Goal: Information Seeking & Learning: Learn about a topic

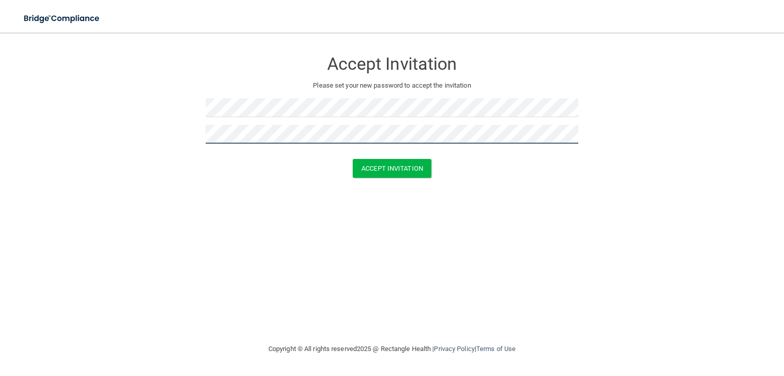
click at [352, 159] on button "Accept Invitation" at bounding box center [391, 168] width 79 height 19
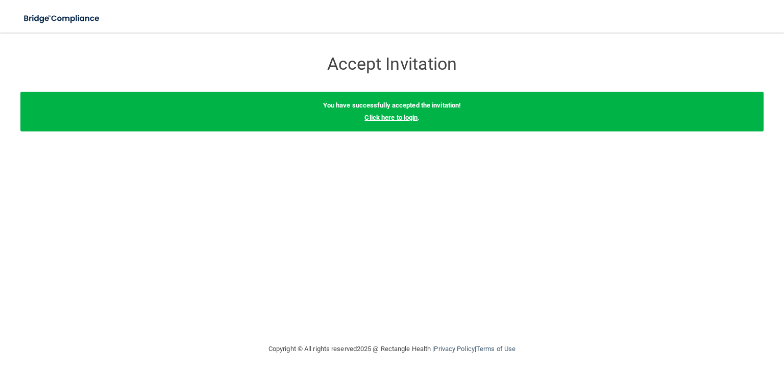
click at [381, 115] on link "Click here to login" at bounding box center [390, 118] width 53 height 8
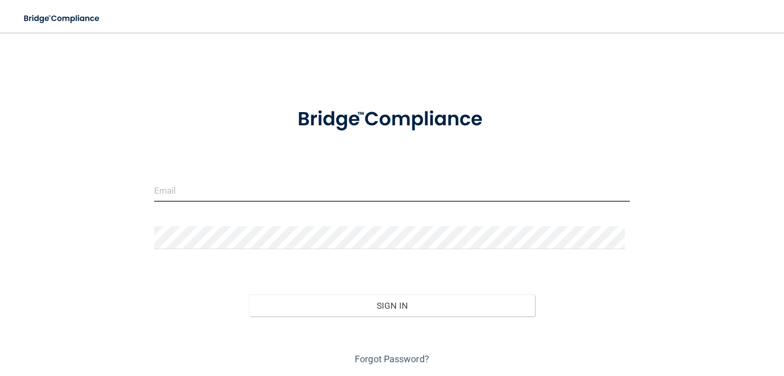
click at [198, 194] on input "email" at bounding box center [391, 190] width 475 height 23
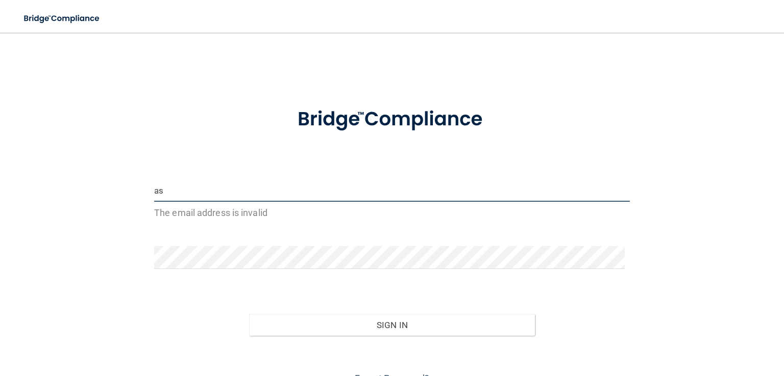
type input "a"
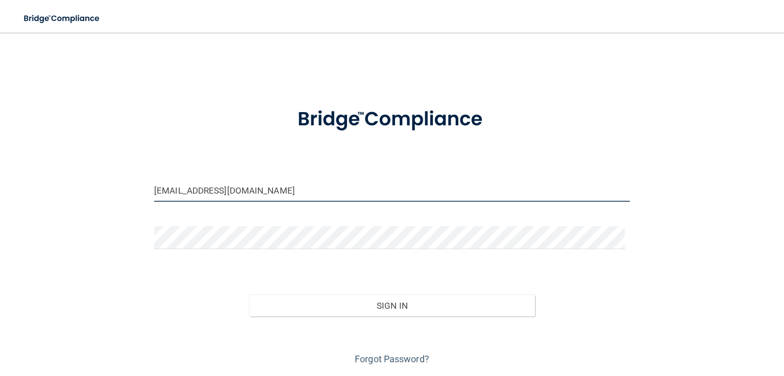
type input "[EMAIL_ADDRESS][DOMAIN_NAME]"
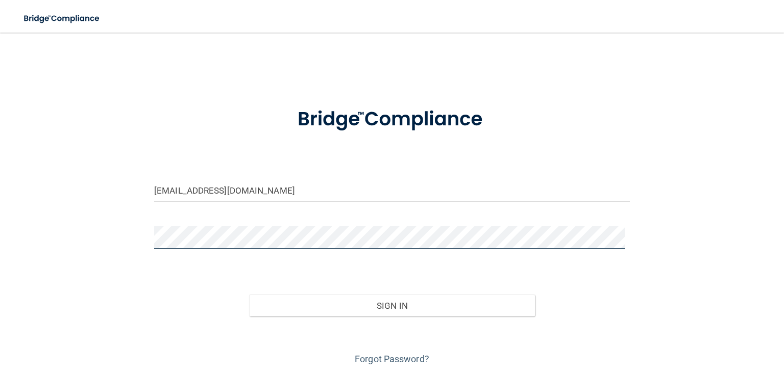
click at [249, 295] on button "Sign In" at bounding box center [391, 306] width 285 height 22
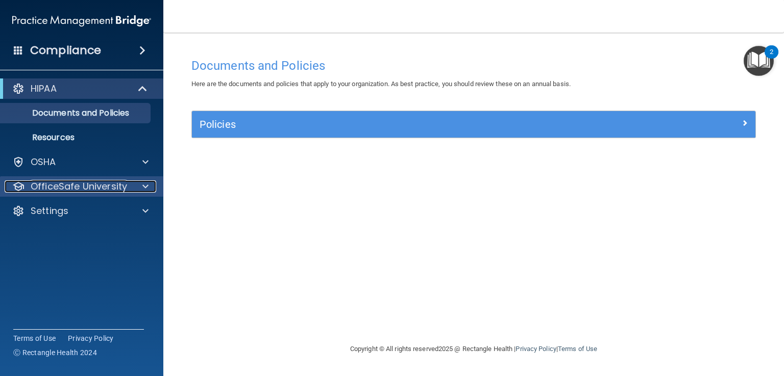
click at [147, 185] on span at bounding box center [145, 187] width 6 height 12
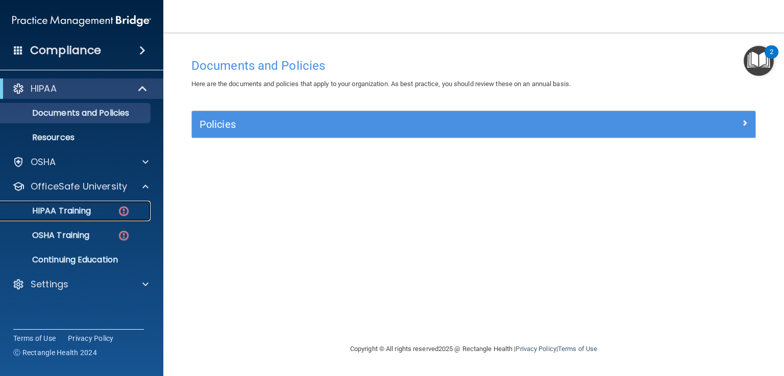
click at [70, 212] on p "HIPAA Training" at bounding box center [49, 211] width 84 height 10
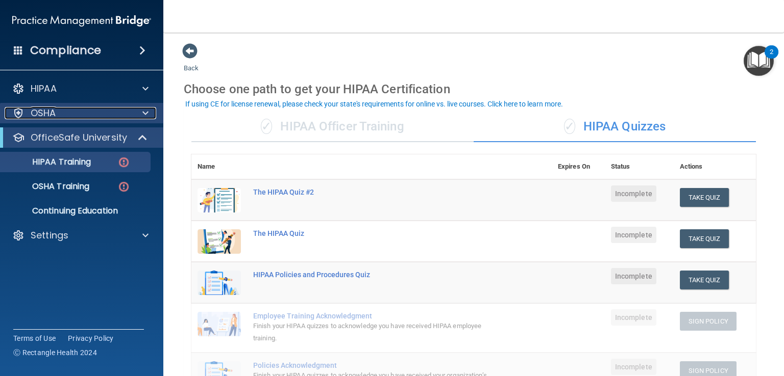
click at [45, 108] on p "OSHA" at bounding box center [44, 113] width 26 height 12
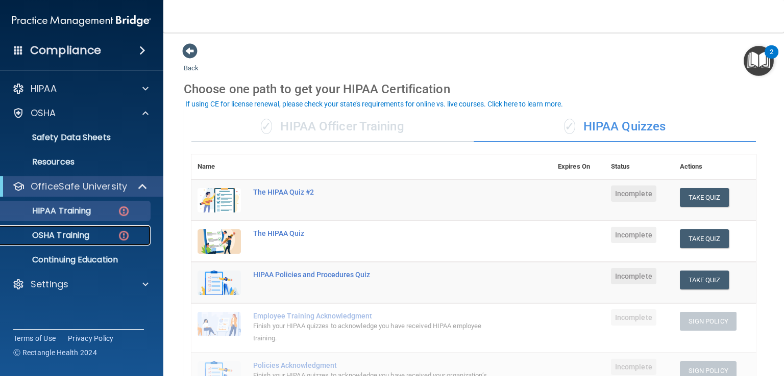
click at [64, 235] on p "OSHA Training" at bounding box center [48, 236] width 83 height 10
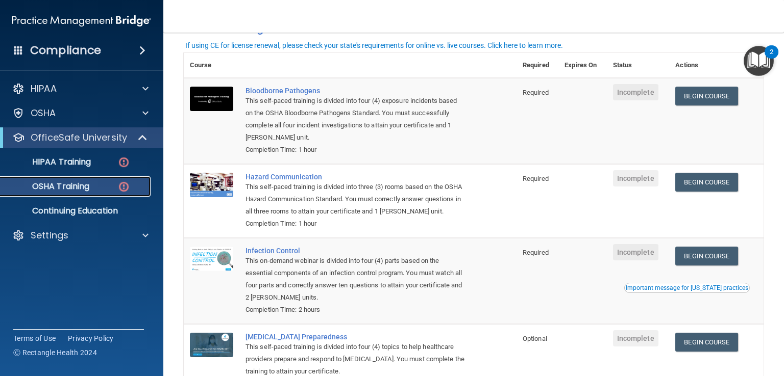
scroll to position [64, 0]
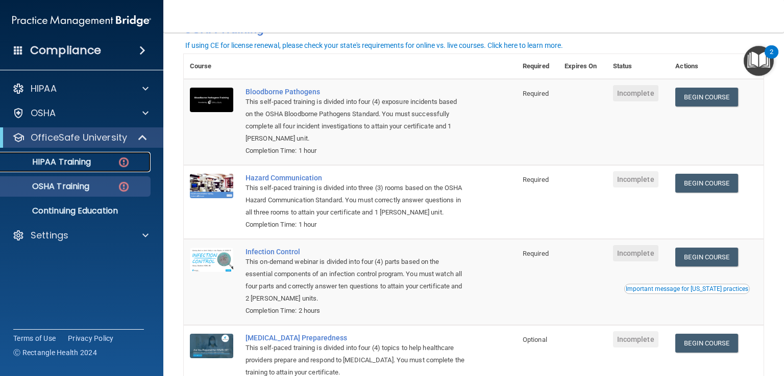
click at [63, 162] on p "HIPAA Training" at bounding box center [49, 162] width 84 height 10
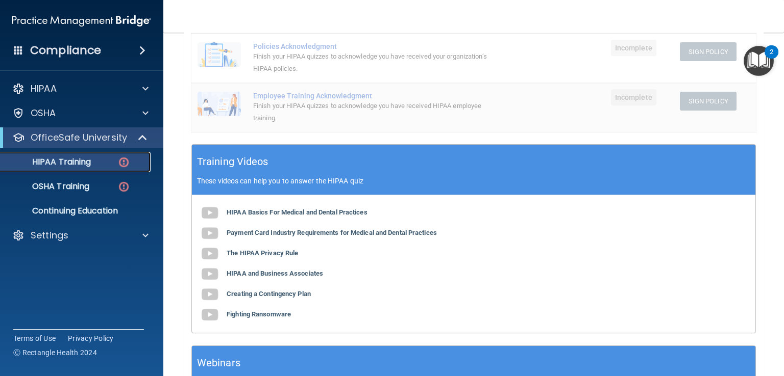
scroll to position [353, 0]
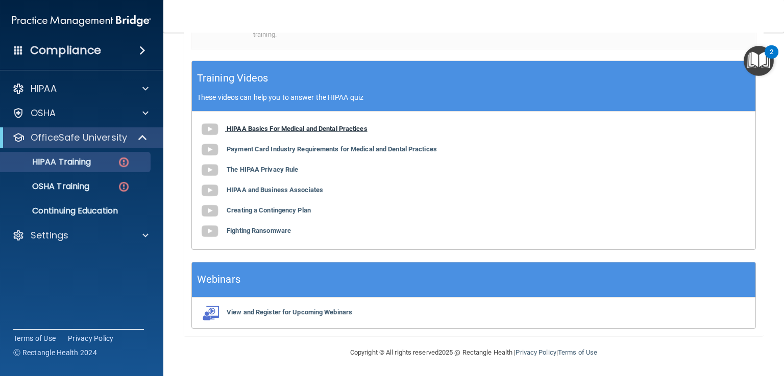
click at [201, 130] on img at bounding box center [209, 129] width 20 height 20
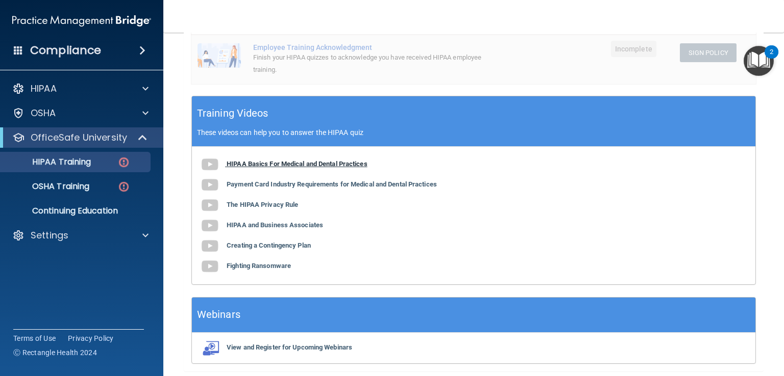
scroll to position [353, 0]
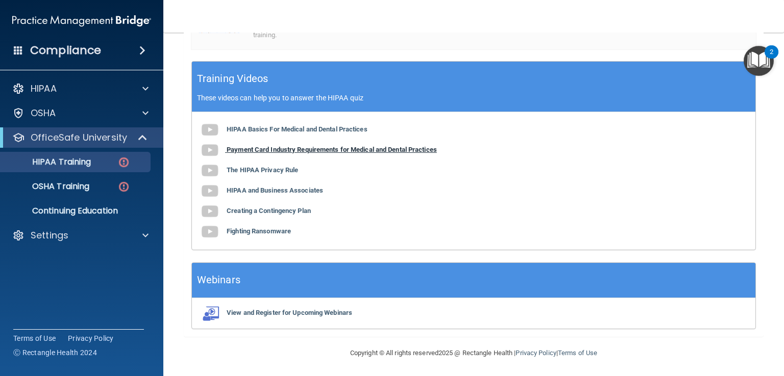
click at [210, 152] on img at bounding box center [209, 150] width 20 height 20
click at [215, 166] on img at bounding box center [209, 171] width 20 height 20
click at [216, 188] on img at bounding box center [209, 191] width 20 height 20
click at [208, 208] on img at bounding box center [209, 211] width 20 height 20
click at [209, 231] on img at bounding box center [209, 232] width 20 height 20
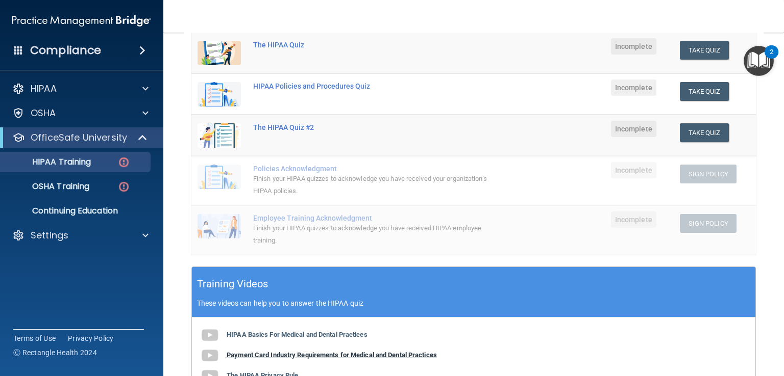
scroll to position [29, 0]
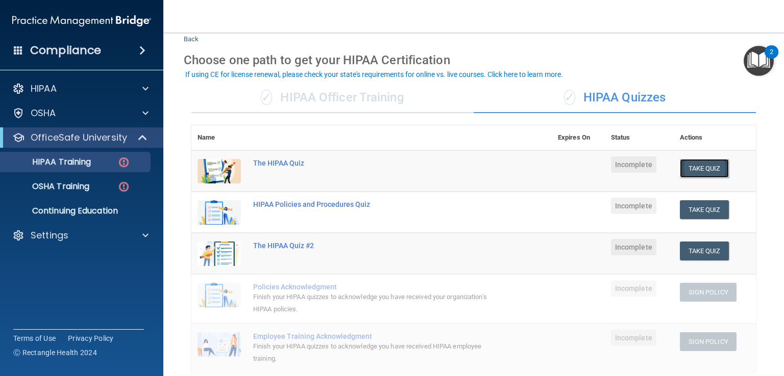
click at [688, 170] on button "Take Quiz" at bounding box center [703, 168] width 49 height 19
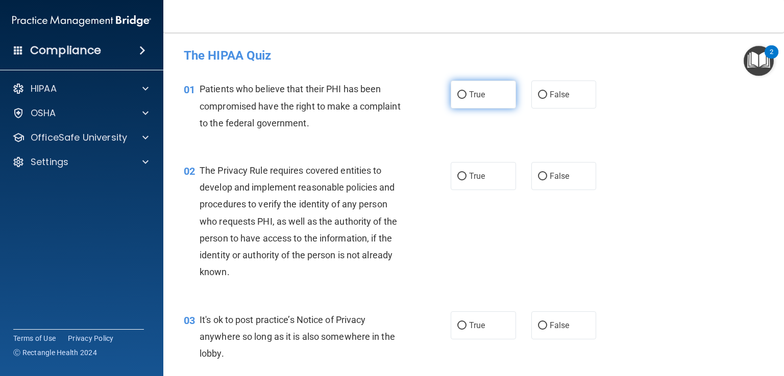
click at [479, 94] on span "True" at bounding box center [477, 95] width 16 height 10
click at [466, 94] on input "True" at bounding box center [461, 95] width 9 height 8
radio input "true"
click at [469, 174] on span "True" at bounding box center [477, 176] width 16 height 10
click at [466, 174] on input "True" at bounding box center [461, 177] width 9 height 8
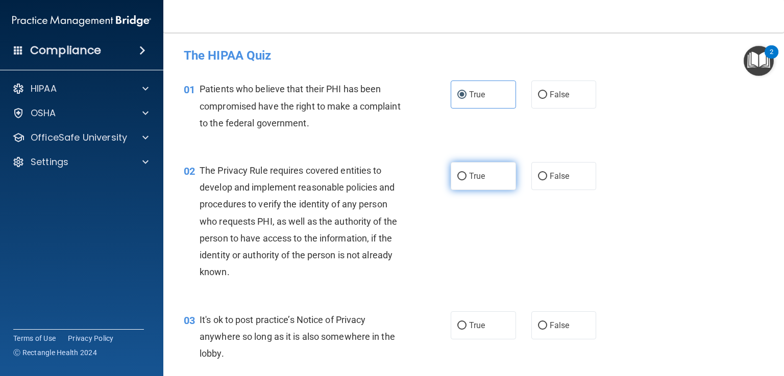
radio input "true"
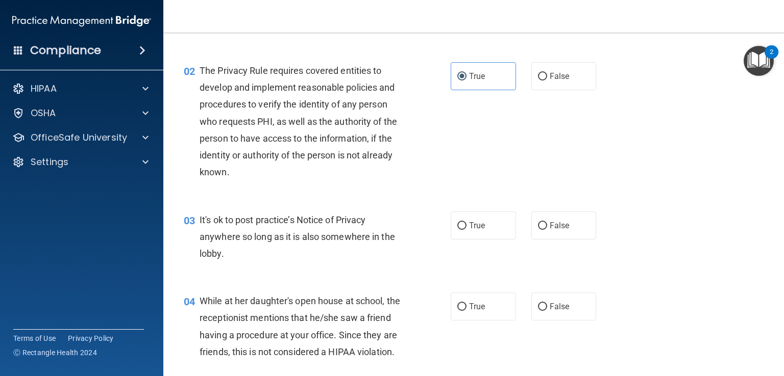
scroll to position [104, 0]
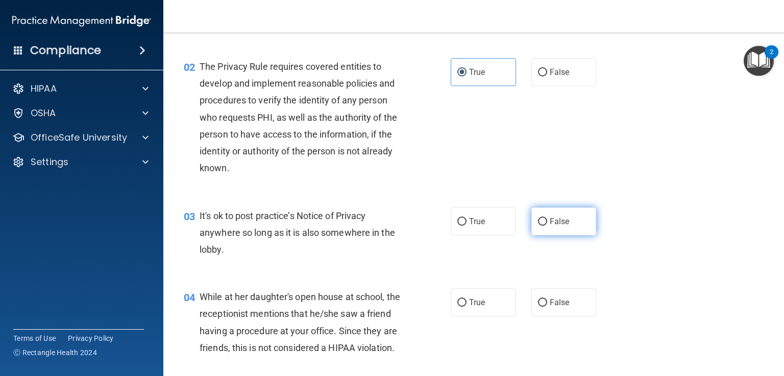
click at [553, 233] on label "False" at bounding box center [563, 222] width 65 height 28
click at [547, 226] on input "False" at bounding box center [542, 222] width 9 height 8
radio input "true"
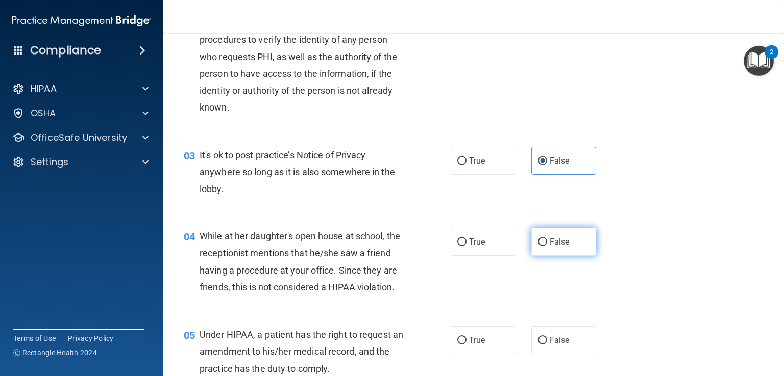
click at [541, 241] on input "False" at bounding box center [542, 243] width 9 height 8
radio input "true"
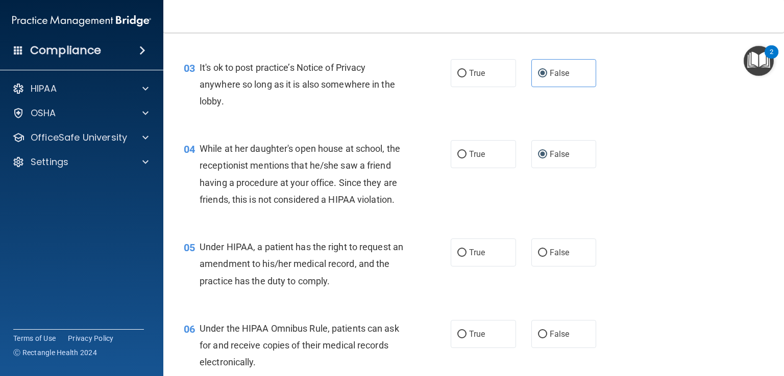
scroll to position [306, 0]
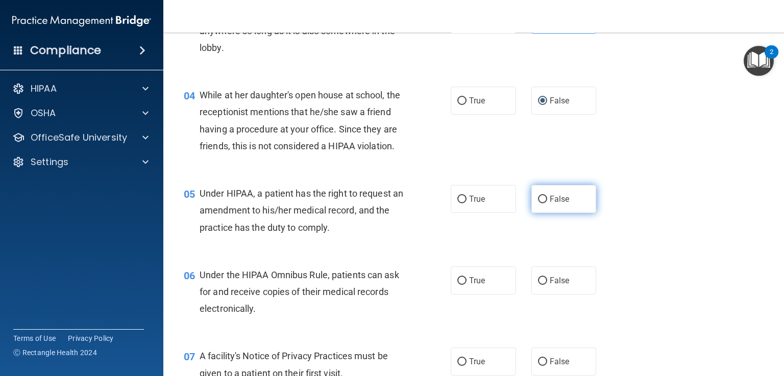
click at [566, 206] on label "False" at bounding box center [563, 199] width 65 height 28
click at [547, 204] on input "False" at bounding box center [542, 200] width 9 height 8
radio input "true"
click at [465, 295] on label "True" at bounding box center [482, 281] width 65 height 28
click at [465, 285] on input "True" at bounding box center [461, 281] width 9 height 8
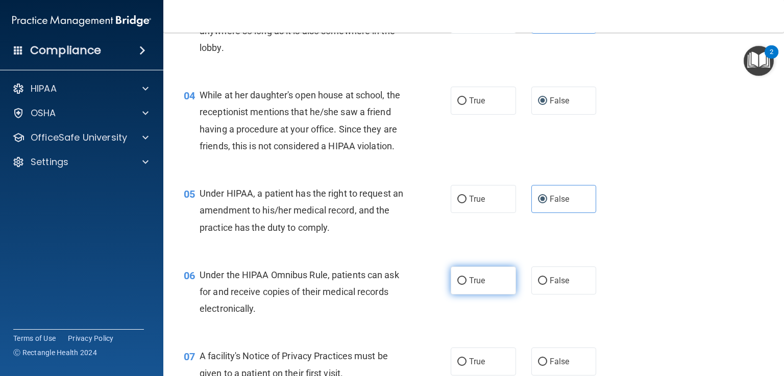
radio input "true"
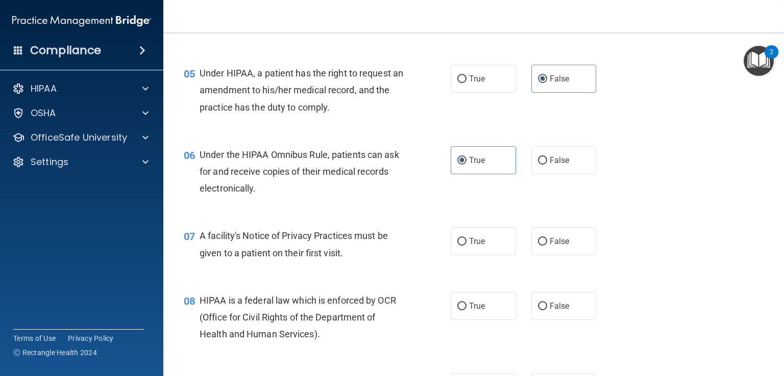
scroll to position [436, 0]
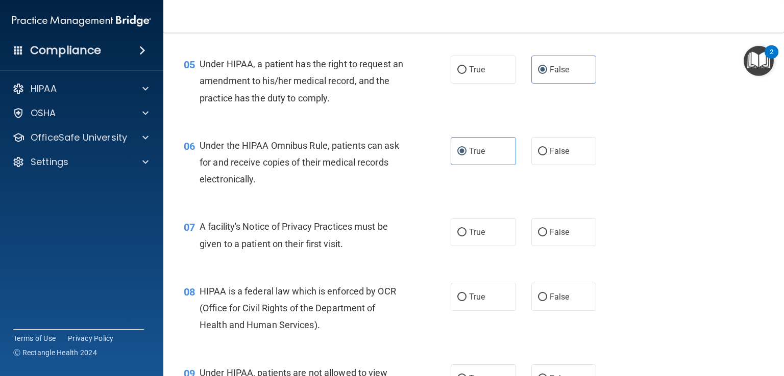
click at [294, 249] on span "A facility's Notice of Privacy Practices must be given to a patient on their fi…" at bounding box center [293, 235] width 188 height 28
click at [496, 246] on label "True" at bounding box center [482, 232] width 65 height 28
click at [466, 237] on input "True" at bounding box center [461, 233] width 9 height 8
radio input "true"
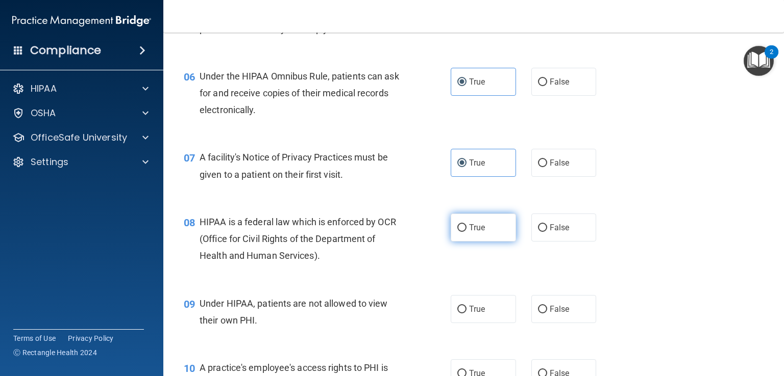
click at [506, 237] on label "True" at bounding box center [482, 228] width 65 height 28
click at [466, 232] on input "True" at bounding box center [461, 228] width 9 height 8
radio input "true"
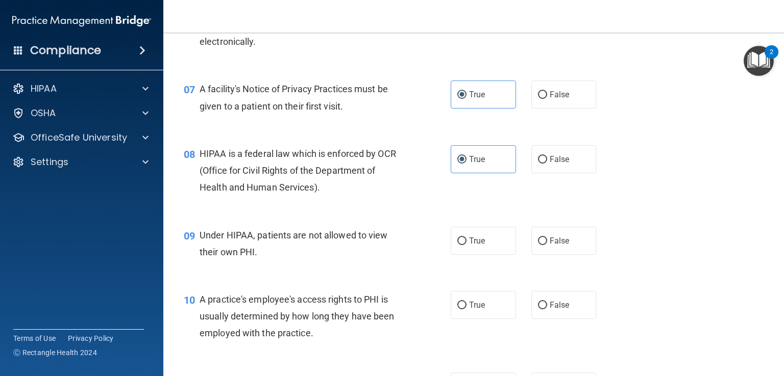
scroll to position [574, 0]
click at [557, 245] on span "False" at bounding box center [559, 240] width 20 height 10
click at [547, 244] on input "False" at bounding box center [542, 241] width 9 height 8
radio input "true"
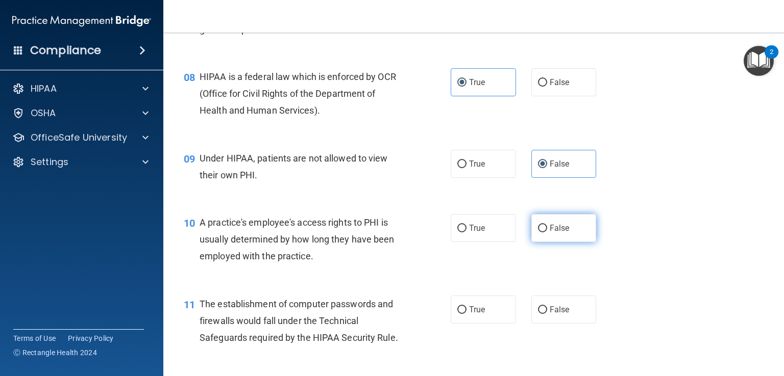
click at [558, 233] on span "False" at bounding box center [559, 228] width 20 height 10
click at [547, 233] on input "False" at bounding box center [542, 229] width 9 height 8
radio input "true"
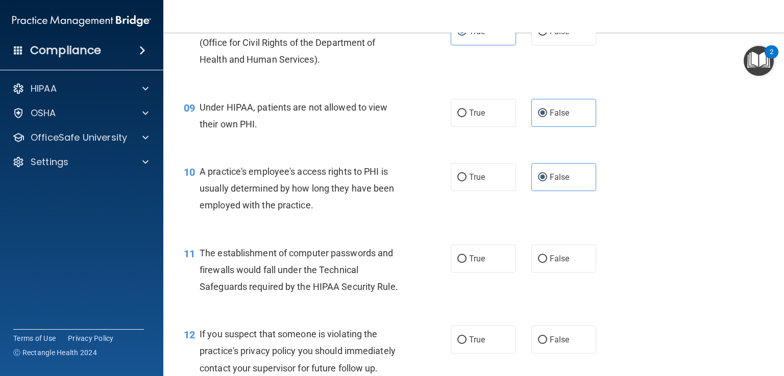
scroll to position [710, 0]
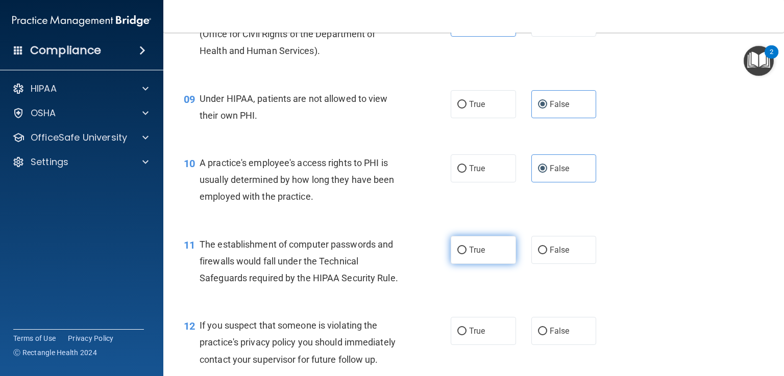
click at [492, 263] on label "True" at bounding box center [482, 250] width 65 height 28
click at [466, 255] on input "True" at bounding box center [461, 251] width 9 height 8
radio input "true"
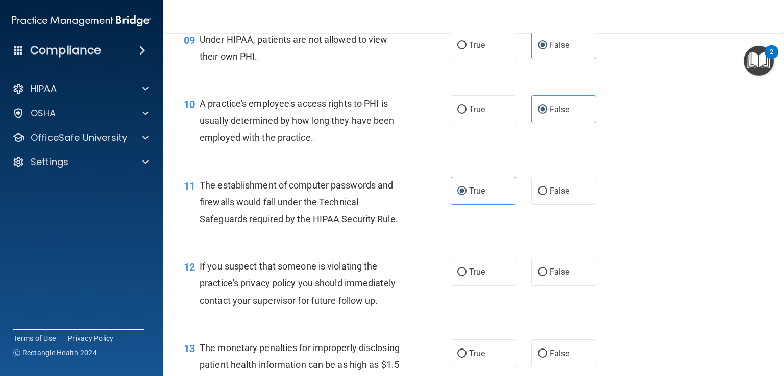
scroll to position [807, 0]
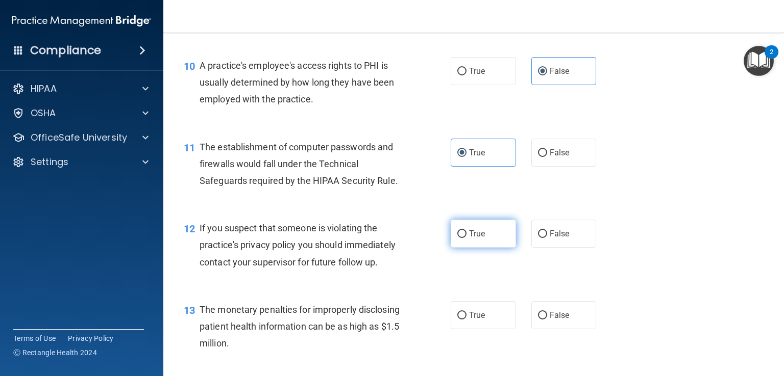
click at [457, 248] on label "True" at bounding box center [482, 234] width 65 height 28
click at [457, 238] on input "True" at bounding box center [461, 235] width 9 height 8
radio input "true"
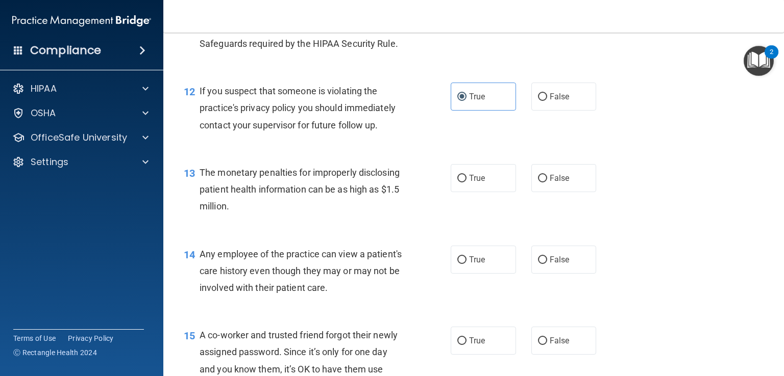
scroll to position [940, 0]
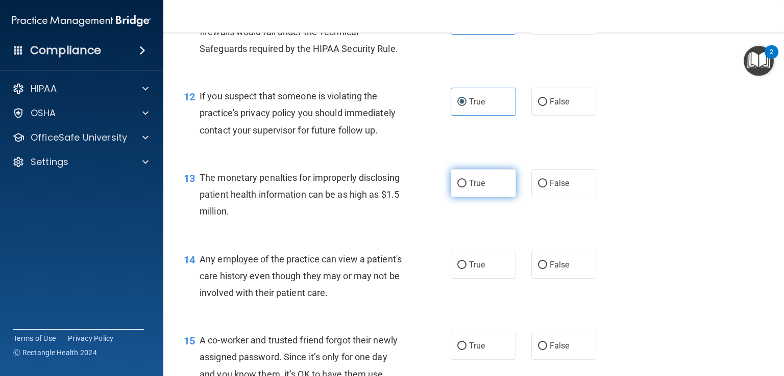
click at [482, 197] on label "True" at bounding box center [482, 183] width 65 height 28
click at [466, 188] on input "True" at bounding box center [461, 184] width 9 height 8
radio input "true"
click at [543, 197] on label "False" at bounding box center [563, 183] width 65 height 28
click at [543, 188] on input "False" at bounding box center [542, 184] width 9 height 8
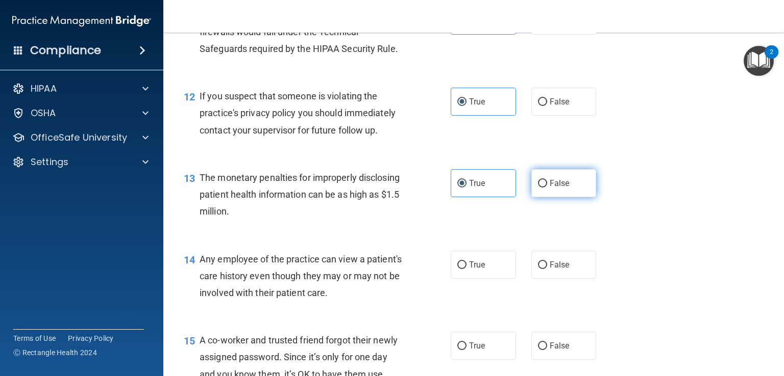
radio input "true"
radio input "false"
click at [325, 297] on span "Any employee of the practice can view a patient's care history even though they…" at bounding box center [300, 276] width 202 height 44
click at [475, 270] on span "True" at bounding box center [477, 265] width 16 height 10
click at [466, 269] on input "True" at bounding box center [461, 266] width 9 height 8
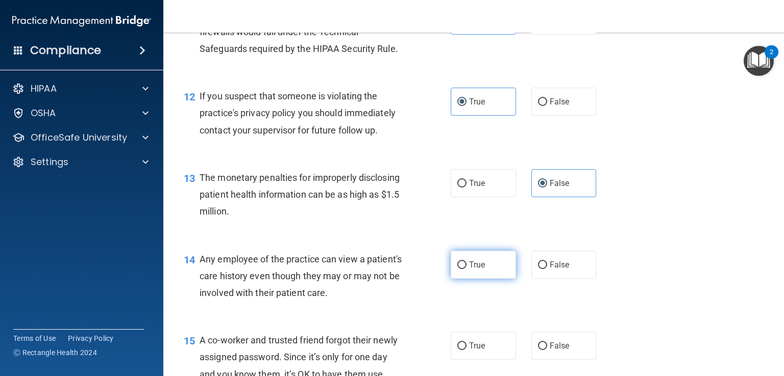
radio input "true"
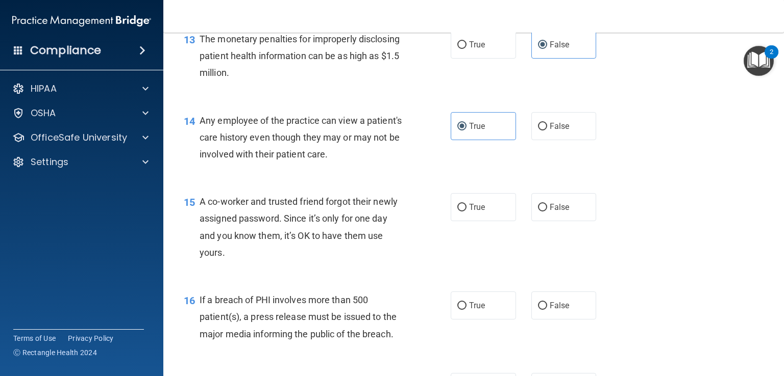
scroll to position [1079, 0]
click at [557, 217] on label "False" at bounding box center [563, 207] width 65 height 28
click at [547, 211] on input "False" at bounding box center [542, 208] width 9 height 8
radio input "true"
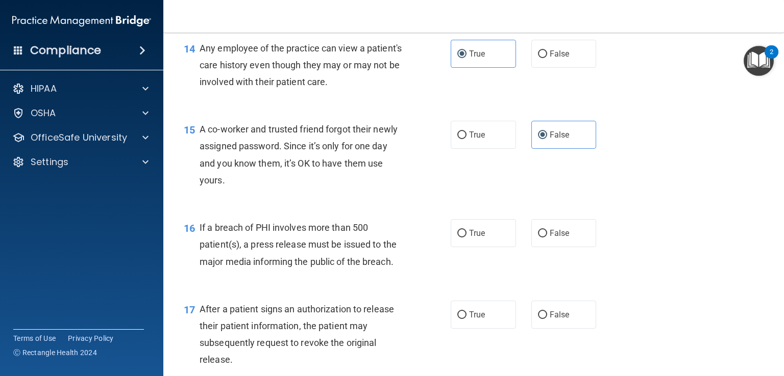
scroll to position [1151, 0]
click at [453, 247] on label "True" at bounding box center [482, 233] width 65 height 28
click at [457, 238] on input "True" at bounding box center [461, 234] width 9 height 8
radio input "true"
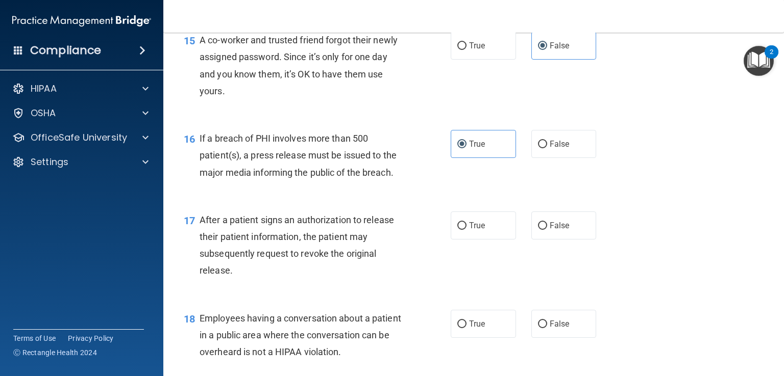
scroll to position [1249, 0]
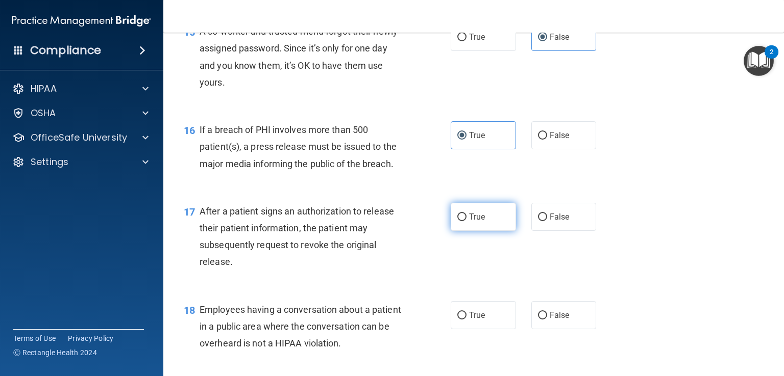
click at [463, 231] on label "True" at bounding box center [482, 217] width 65 height 28
click at [463, 221] on input "True" at bounding box center [461, 218] width 9 height 8
radio input "true"
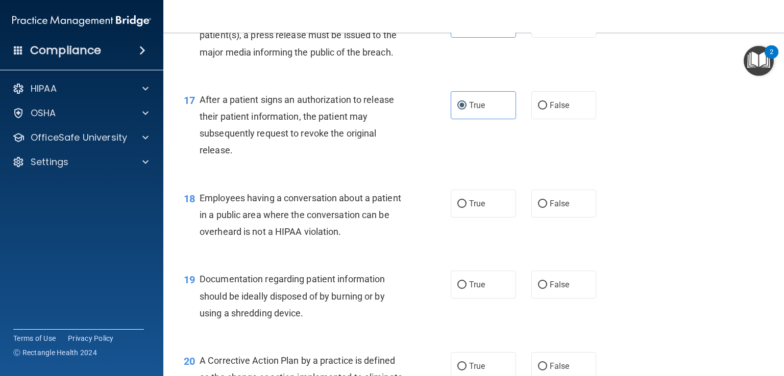
scroll to position [1361, 0]
click at [552, 217] on label "False" at bounding box center [563, 203] width 65 height 28
click at [547, 208] on input "False" at bounding box center [542, 204] width 9 height 8
radio input "true"
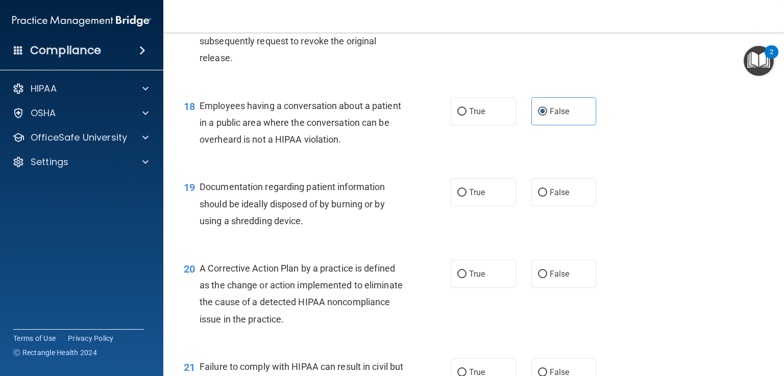
scroll to position [1453, 0]
click at [471, 207] on label "True" at bounding box center [482, 193] width 65 height 28
click at [466, 197] on input "True" at bounding box center [461, 193] width 9 height 8
radio input "true"
click at [549, 279] on span "False" at bounding box center [559, 274] width 20 height 10
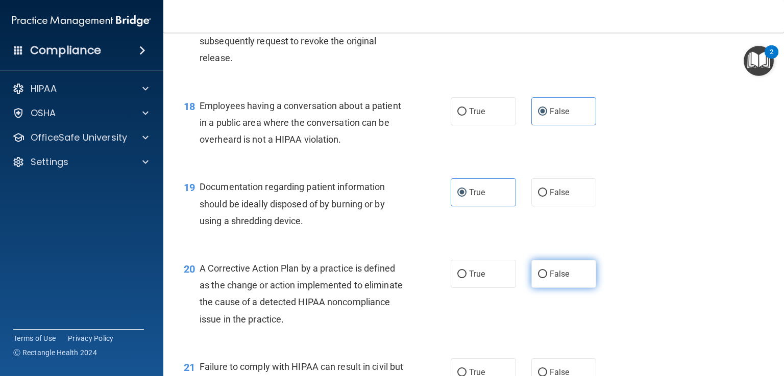
click at [546, 279] on input "False" at bounding box center [542, 275] width 9 height 8
radio input "true"
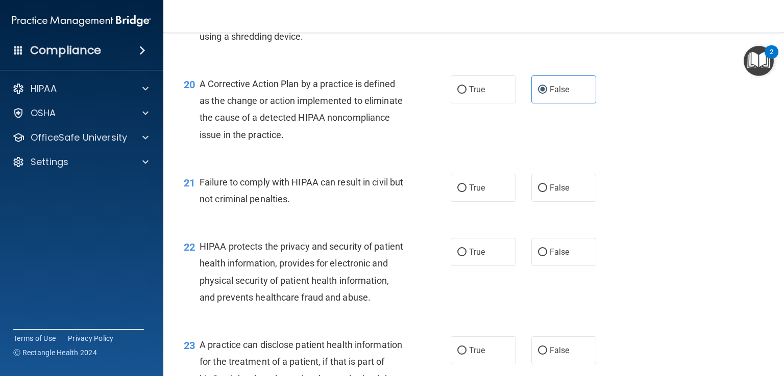
scroll to position [1675, 0]
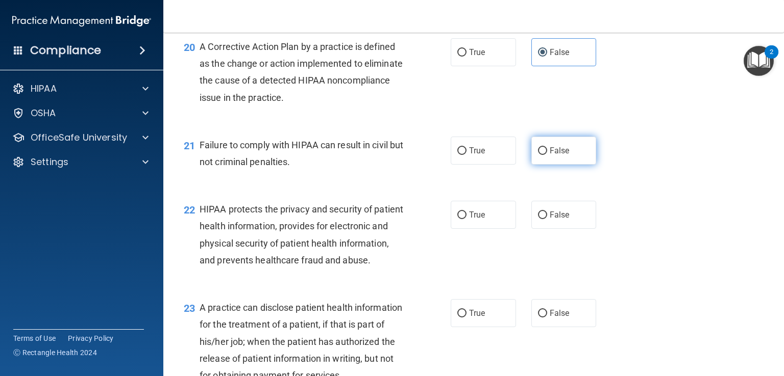
click at [560, 156] on span "False" at bounding box center [559, 151] width 20 height 10
click at [547, 155] on input "False" at bounding box center [542, 151] width 9 height 8
radio input "true"
click at [462, 229] on label "True" at bounding box center [482, 215] width 65 height 28
click at [462, 219] on input "True" at bounding box center [461, 216] width 9 height 8
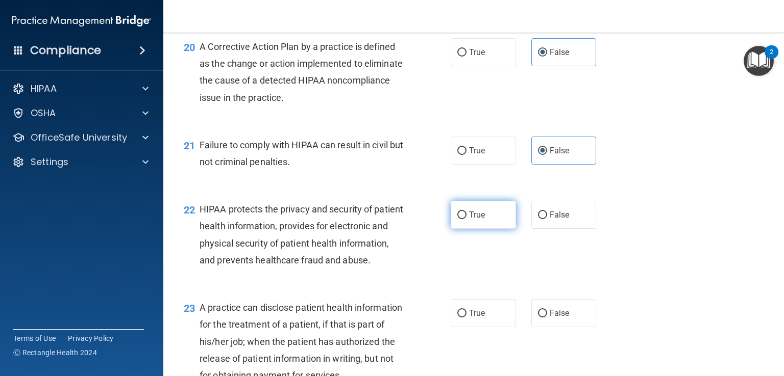
radio input "true"
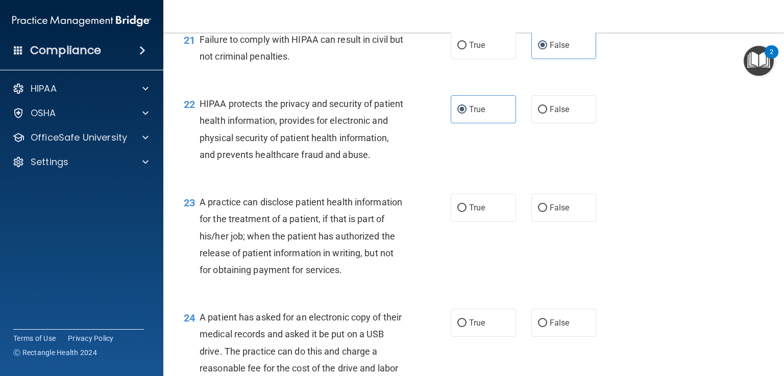
scroll to position [1781, 0]
drag, startPoint x: 454, startPoint y: 260, endPoint x: 457, endPoint y: 247, distance: 12.5
click at [607, 193] on ng-form "23 A practice can disclose patient health information for the treatment of a pa…" at bounding box center [607, 193] width 0 height 0
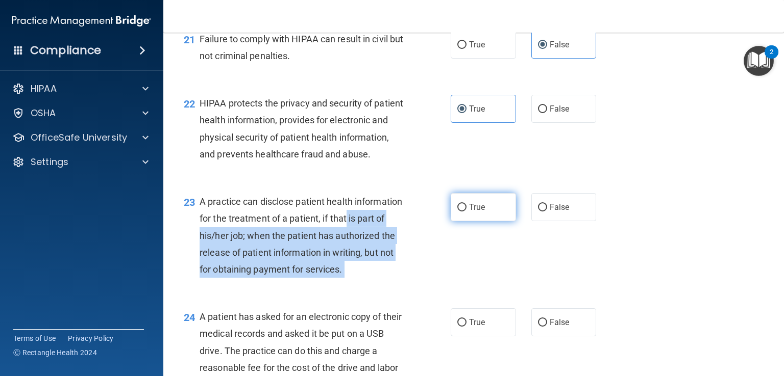
click at [457, 221] on label "True" at bounding box center [482, 207] width 65 height 28
click at [457, 212] on input "True" at bounding box center [461, 208] width 9 height 8
radio input "true"
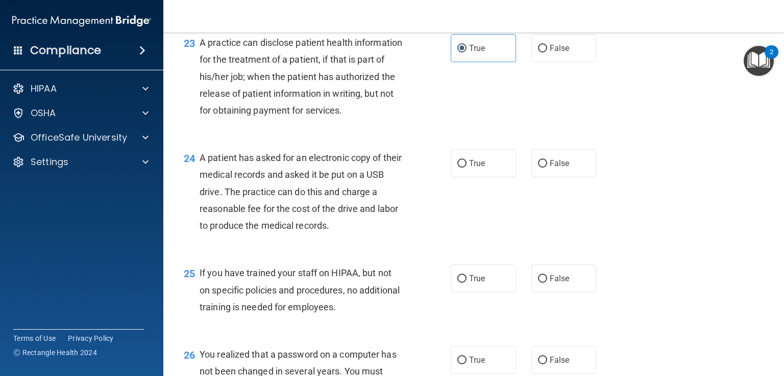
scroll to position [1994, 0]
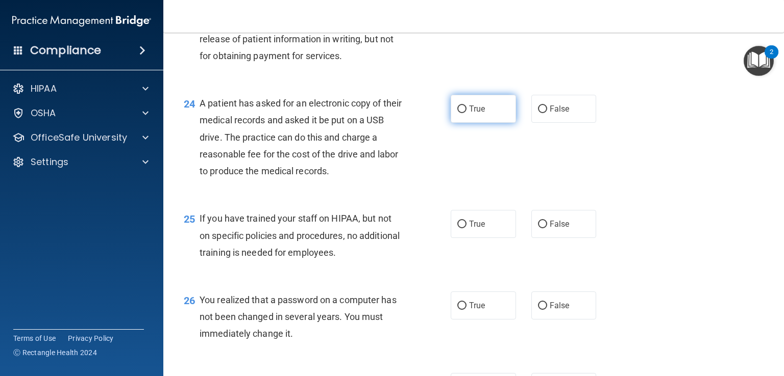
click at [460, 123] on label "True" at bounding box center [482, 109] width 65 height 28
click at [460, 113] on input "True" at bounding box center [461, 110] width 9 height 8
radio input "true"
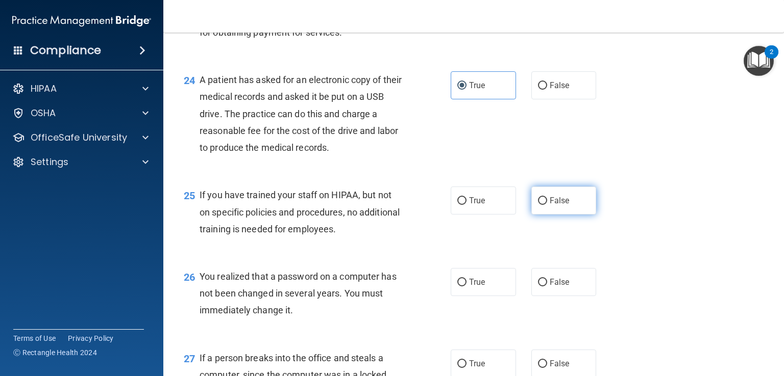
click at [557, 215] on label "False" at bounding box center [563, 201] width 65 height 28
click at [547, 205] on input "False" at bounding box center [542, 201] width 9 height 8
radio input "true"
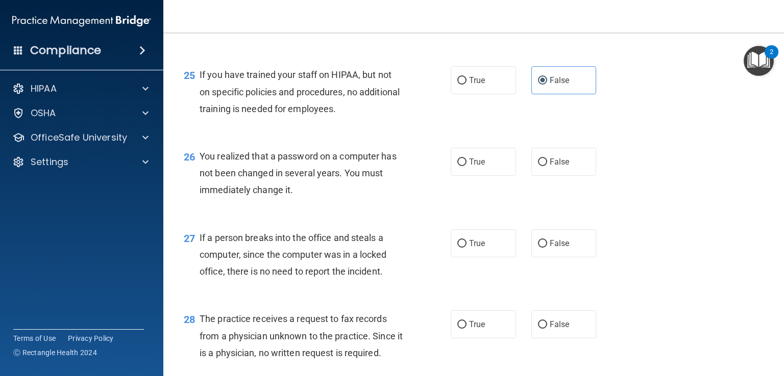
scroll to position [2138, 0]
click at [469, 167] on span "True" at bounding box center [477, 162] width 16 height 10
click at [466, 166] on input "True" at bounding box center [461, 163] width 9 height 8
radio input "true"
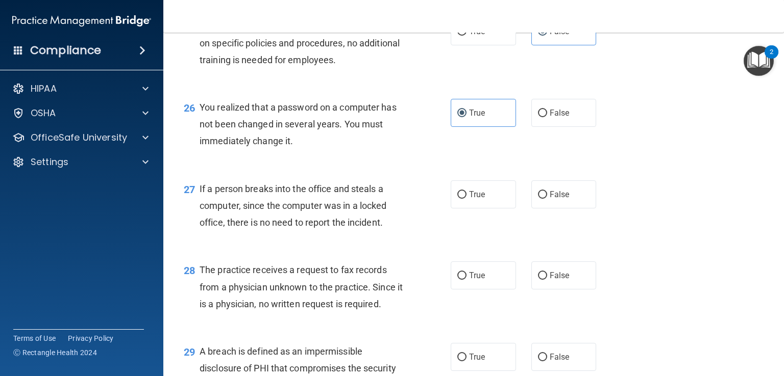
scroll to position [2227, 0]
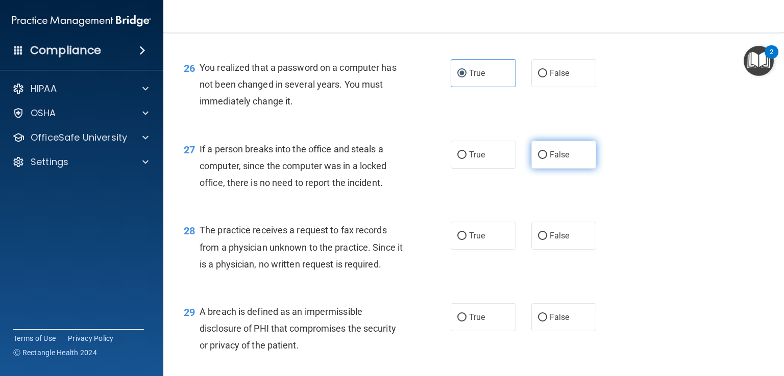
click at [555, 169] on label "False" at bounding box center [563, 155] width 65 height 28
click at [547, 159] on input "False" at bounding box center [542, 155] width 9 height 8
radio input "true"
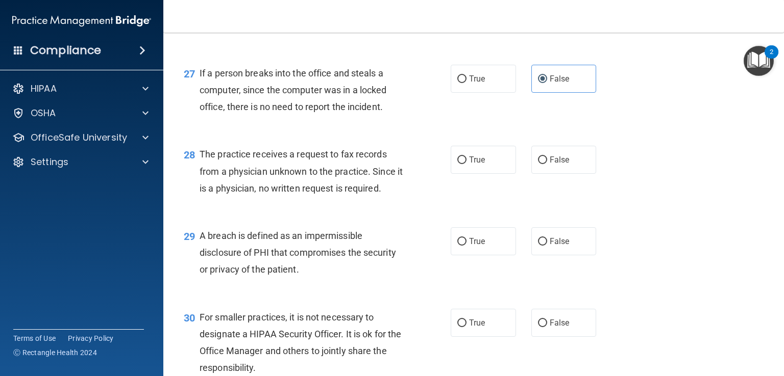
scroll to position [2307, 0]
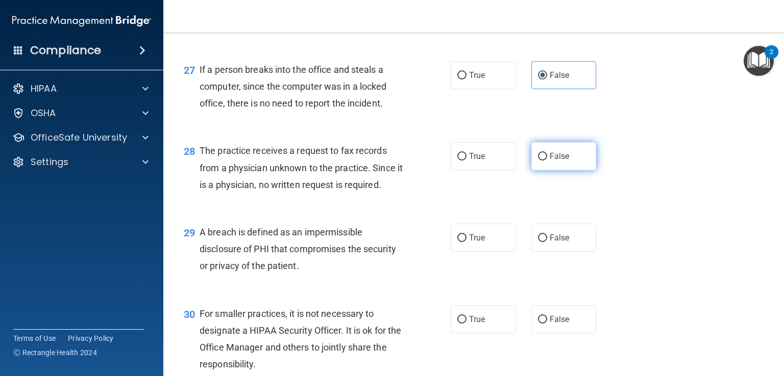
click at [538, 161] on input "False" at bounding box center [542, 157] width 9 height 8
radio input "true"
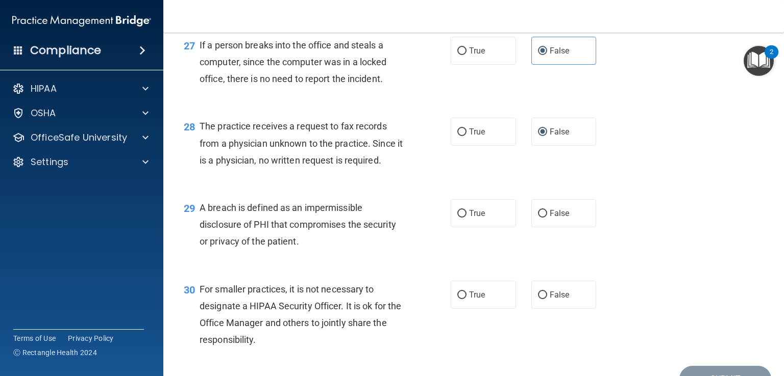
scroll to position [2331, 0]
click at [475, 228] on div "True False" at bounding box center [528, 213] width 157 height 28
click at [476, 218] on span "True" at bounding box center [477, 214] width 16 height 10
click at [466, 218] on input "True" at bounding box center [461, 214] width 9 height 8
radio input "true"
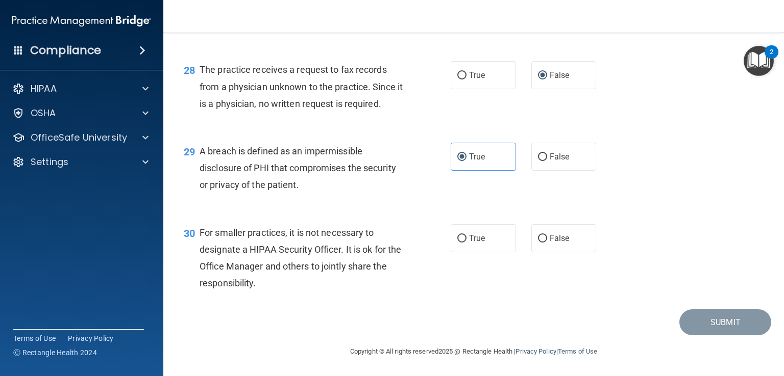
scroll to position [2439, 0]
click at [561, 243] on label "False" at bounding box center [563, 238] width 65 height 28
click at [547, 243] on input "False" at bounding box center [542, 239] width 9 height 8
radio input "true"
click at [725, 325] on button "Submit" at bounding box center [725, 323] width 92 height 26
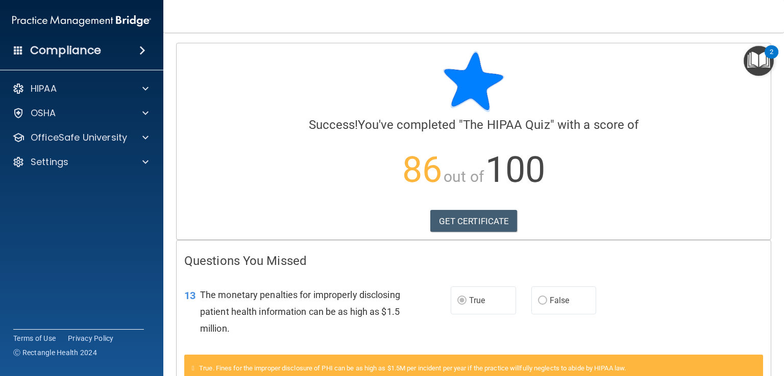
click at [765, 60] on img "Open Resource Center, 2 new notifications" at bounding box center [758, 61] width 30 height 30
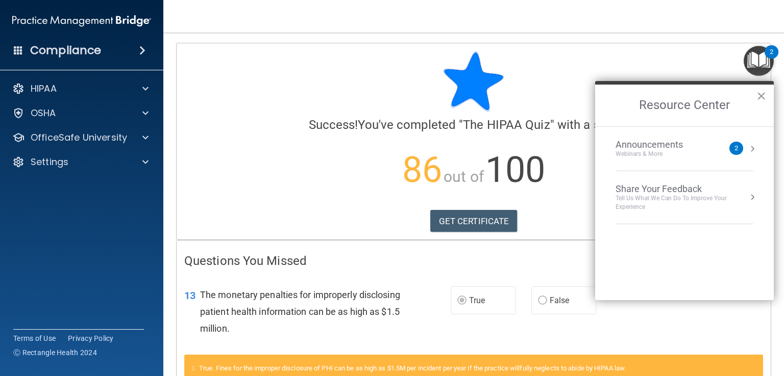
click at [762, 93] on button "×" at bounding box center [761, 96] width 10 height 16
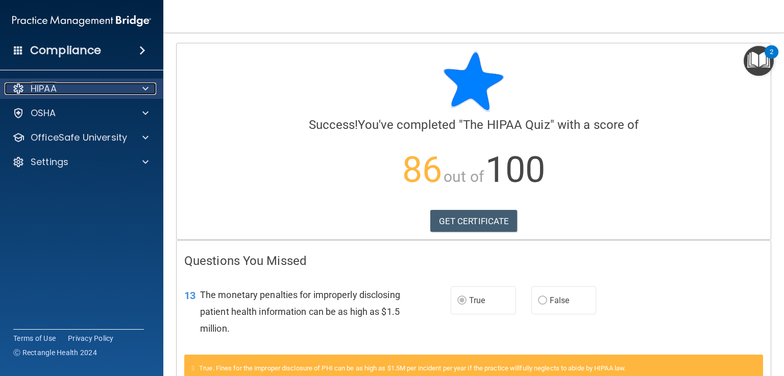
click at [96, 85] on div "HIPAA" at bounding box center [68, 89] width 127 height 12
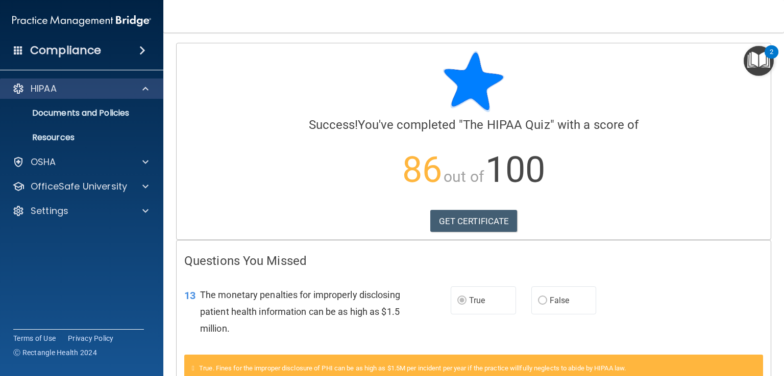
click at [86, 81] on div "HIPAA" at bounding box center [82, 89] width 164 height 20
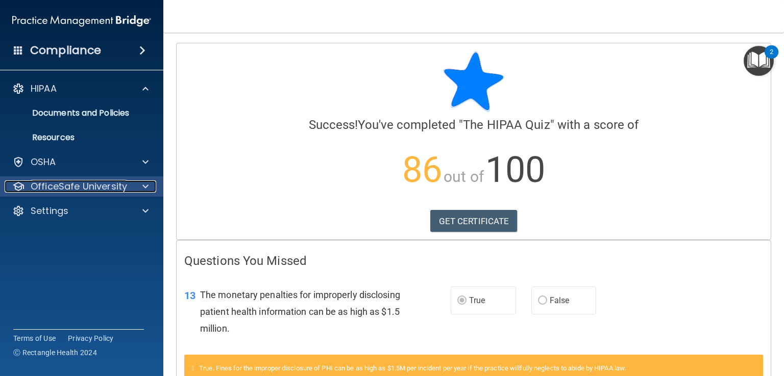
click at [82, 188] on p "OfficeSafe University" at bounding box center [79, 187] width 96 height 12
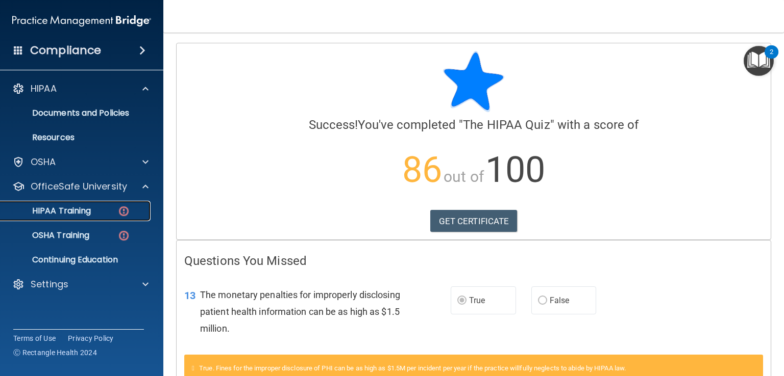
click at [65, 216] on p "HIPAA Training" at bounding box center [49, 211] width 84 height 10
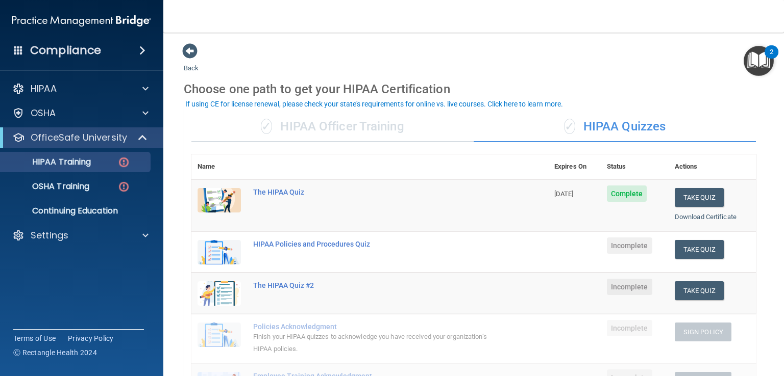
click at [322, 122] on div "✓ HIPAA Officer Training" at bounding box center [332, 127] width 282 height 31
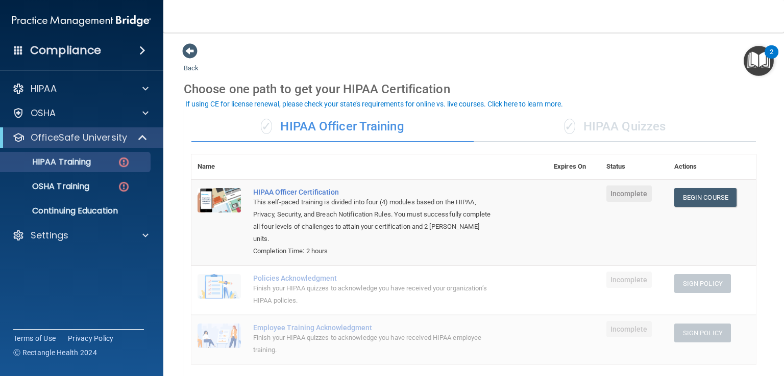
click at [600, 131] on div "✓ HIPAA Quizzes" at bounding box center [614, 127] width 282 height 31
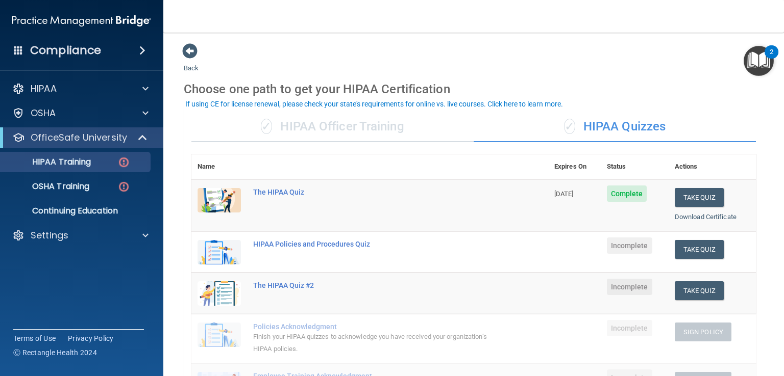
click at [442, 104] on div "If using CE for license renewal, please check your state's requirements for onl…" at bounding box center [373, 103] width 377 height 7
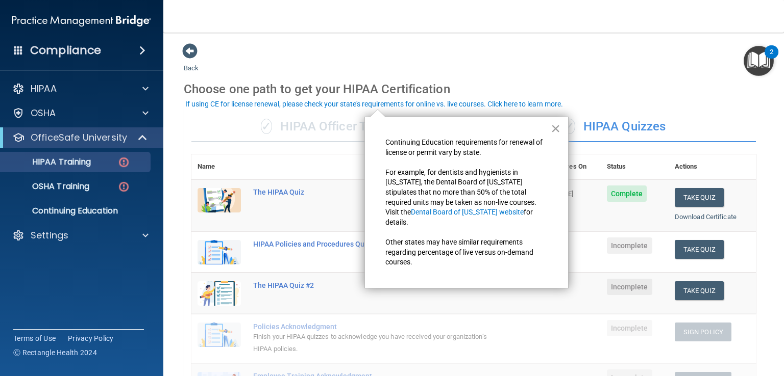
click at [555, 130] on button "×" at bounding box center [555, 128] width 10 height 16
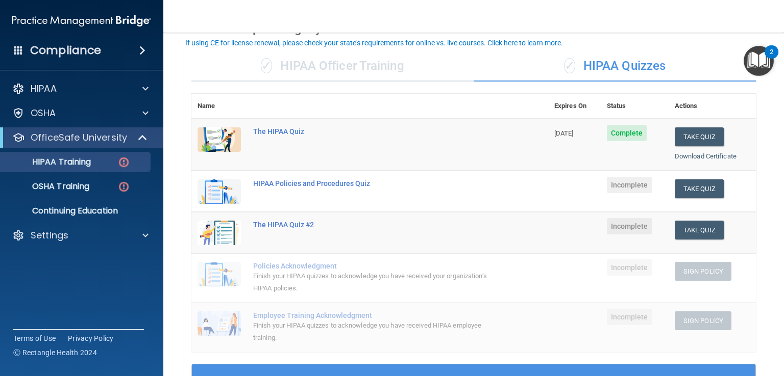
scroll to position [61, 0]
click at [296, 133] on div "The HIPAA Quiz" at bounding box center [375, 132] width 244 height 8
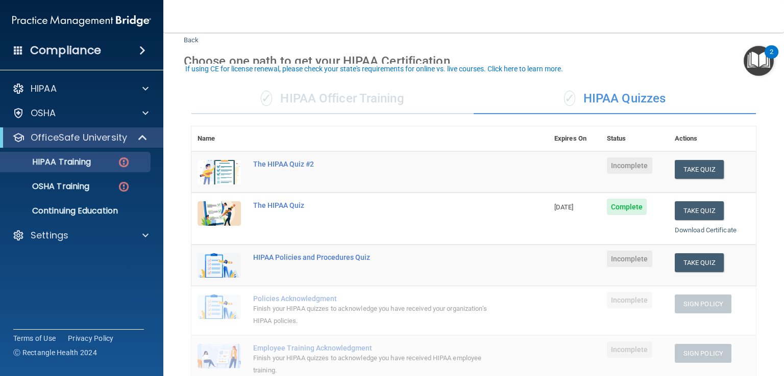
scroll to position [35, 0]
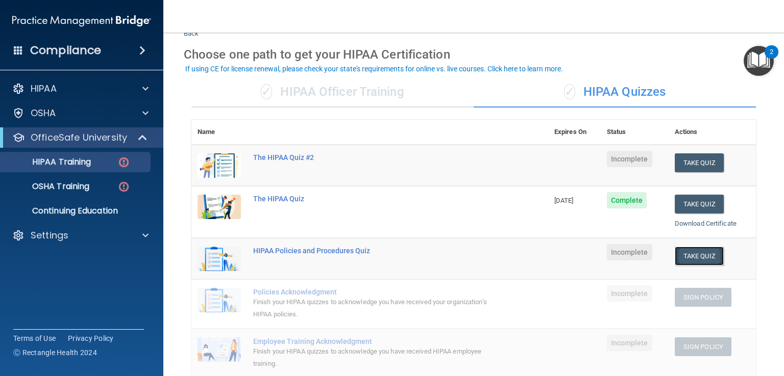
click at [674, 256] on button "Take Quiz" at bounding box center [698, 256] width 49 height 19
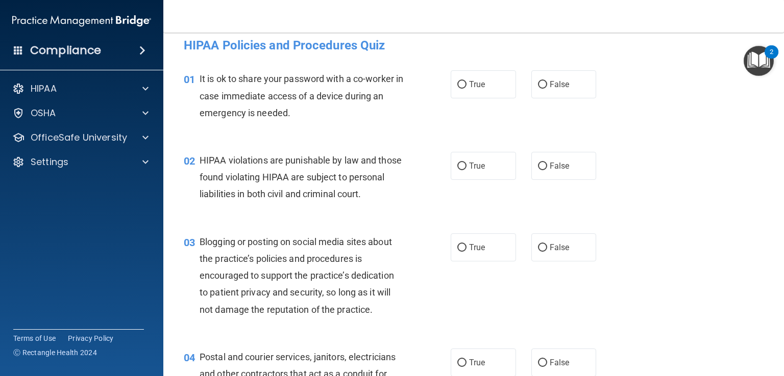
scroll to position [6, 0]
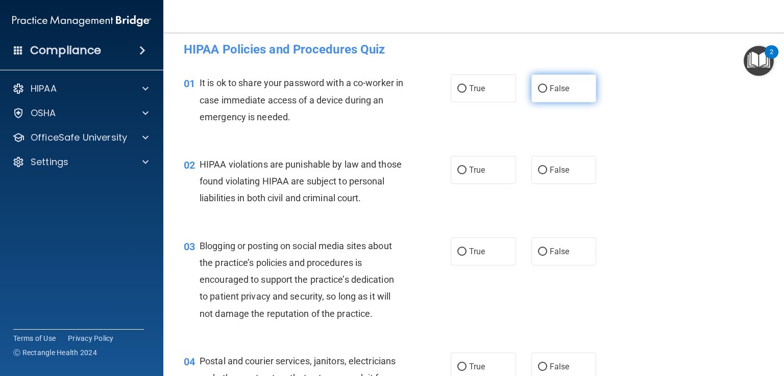
click at [549, 85] on span "False" at bounding box center [559, 89] width 20 height 10
click at [545, 85] on input "False" at bounding box center [542, 89] width 9 height 8
radio input "true"
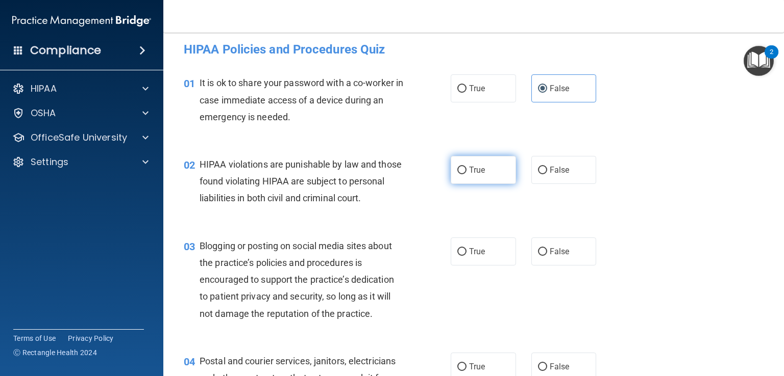
click at [473, 166] on span "True" at bounding box center [477, 170] width 16 height 10
click at [466, 167] on input "True" at bounding box center [461, 171] width 9 height 8
radio input "true"
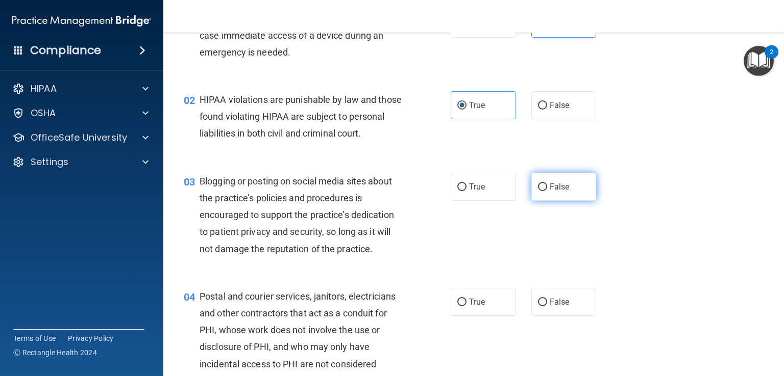
click at [554, 192] on span "False" at bounding box center [559, 187] width 20 height 10
click at [547, 191] on input "False" at bounding box center [542, 188] width 9 height 8
radio input "true"
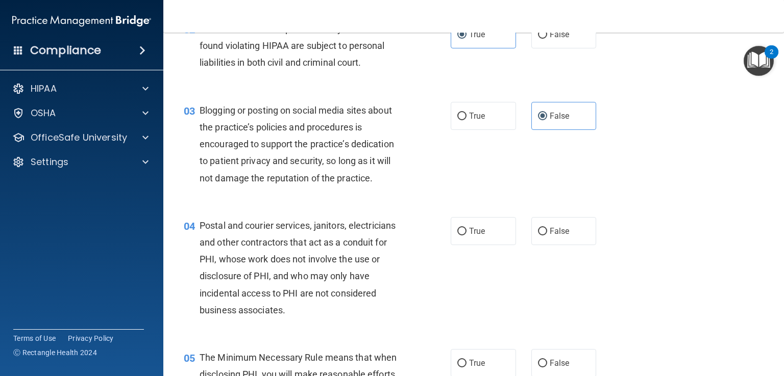
scroll to position [153, 0]
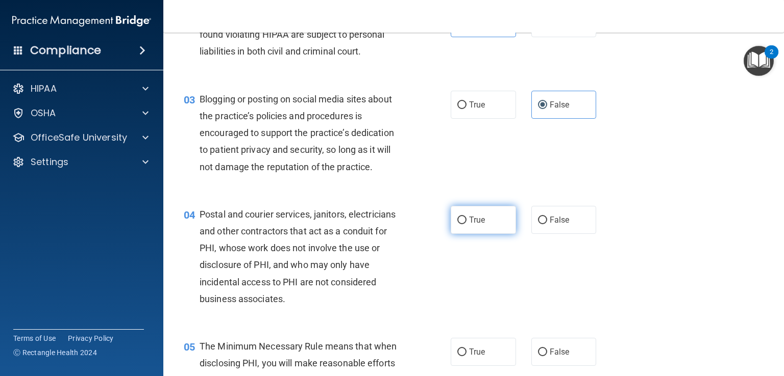
click at [469, 225] on span "True" at bounding box center [477, 220] width 16 height 10
click at [466, 224] on input "True" at bounding box center [461, 221] width 9 height 8
radio input "true"
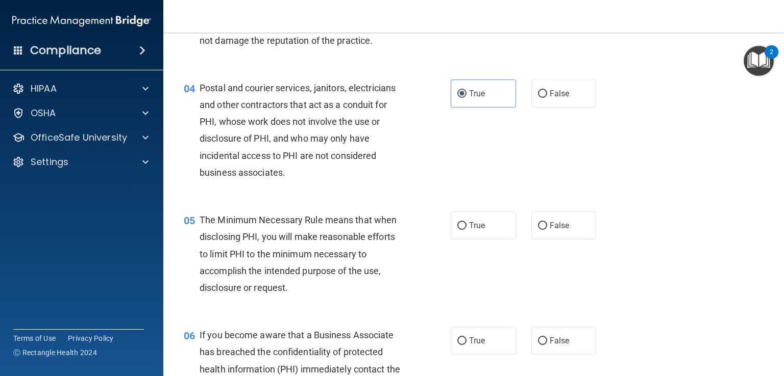
scroll to position [281, 0]
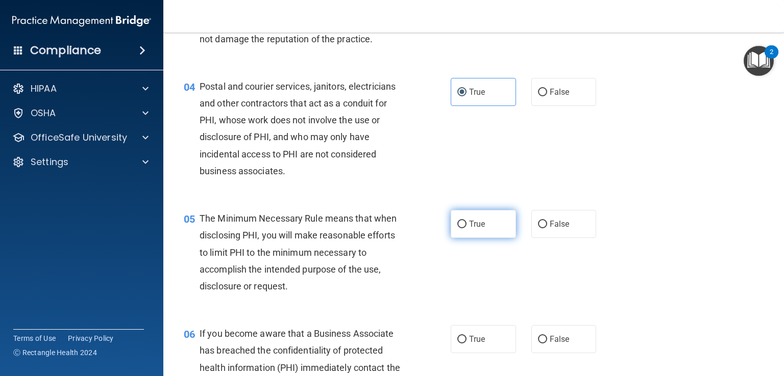
click at [487, 238] on label "True" at bounding box center [482, 224] width 65 height 28
click at [466, 229] on input "True" at bounding box center [461, 225] width 9 height 8
radio input "true"
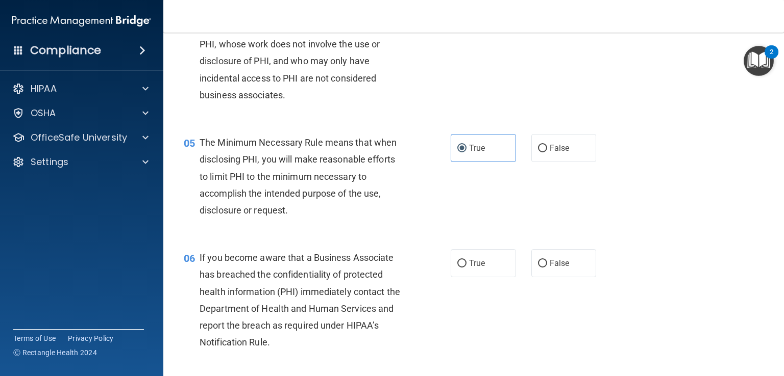
scroll to position [367, 0]
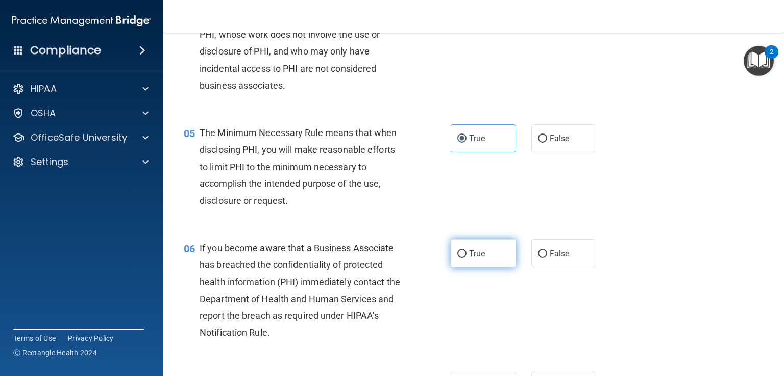
click at [450, 268] on label "True" at bounding box center [482, 254] width 65 height 28
click at [457, 258] on input "True" at bounding box center [461, 254] width 9 height 8
radio input "true"
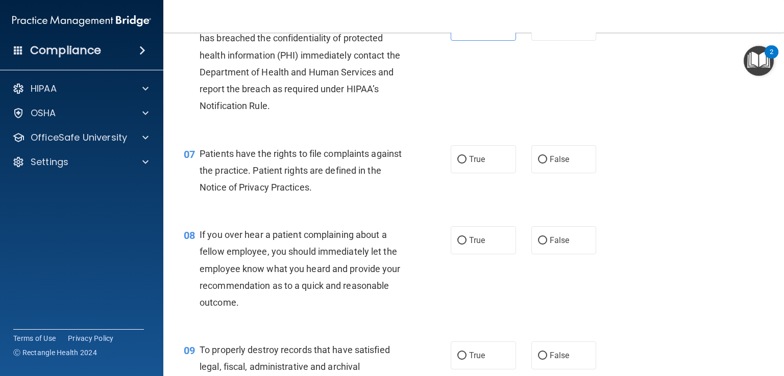
scroll to position [595, 0]
click at [479, 163] on span "True" at bounding box center [477, 159] width 16 height 10
click at [466, 163] on input "True" at bounding box center [461, 159] width 9 height 8
radio input "true"
click at [565, 254] on label "False" at bounding box center [563, 239] width 65 height 28
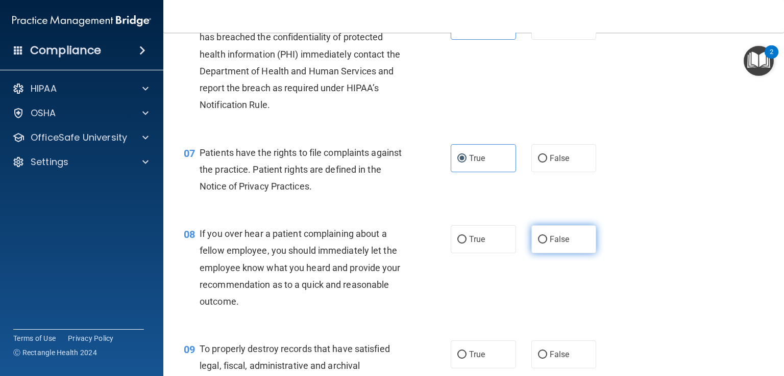
click at [547, 244] on input "False" at bounding box center [542, 240] width 9 height 8
radio input "true"
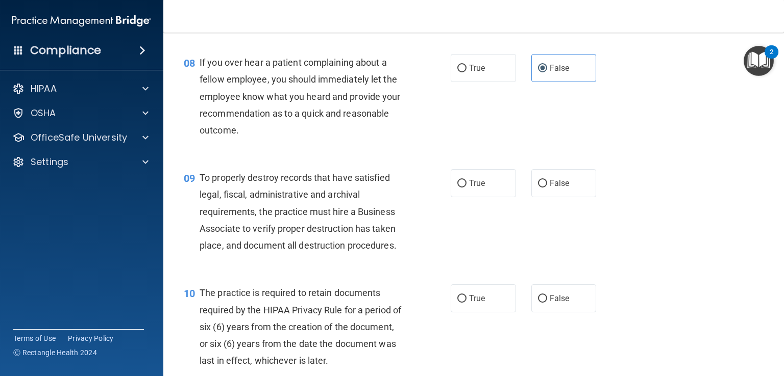
scroll to position [767, 0]
click at [557, 197] on label "False" at bounding box center [563, 183] width 65 height 28
click at [547, 187] on input "False" at bounding box center [542, 184] width 9 height 8
radio input "true"
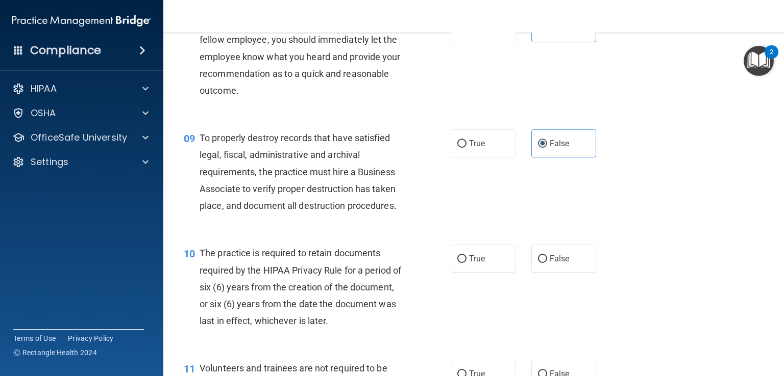
scroll to position [808, 0]
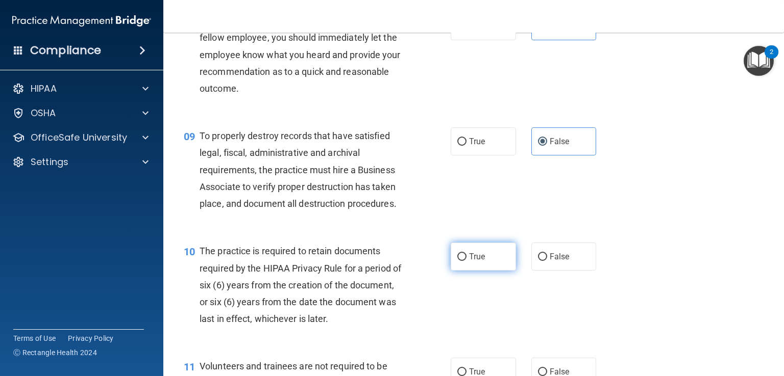
click at [484, 261] on label "True" at bounding box center [482, 257] width 65 height 28
click at [466, 261] on input "True" at bounding box center [461, 258] width 9 height 8
radio input "true"
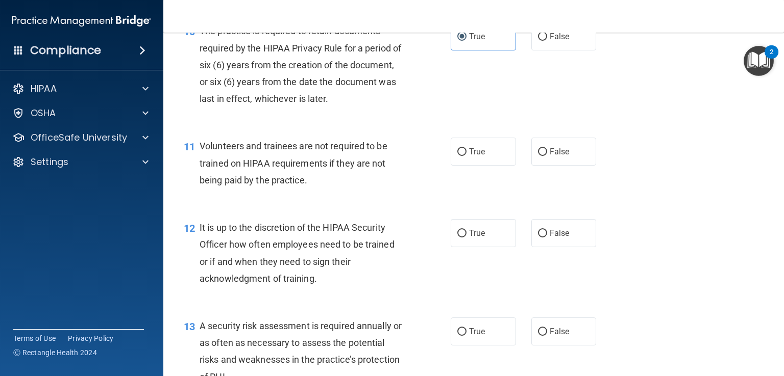
scroll to position [1032, 0]
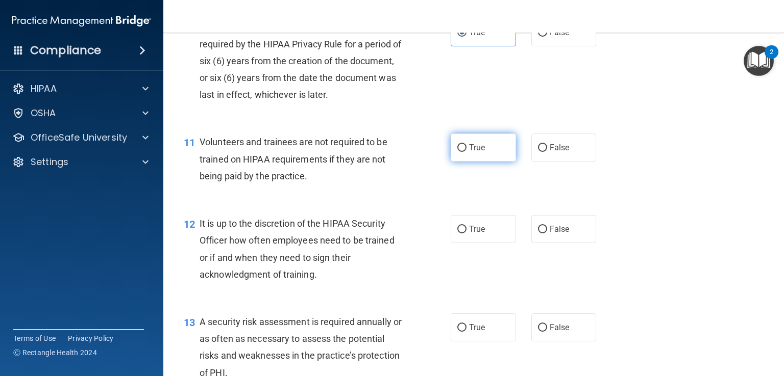
click at [457, 162] on label "True" at bounding box center [482, 148] width 65 height 28
click at [457, 152] on input "True" at bounding box center [461, 148] width 9 height 8
radio input "true"
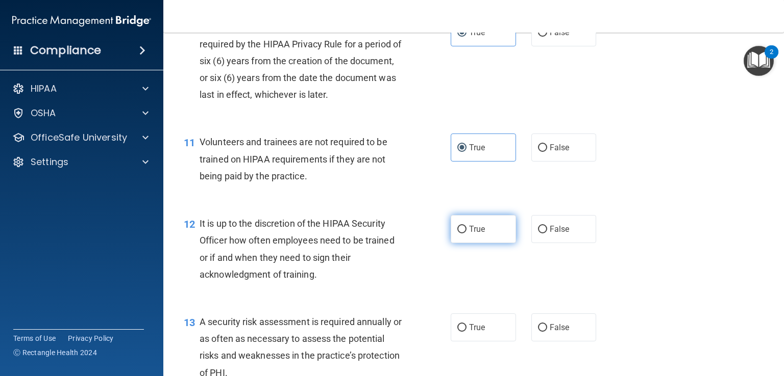
click at [471, 243] on label "True" at bounding box center [482, 229] width 65 height 28
click at [466, 234] on input "True" at bounding box center [461, 230] width 9 height 8
radio input "true"
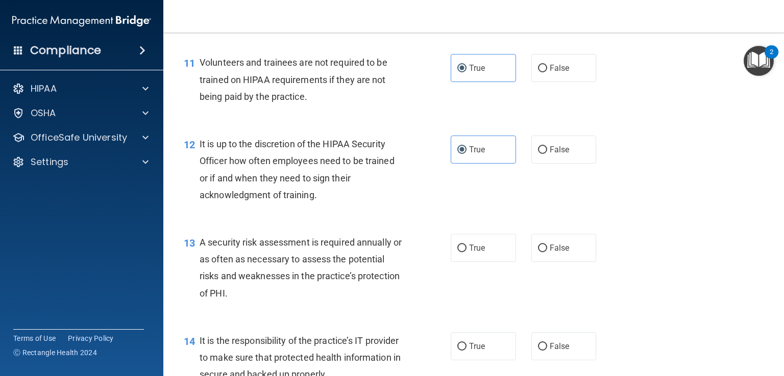
scroll to position [1118, 0]
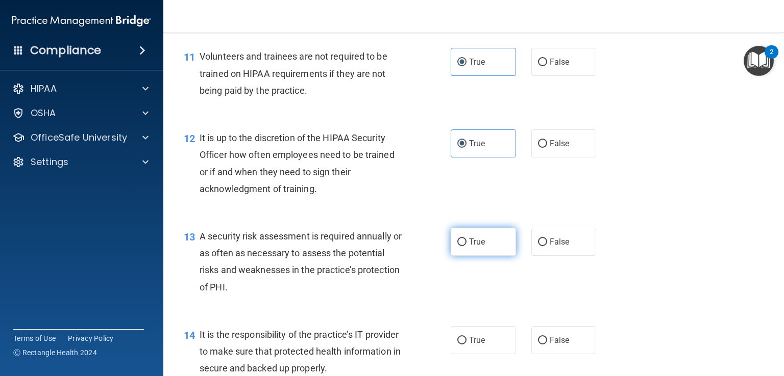
click at [493, 255] on label "True" at bounding box center [482, 242] width 65 height 28
click at [466, 246] on input "True" at bounding box center [461, 243] width 9 height 8
radio input "true"
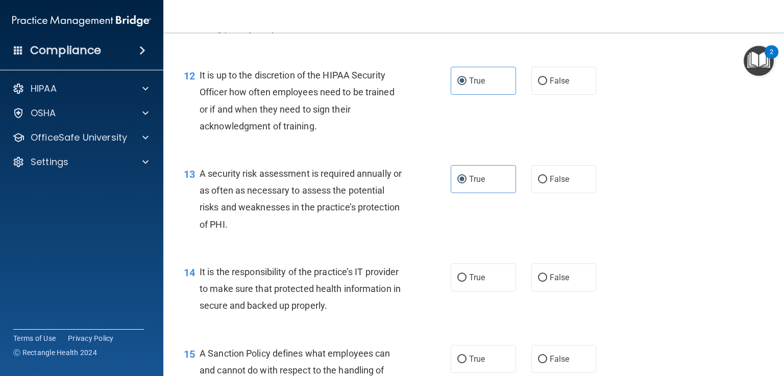
scroll to position [1220, 0]
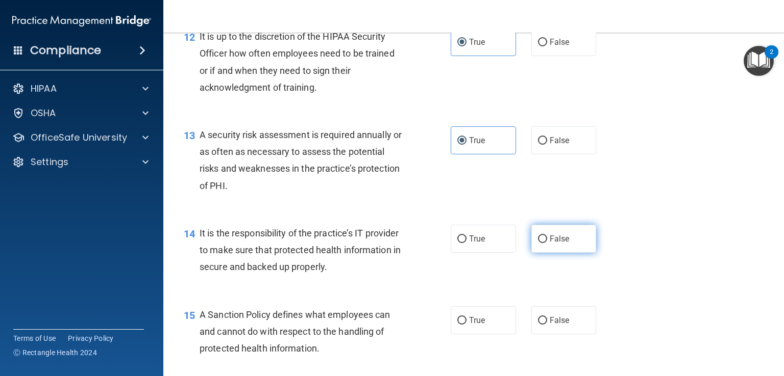
drag, startPoint x: 599, startPoint y: 251, endPoint x: 565, endPoint y: 243, distance: 35.0
click at [565, 243] on div "True False" at bounding box center [528, 239] width 157 height 28
click at [565, 243] on label "False" at bounding box center [563, 239] width 65 height 28
click at [547, 243] on input "False" at bounding box center [542, 240] width 9 height 8
radio input "true"
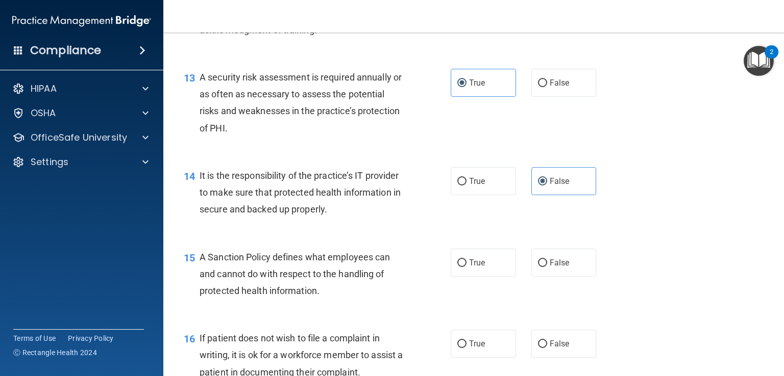
scroll to position [1285, 0]
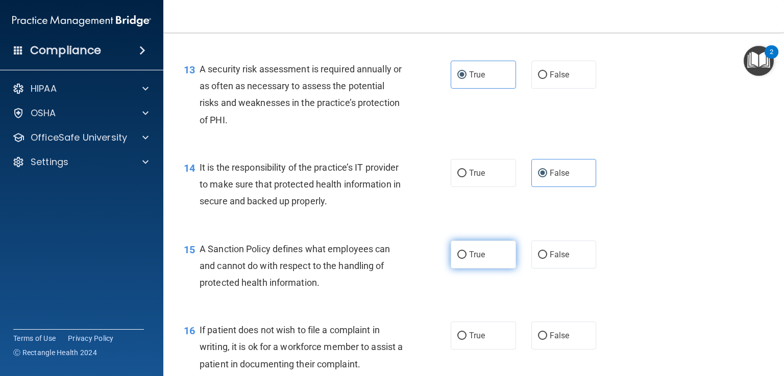
click at [476, 260] on span "True" at bounding box center [477, 255] width 16 height 10
click at [466, 259] on input "True" at bounding box center [461, 255] width 9 height 8
radio input "true"
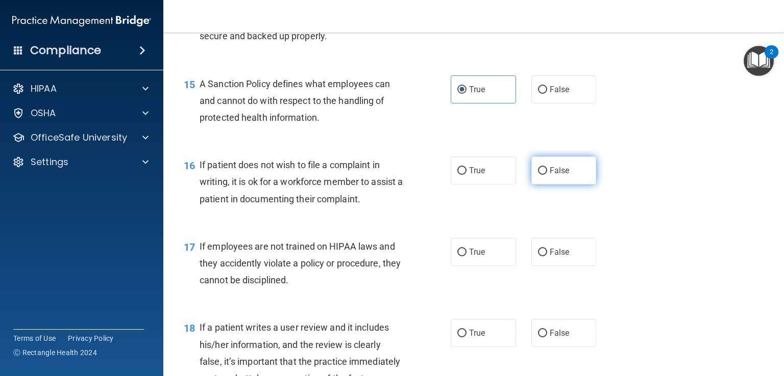
click at [564, 183] on label "False" at bounding box center [563, 171] width 65 height 28
click at [547, 175] on input "False" at bounding box center [542, 171] width 9 height 8
radio input "true"
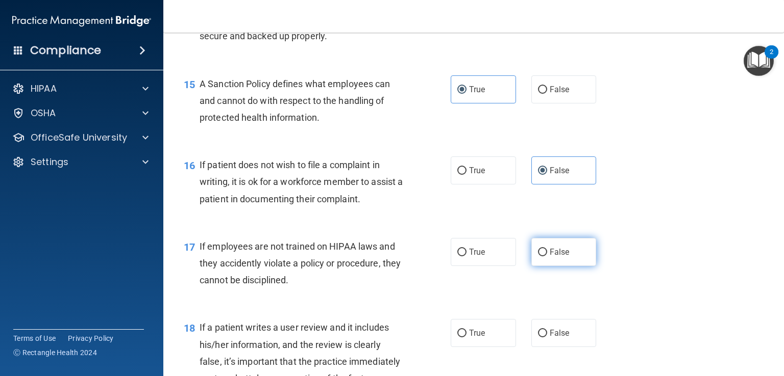
click at [541, 257] on input "False" at bounding box center [542, 253] width 9 height 8
radio input "true"
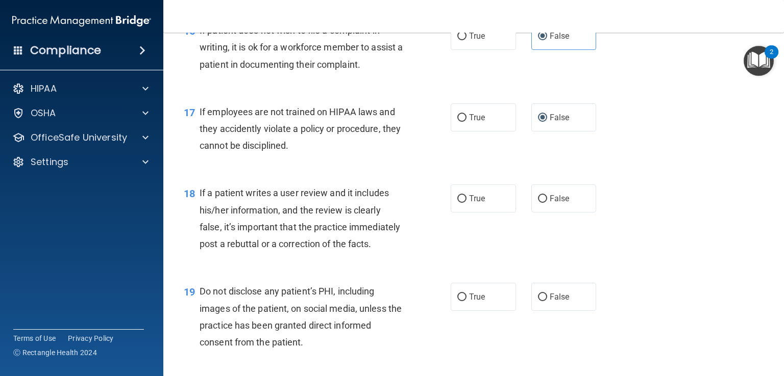
scroll to position [1597, 0]
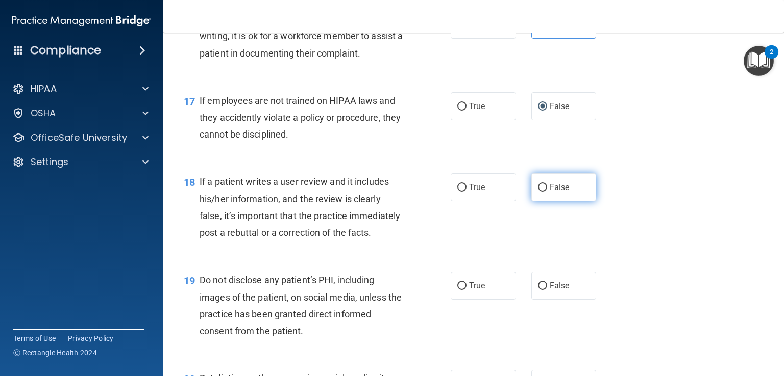
click at [557, 192] on span "False" at bounding box center [559, 188] width 20 height 10
click at [547, 192] on input "False" at bounding box center [542, 188] width 9 height 8
radio input "true"
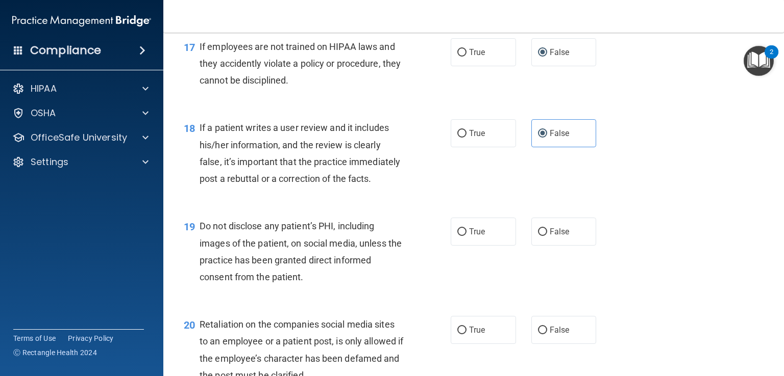
scroll to position [1656, 0]
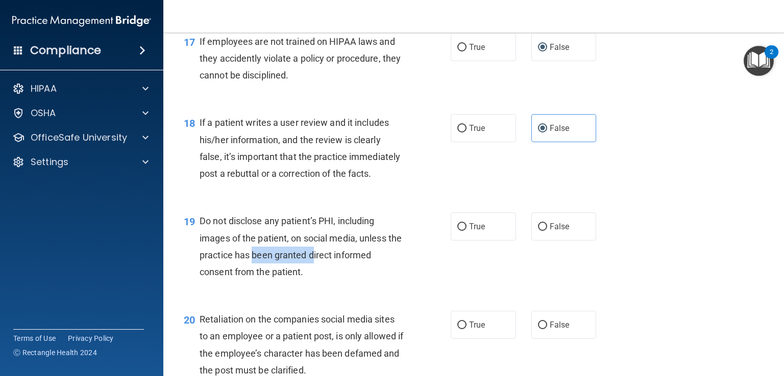
drag, startPoint x: 267, startPoint y: 296, endPoint x: 330, endPoint y: 282, distance: 64.8
click at [330, 281] on div "Do not disclose any patient’s PHI, including images of the patient, on social m…" at bounding box center [305, 247] width 212 height 68
click at [345, 281] on div "Do not disclose any patient’s PHI, including images of the patient, on social m…" at bounding box center [305, 247] width 212 height 68
click at [483, 241] on label "True" at bounding box center [482, 227] width 65 height 28
click at [466, 231] on input "True" at bounding box center [461, 227] width 9 height 8
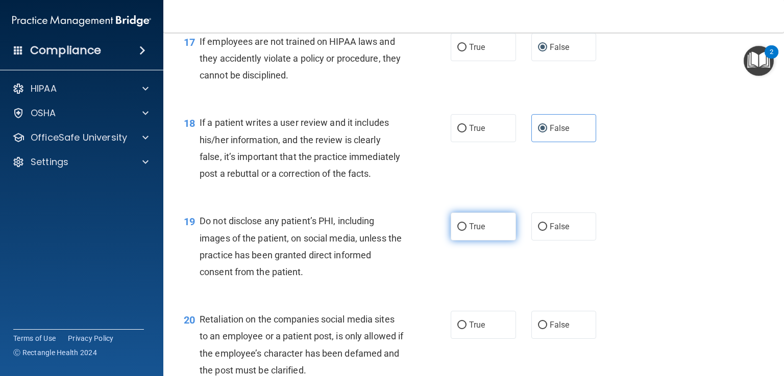
radio input "true"
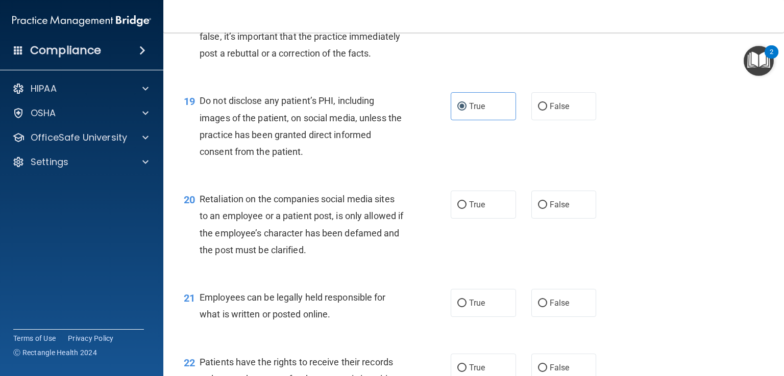
scroll to position [1776, 0]
click at [557, 210] on span "False" at bounding box center [559, 205] width 20 height 10
click at [547, 209] on input "False" at bounding box center [542, 205] width 9 height 8
radio input "true"
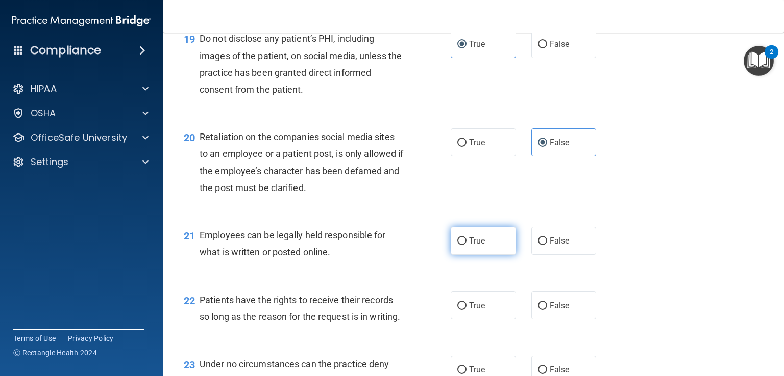
click at [499, 255] on label "True" at bounding box center [482, 241] width 65 height 28
click at [466, 245] on input "True" at bounding box center [461, 242] width 9 height 8
radio input "true"
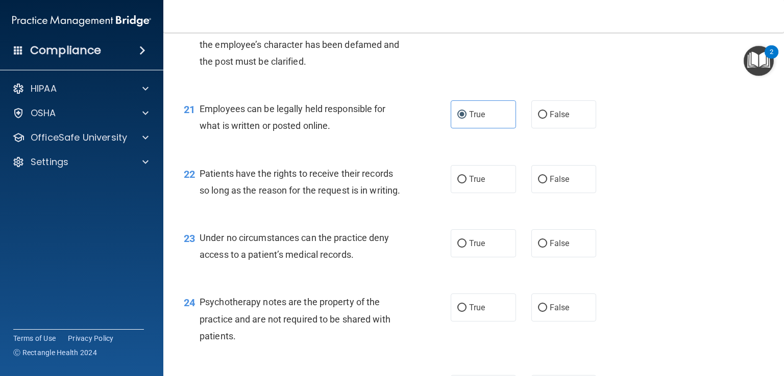
scroll to position [1971, 0]
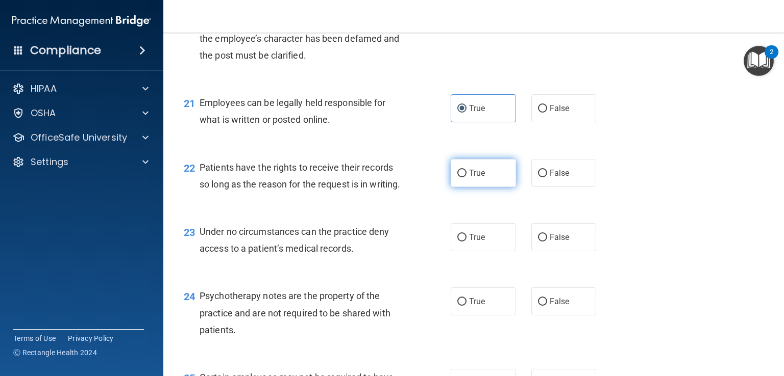
click at [470, 178] on span "True" at bounding box center [477, 173] width 16 height 10
click at [466, 178] on input "True" at bounding box center [461, 174] width 9 height 8
radio input "true"
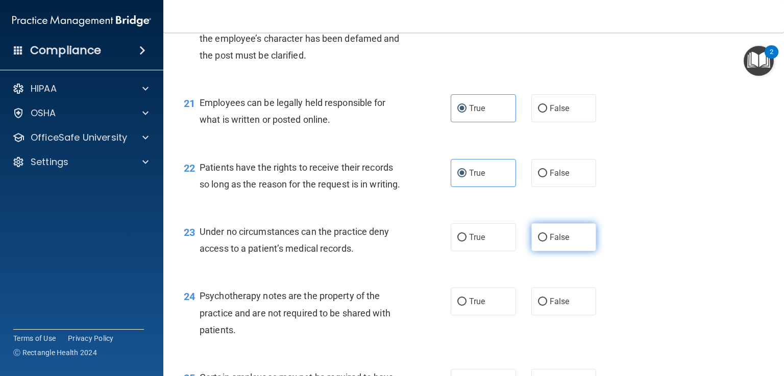
click at [552, 242] on span "False" at bounding box center [559, 238] width 20 height 10
click at [547, 242] on input "False" at bounding box center [542, 238] width 9 height 8
radio input "true"
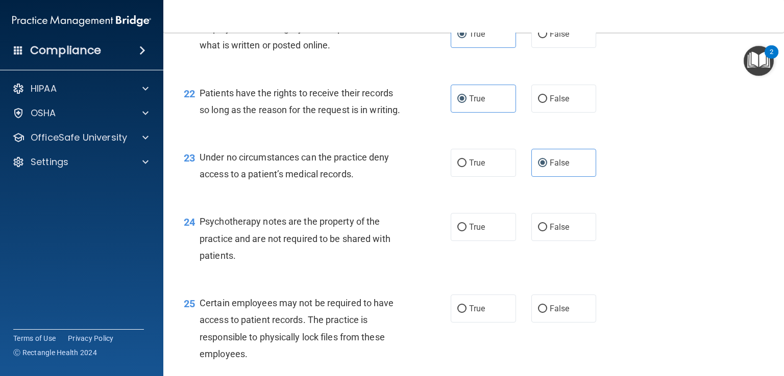
scroll to position [2064, 0]
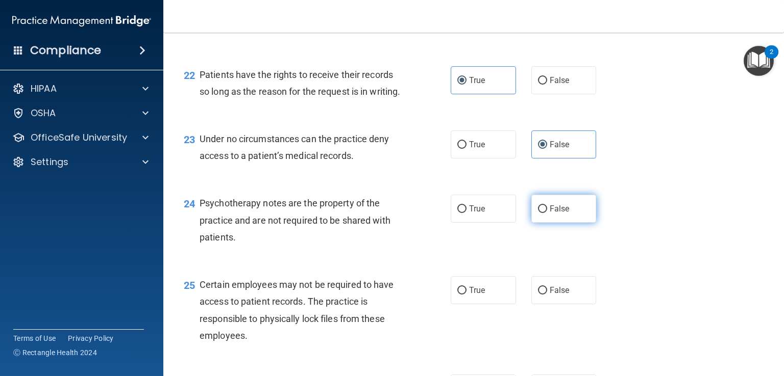
click at [543, 223] on label "False" at bounding box center [563, 209] width 65 height 28
click at [543, 213] on input "False" at bounding box center [542, 210] width 9 height 8
radio input "true"
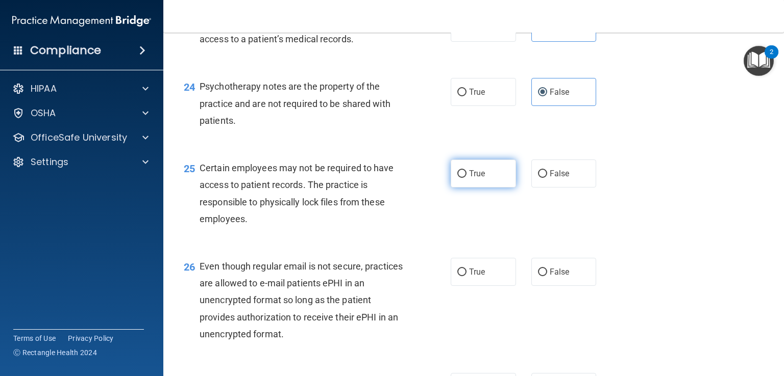
click at [469, 179] on span "True" at bounding box center [477, 174] width 16 height 10
click at [465, 178] on input "True" at bounding box center [461, 174] width 9 height 8
radio input "true"
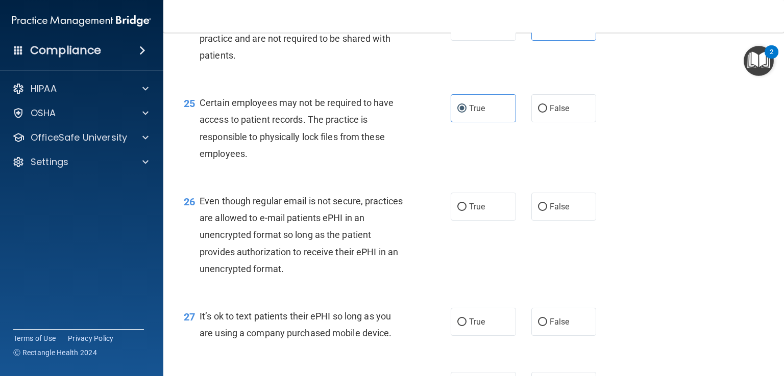
scroll to position [2289, 0]
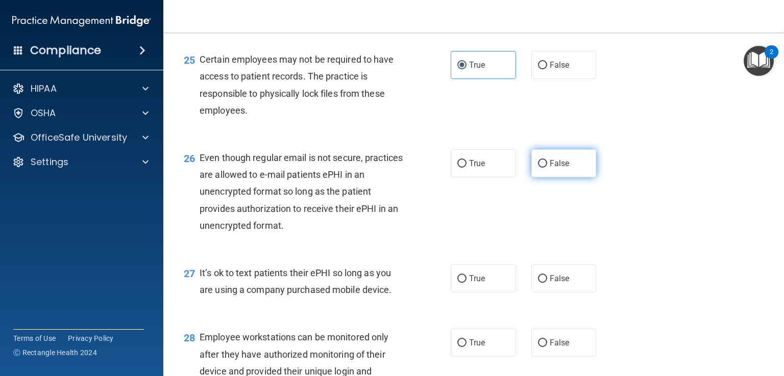
click at [541, 178] on label "False" at bounding box center [563, 163] width 65 height 28
click at [541, 168] on input "False" at bounding box center [542, 164] width 9 height 8
radio input "true"
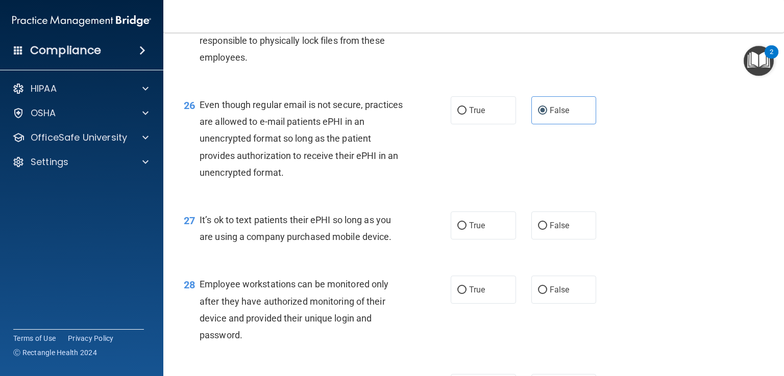
scroll to position [2383, 0]
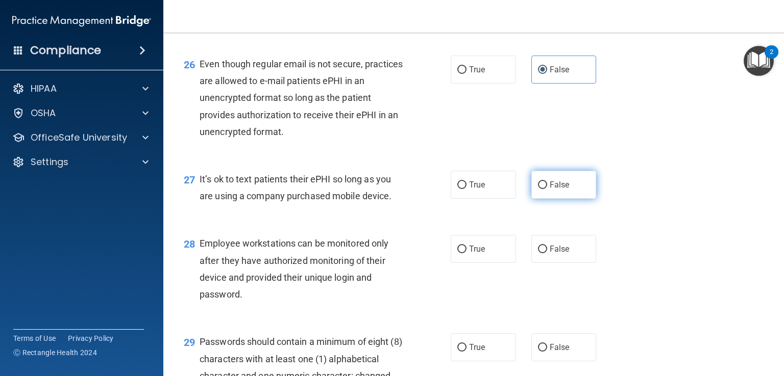
click at [545, 199] on label "False" at bounding box center [563, 185] width 65 height 28
click at [545, 189] on input "False" at bounding box center [542, 186] width 9 height 8
radio input "true"
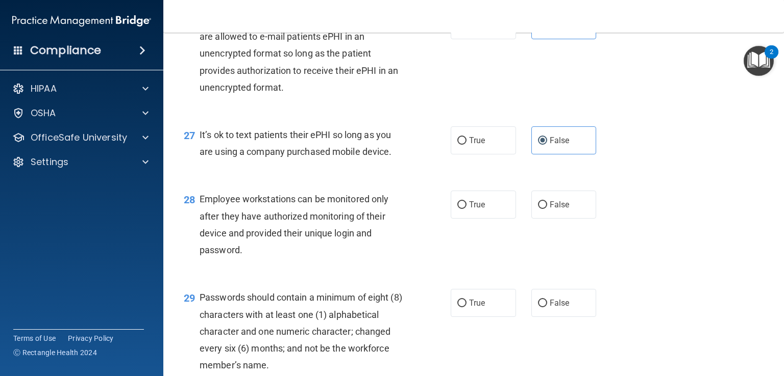
scroll to position [2428, 0]
click at [503, 218] on label "True" at bounding box center [482, 204] width 65 height 28
click at [466, 209] on input "True" at bounding box center [461, 205] width 9 height 8
radio input "true"
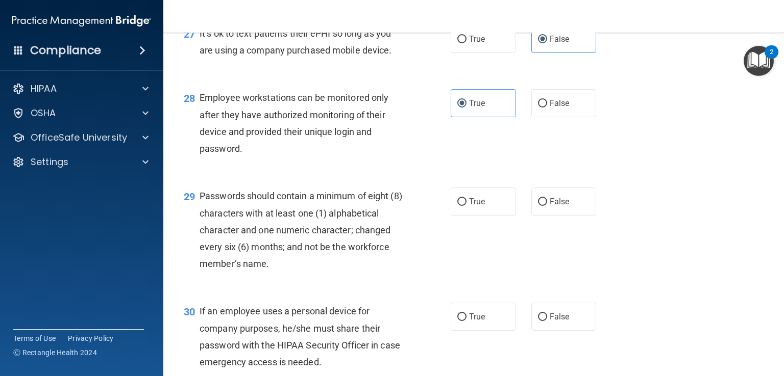
scroll to position [2530, 0]
click at [487, 215] on label "True" at bounding box center [482, 201] width 65 height 28
click at [466, 206] on input "True" at bounding box center [461, 202] width 9 height 8
radio input "true"
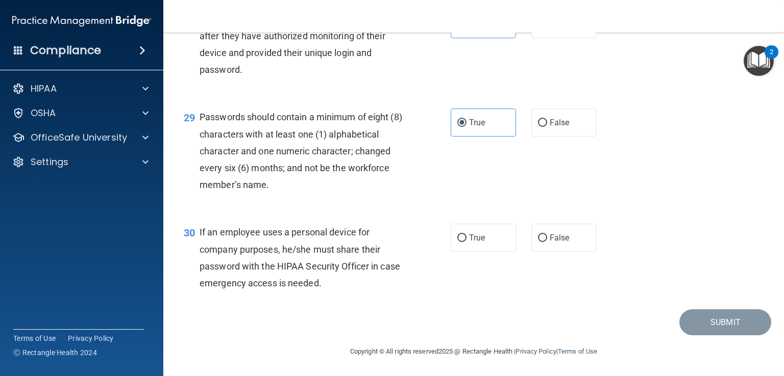
scroll to position [2650, 0]
click at [590, 245] on label "False" at bounding box center [563, 238] width 65 height 28
click at [547, 242] on input "False" at bounding box center [542, 239] width 9 height 8
radio input "true"
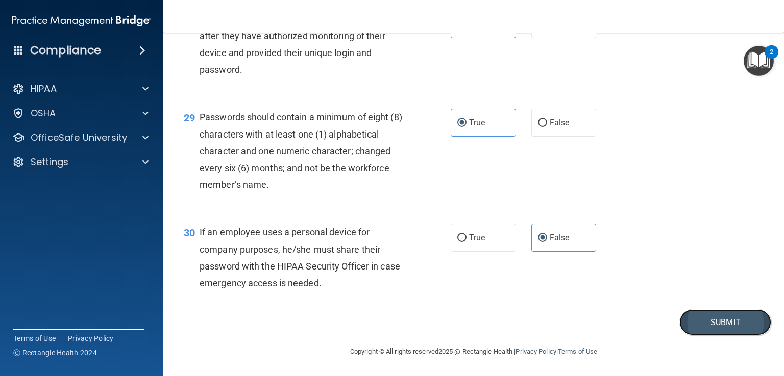
click at [717, 327] on button "Submit" at bounding box center [725, 323] width 92 height 26
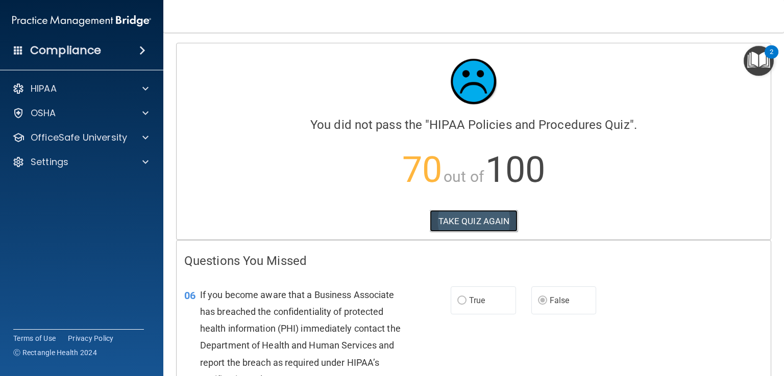
click at [501, 219] on button "TAKE QUIZ AGAIN" at bounding box center [474, 221] width 88 height 22
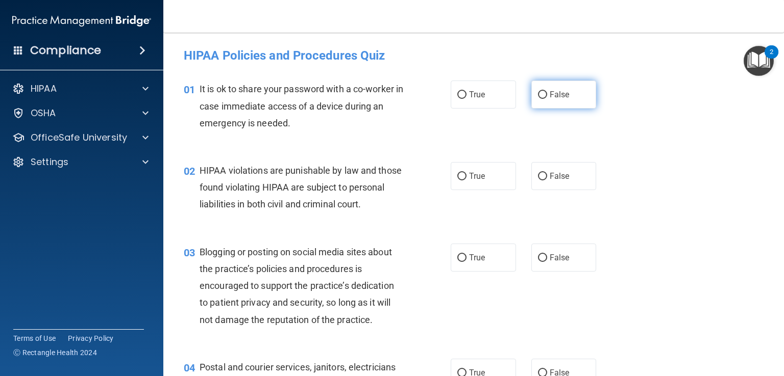
click at [572, 81] on label "False" at bounding box center [563, 95] width 65 height 28
click at [547, 91] on input "False" at bounding box center [542, 95] width 9 height 8
radio input "true"
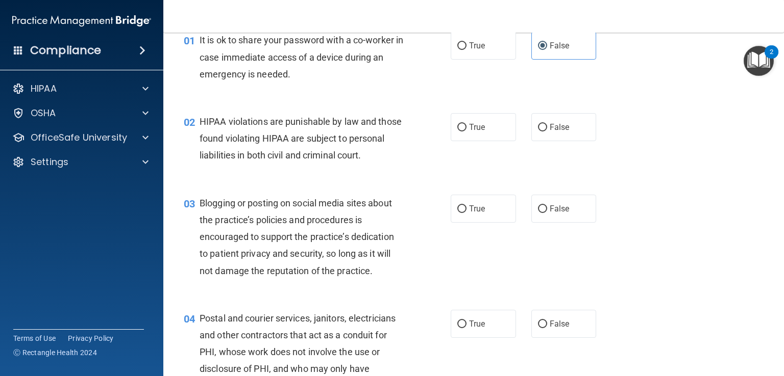
scroll to position [50, 0]
click at [492, 123] on label "True" at bounding box center [482, 126] width 65 height 28
click at [466, 123] on input "True" at bounding box center [461, 127] width 9 height 8
radio input "true"
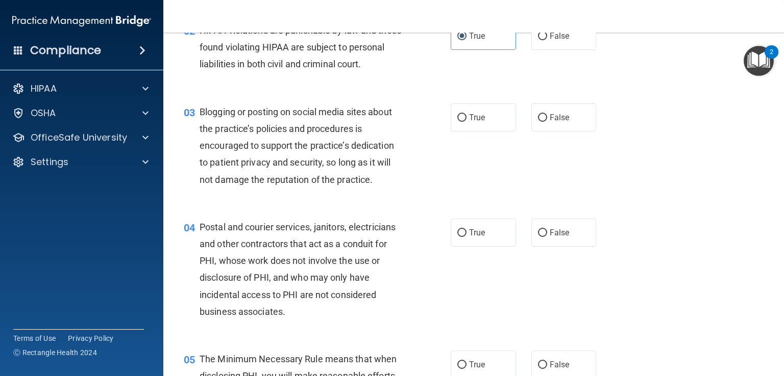
scroll to position [141, 0]
click at [482, 131] on label "True" at bounding box center [482, 117] width 65 height 28
click at [466, 121] on input "True" at bounding box center [461, 118] width 9 height 8
radio input "true"
click at [563, 122] on span "False" at bounding box center [559, 117] width 20 height 10
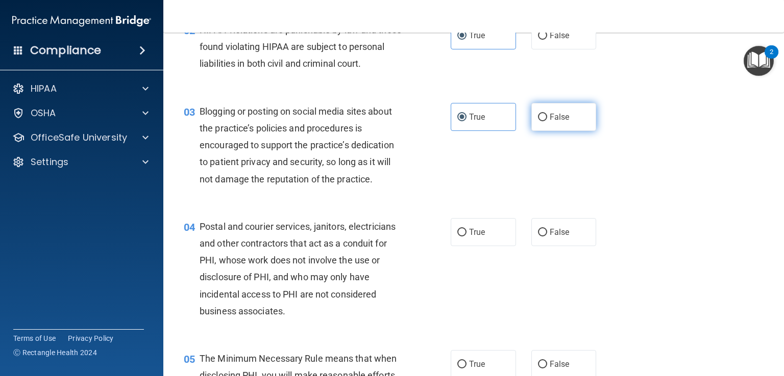
click at [547, 121] on input "False" at bounding box center [542, 118] width 9 height 8
radio input "true"
radio input "false"
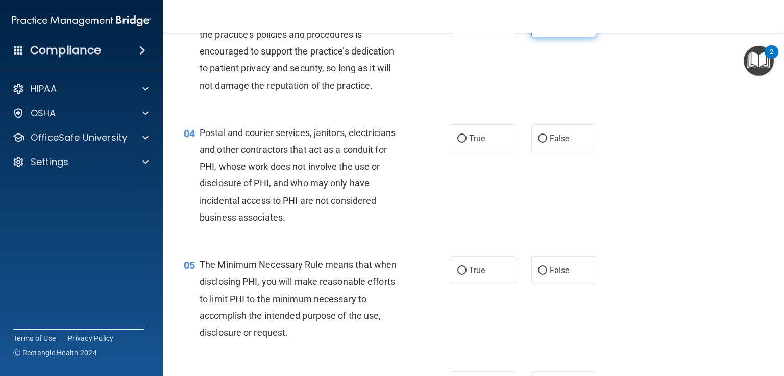
scroll to position [235, 0]
click at [469, 143] on span "True" at bounding box center [477, 139] width 16 height 10
click at [466, 143] on input "True" at bounding box center [461, 139] width 9 height 8
radio input "true"
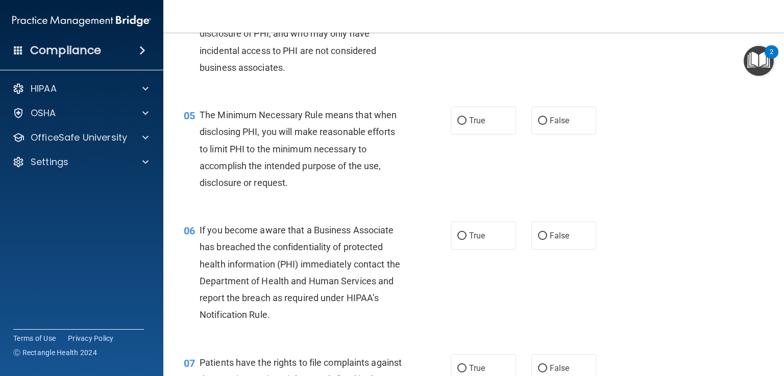
scroll to position [385, 0]
click at [481, 125] on span "True" at bounding box center [477, 120] width 16 height 10
click at [466, 124] on input "True" at bounding box center [461, 121] width 9 height 8
radio input "true"
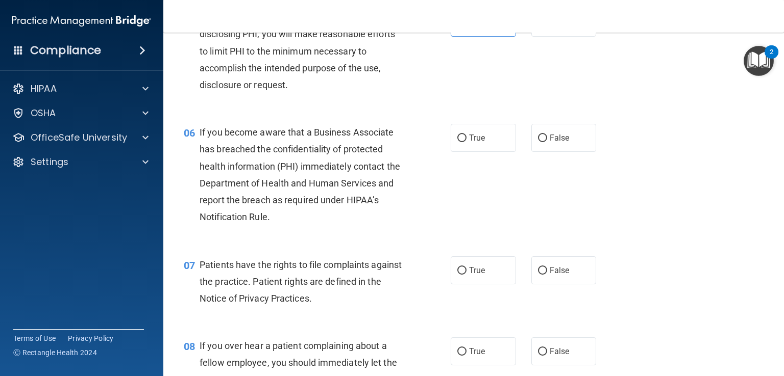
scroll to position [484, 0]
click at [486, 151] on label "True" at bounding box center [482, 137] width 65 height 28
click at [466, 141] on input "True" at bounding box center [461, 138] width 9 height 8
radio input "true"
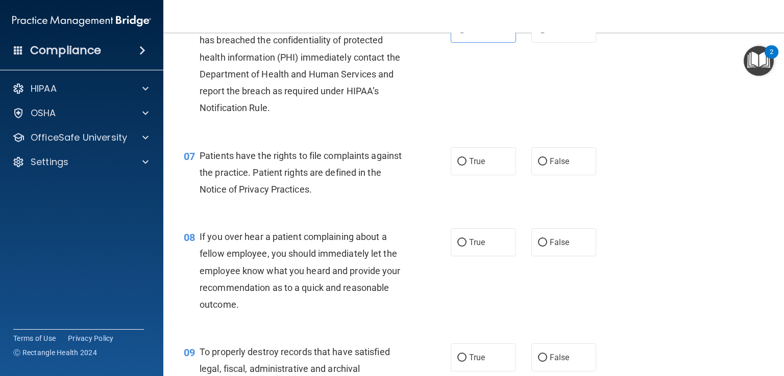
scroll to position [593, 0]
click at [563, 165] on span "False" at bounding box center [559, 161] width 20 height 10
click at [547, 165] on input "False" at bounding box center [542, 161] width 9 height 8
radio input "true"
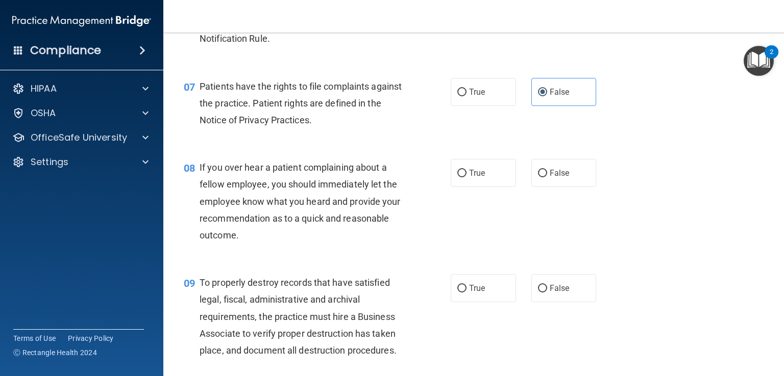
scroll to position [661, 0]
click at [553, 178] on span "False" at bounding box center [559, 173] width 20 height 10
click at [547, 178] on input "False" at bounding box center [542, 174] width 9 height 8
radio input "true"
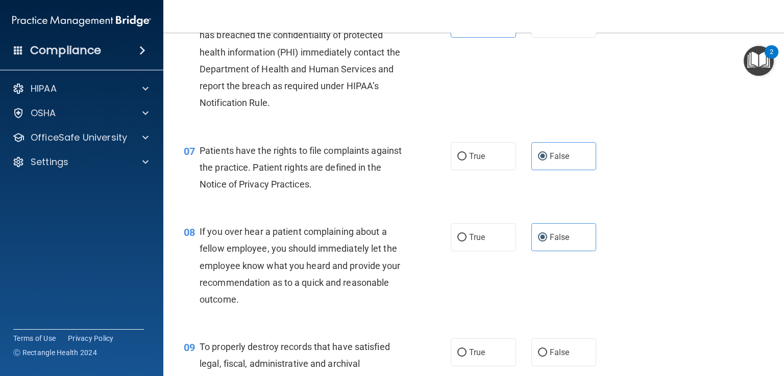
scroll to position [600, 0]
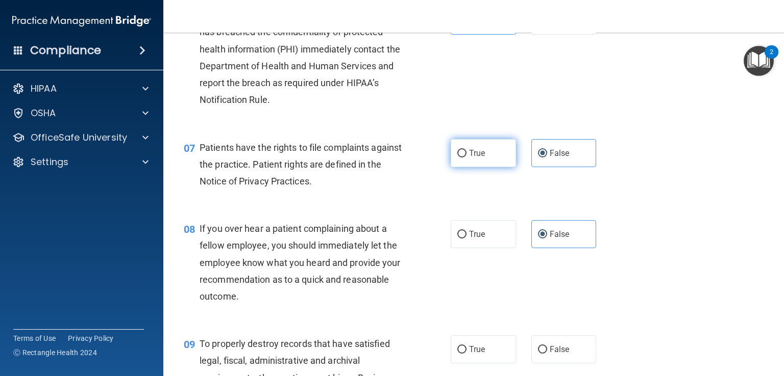
click at [480, 158] on span "True" at bounding box center [477, 153] width 16 height 10
click at [466, 158] on input "True" at bounding box center [461, 154] width 9 height 8
radio input "true"
radio input "false"
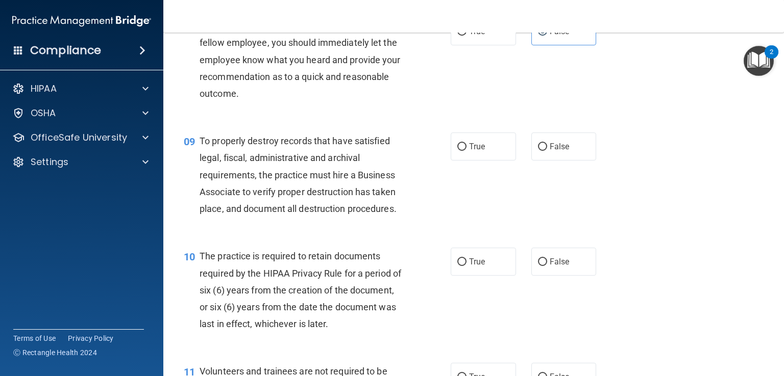
scroll to position [822, 0]
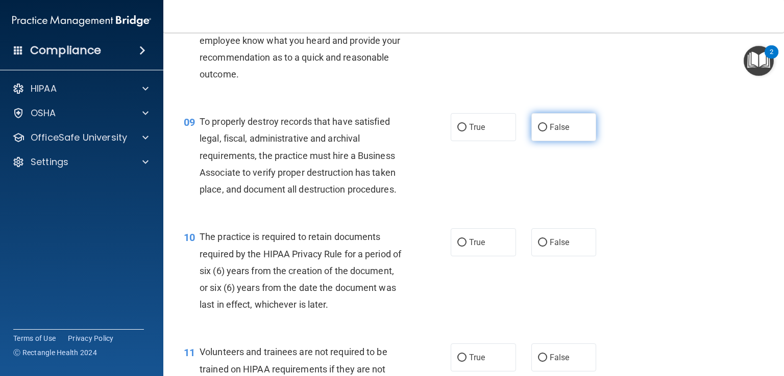
click at [551, 132] on span "False" at bounding box center [559, 127] width 20 height 10
click at [547, 132] on input "False" at bounding box center [542, 128] width 9 height 8
radio input "true"
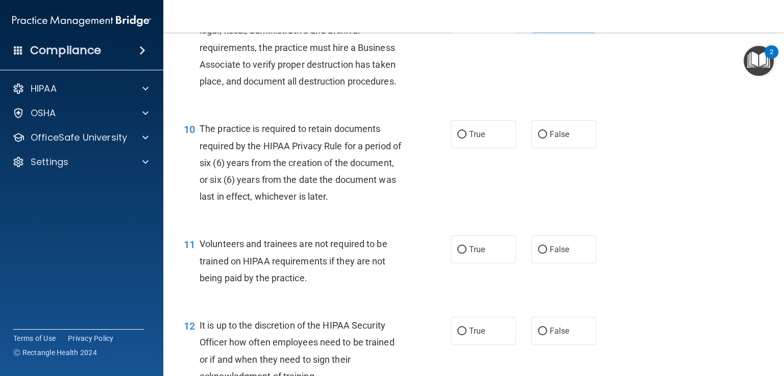
scroll to position [947, 0]
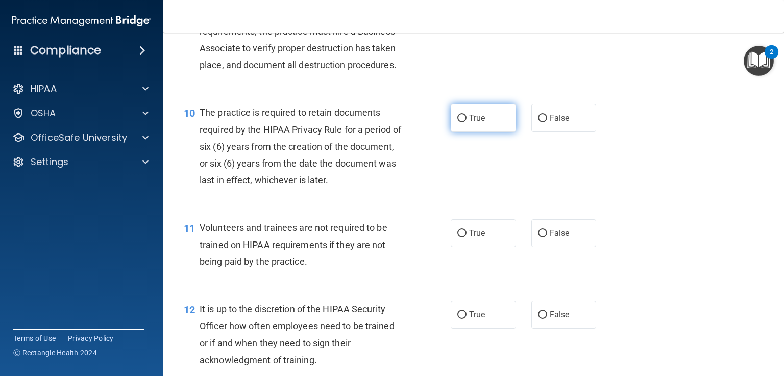
click at [479, 132] on label "True" at bounding box center [482, 118] width 65 height 28
click at [466, 122] on input "True" at bounding box center [461, 119] width 9 height 8
radio input "true"
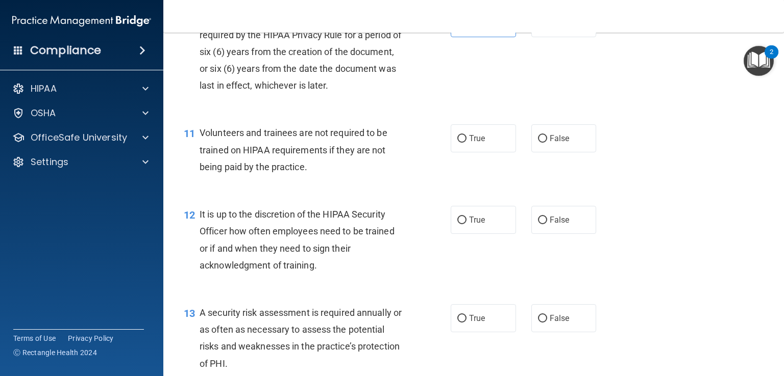
scroll to position [1071, 0]
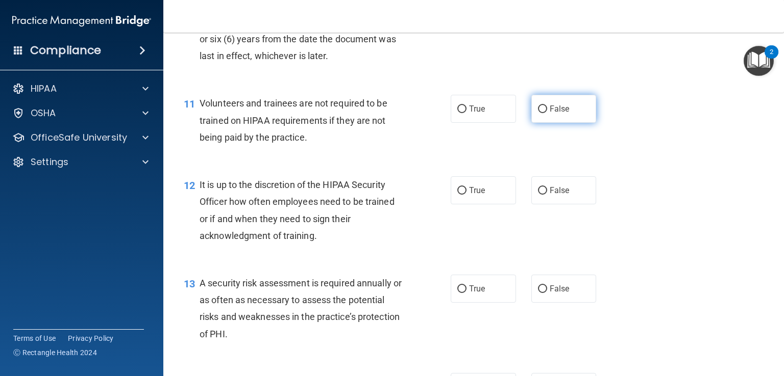
click at [567, 119] on label "False" at bounding box center [563, 109] width 65 height 28
click at [547, 113] on input "False" at bounding box center [542, 110] width 9 height 8
radio input "true"
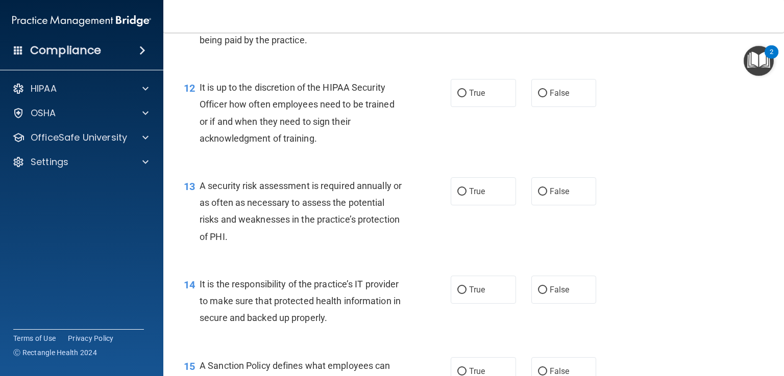
scroll to position [1169, 0]
click at [499, 107] on label "True" at bounding box center [482, 93] width 65 height 28
click at [466, 97] on input "True" at bounding box center [461, 93] width 9 height 8
radio input "true"
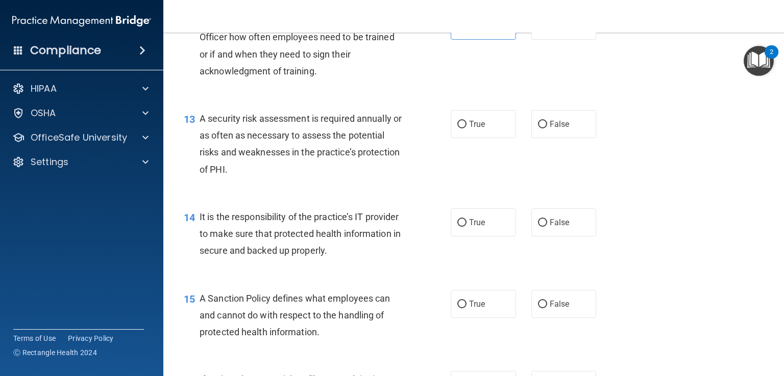
scroll to position [1251, 0]
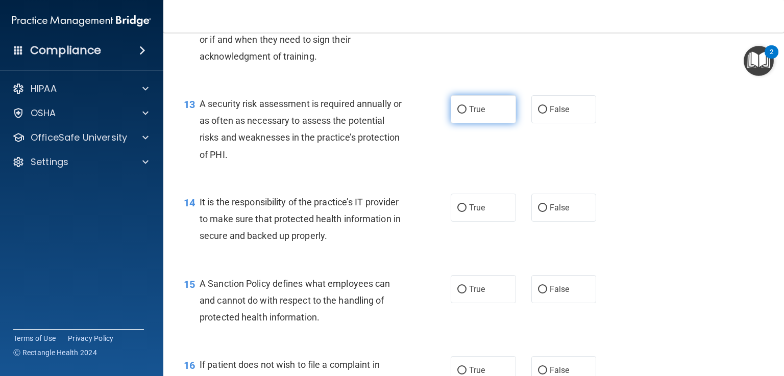
click at [493, 117] on label "True" at bounding box center [482, 109] width 65 height 28
click at [466, 114] on input "True" at bounding box center [461, 110] width 9 height 8
radio input "true"
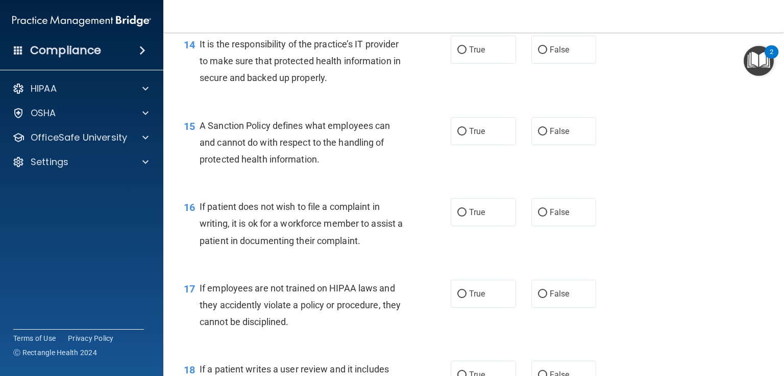
scroll to position [1412, 0]
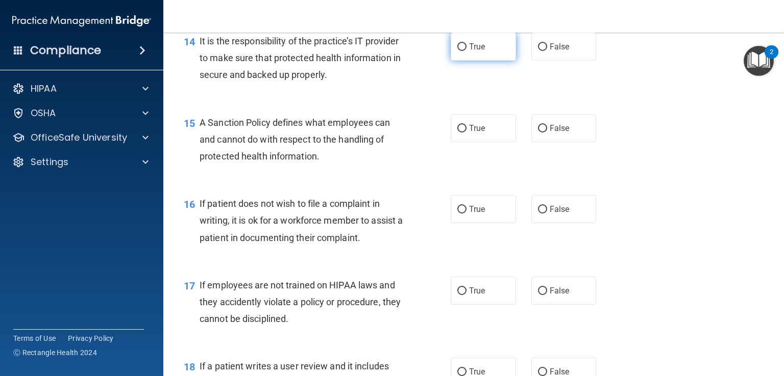
drag, startPoint x: 484, startPoint y: 85, endPoint x: 480, endPoint y: 68, distance: 17.2
click at [480, 68] on div "14 It is the responsibility of the practice’s IT provider to make sure that pro…" at bounding box center [473, 61] width 595 height 82
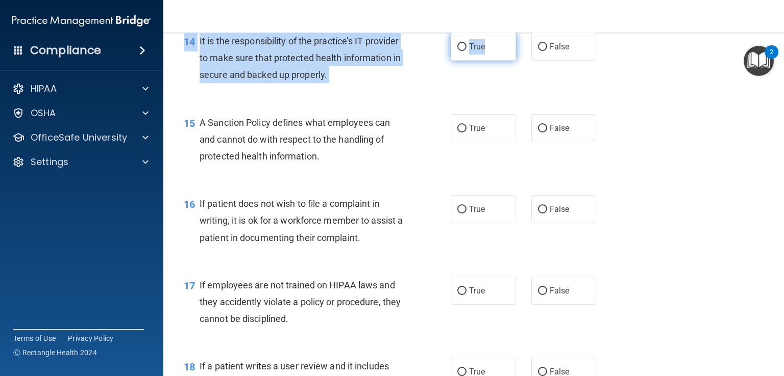
click at [480, 61] on label "True" at bounding box center [482, 47] width 65 height 28
click at [466, 51] on input "True" at bounding box center [461, 47] width 9 height 8
radio input "true"
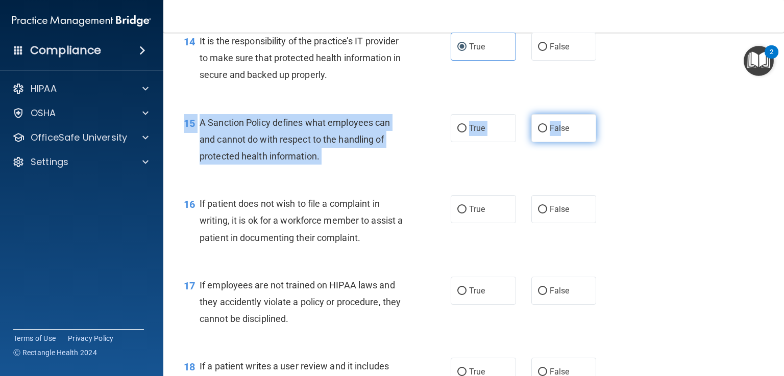
drag, startPoint x: 561, startPoint y: 164, endPoint x: 555, endPoint y: 148, distance: 16.8
click at [555, 148] on div "15 A Sanction Policy defines what employees can and cannot do with respect to t…" at bounding box center [473, 143] width 595 height 82
click at [555, 133] on span "False" at bounding box center [559, 128] width 20 height 10
click at [547, 133] on input "False" at bounding box center [542, 129] width 9 height 8
radio input "true"
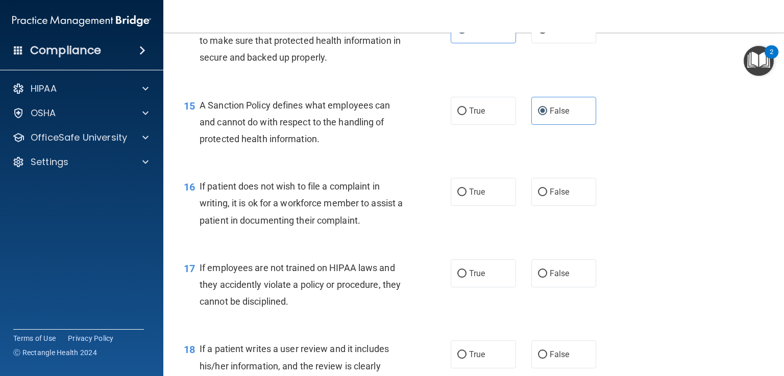
scroll to position [1442, 0]
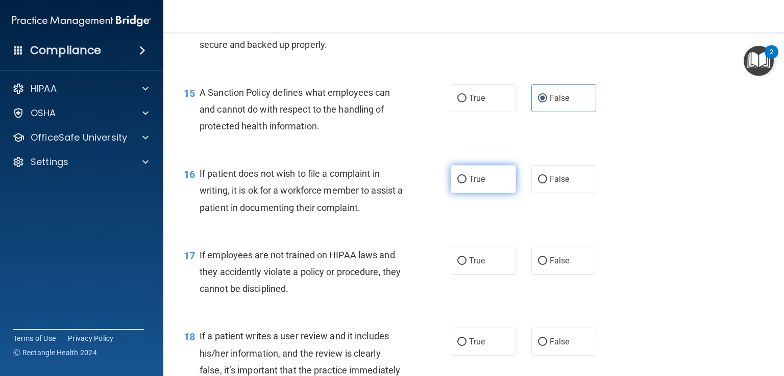
click at [477, 193] on label "True" at bounding box center [482, 179] width 65 height 28
click at [466, 184] on input "True" at bounding box center [461, 180] width 9 height 8
radio input "true"
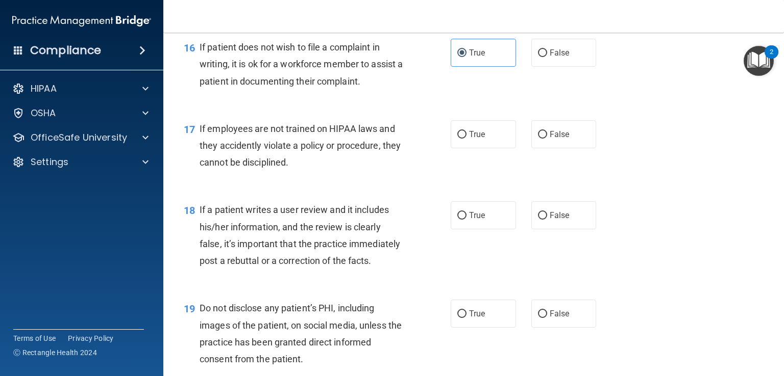
scroll to position [1581, 0]
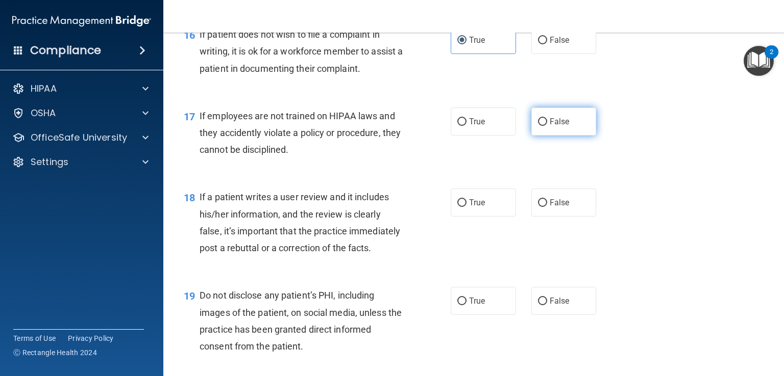
click at [573, 134] on label "False" at bounding box center [563, 122] width 65 height 28
click at [547, 126] on input "False" at bounding box center [542, 122] width 9 height 8
radio input "true"
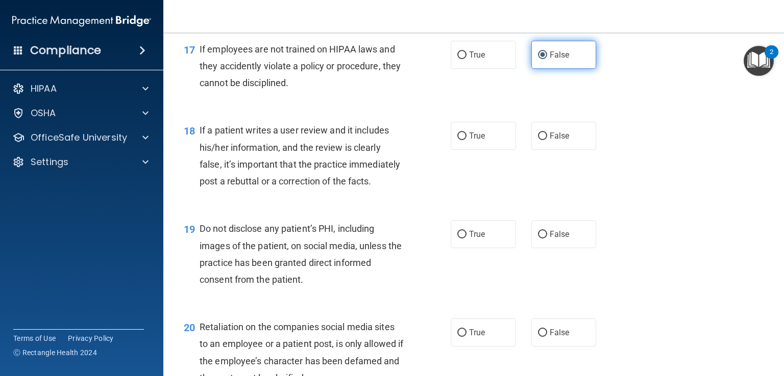
scroll to position [1655, 0]
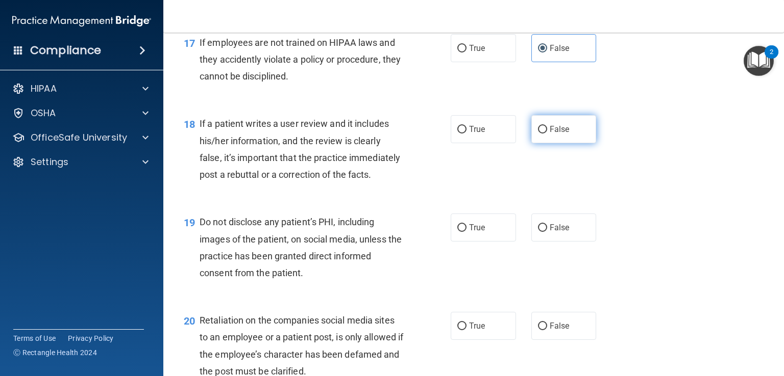
click at [550, 143] on label "False" at bounding box center [563, 129] width 65 height 28
click at [547, 134] on input "False" at bounding box center [542, 130] width 9 height 8
radio input "true"
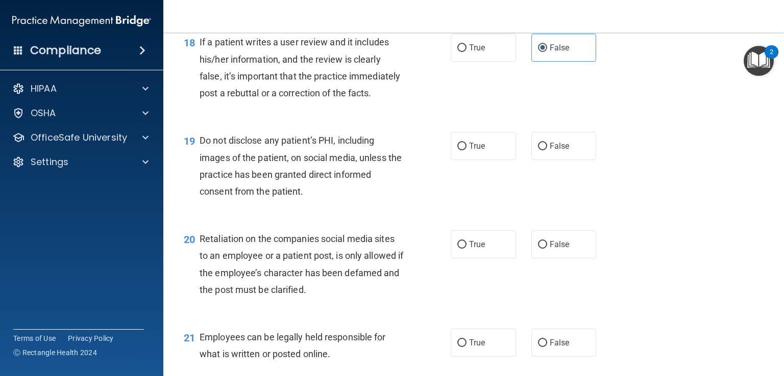
scroll to position [1742, 0]
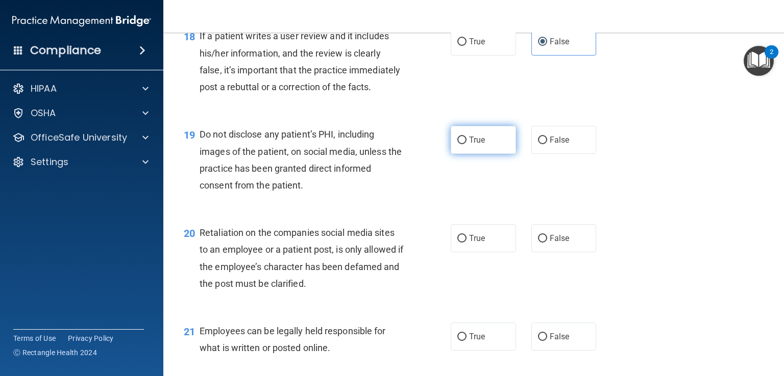
click at [493, 154] on label "True" at bounding box center [482, 140] width 65 height 28
click at [466, 144] on input "True" at bounding box center [461, 141] width 9 height 8
radio input "true"
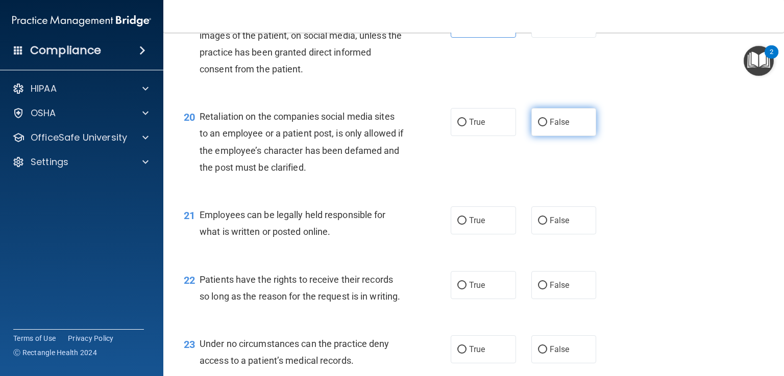
click at [572, 136] on label "False" at bounding box center [563, 122] width 65 height 28
click at [547, 127] on input "False" at bounding box center [542, 123] width 9 height 8
radio input "true"
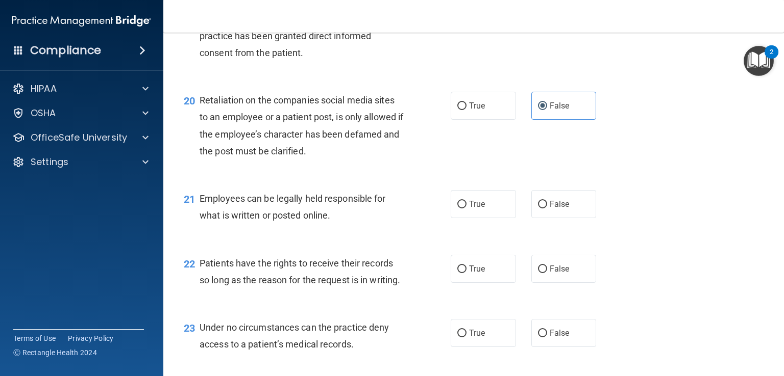
click at [445, 229] on div "21 Employees can be legally held responsible for what is written or posted onli…" at bounding box center [316, 209] width 297 height 39
click at [477, 209] on span "True" at bounding box center [477, 204] width 16 height 10
click at [466, 209] on input "True" at bounding box center [461, 205] width 9 height 8
radio input "true"
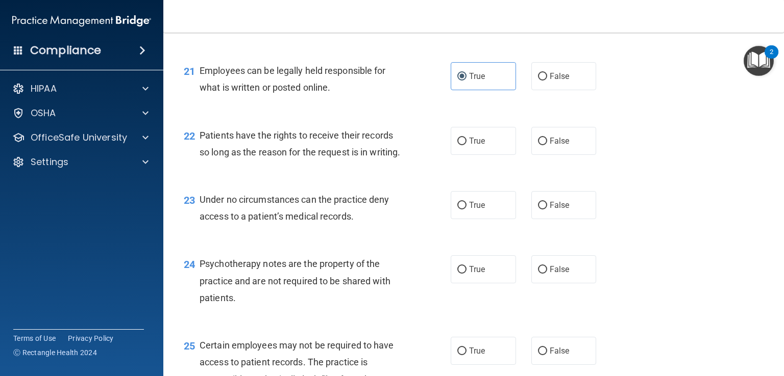
scroll to position [2004, 0]
click at [568, 155] on label "False" at bounding box center [563, 141] width 65 height 28
click at [547, 145] on input "False" at bounding box center [542, 141] width 9 height 8
radio input "true"
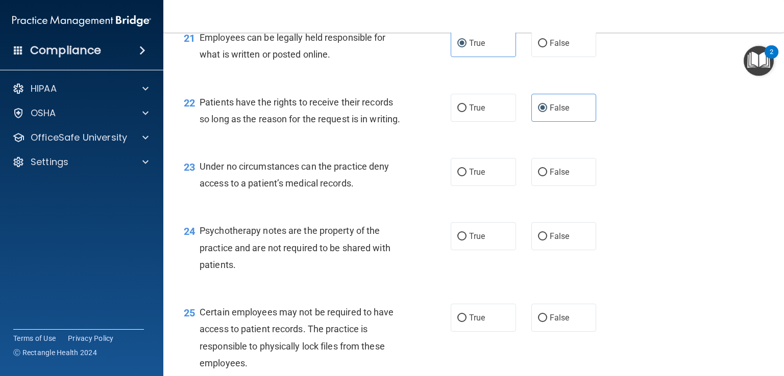
scroll to position [2036, 0]
click at [470, 186] on label "True" at bounding box center [482, 172] width 65 height 28
click at [466, 176] on input "True" at bounding box center [461, 173] width 9 height 8
radio input "true"
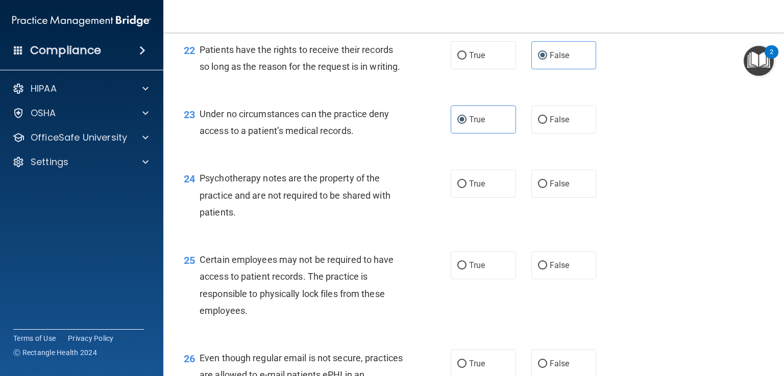
scroll to position [2111, 0]
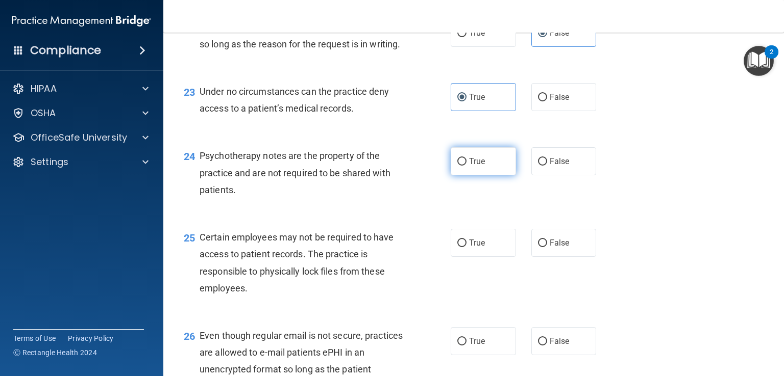
click at [477, 166] on span "True" at bounding box center [477, 162] width 16 height 10
click at [466, 166] on input "True" at bounding box center [461, 162] width 9 height 8
radio input "true"
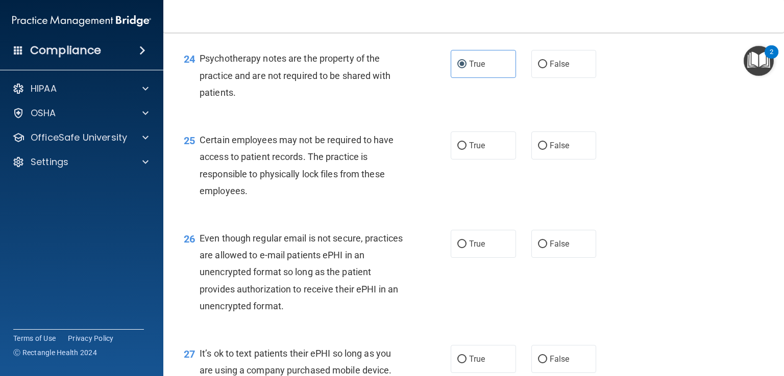
scroll to position [2209, 0]
click at [473, 150] on span "True" at bounding box center [477, 145] width 16 height 10
click at [466, 149] on input "True" at bounding box center [461, 146] width 9 height 8
radio input "true"
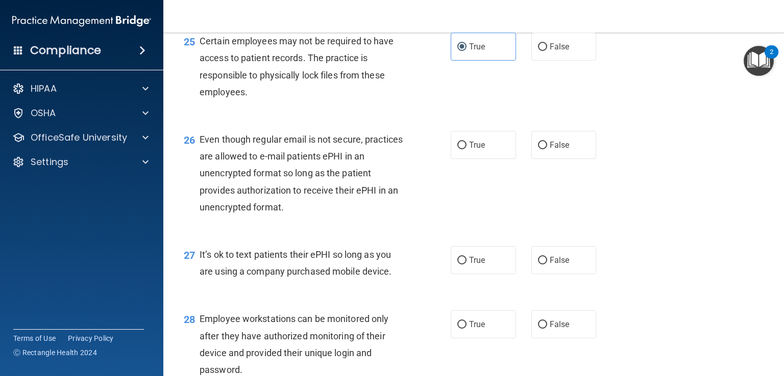
scroll to position [2351, 0]
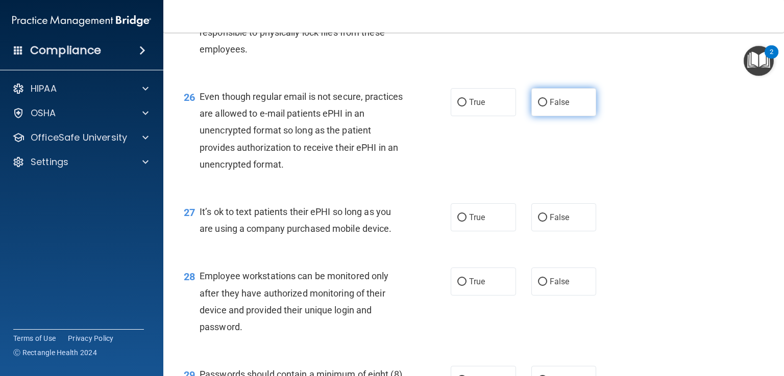
click at [538, 107] on input "False" at bounding box center [542, 103] width 9 height 8
radio input "true"
click at [553, 222] on span "False" at bounding box center [559, 218] width 20 height 10
click at [547, 222] on input "False" at bounding box center [542, 218] width 9 height 8
radio input "true"
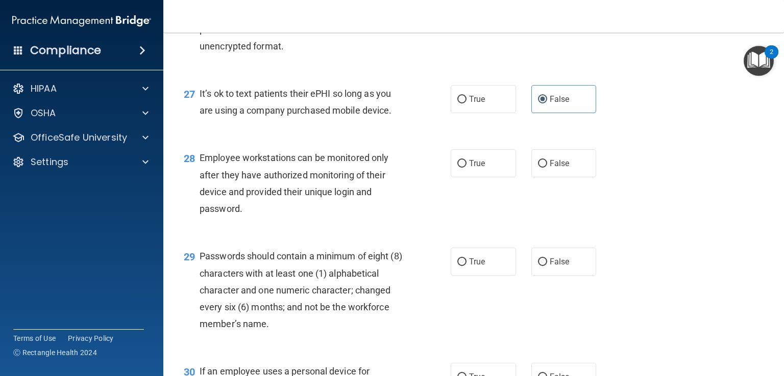
scroll to position [2470, 0]
click at [460, 176] on label "True" at bounding box center [482, 162] width 65 height 28
click at [460, 167] on input "True" at bounding box center [461, 163] width 9 height 8
radio input "true"
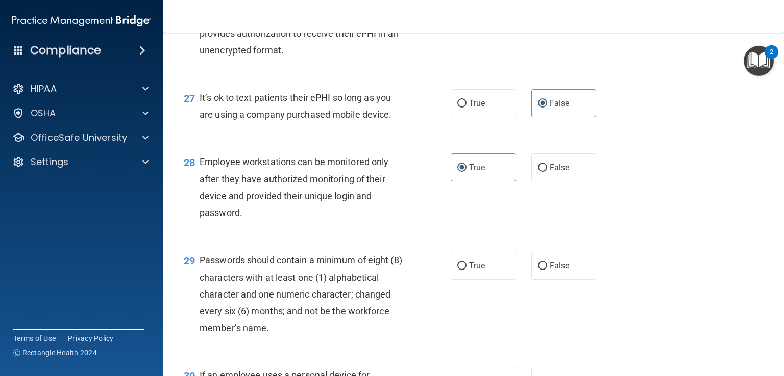
scroll to position [2465, 0]
click at [477, 108] on span "True" at bounding box center [477, 103] width 16 height 10
click at [466, 108] on input "True" at bounding box center [461, 104] width 9 height 8
radio input "true"
radio input "false"
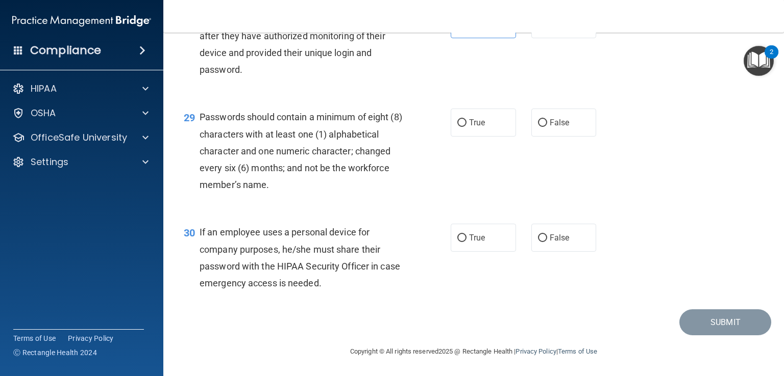
scroll to position [2651, 0]
click at [479, 122] on label "True" at bounding box center [482, 123] width 65 height 28
click at [466, 122] on input "True" at bounding box center [461, 123] width 9 height 8
radio input "true"
click at [539, 242] on input "False" at bounding box center [542, 239] width 9 height 8
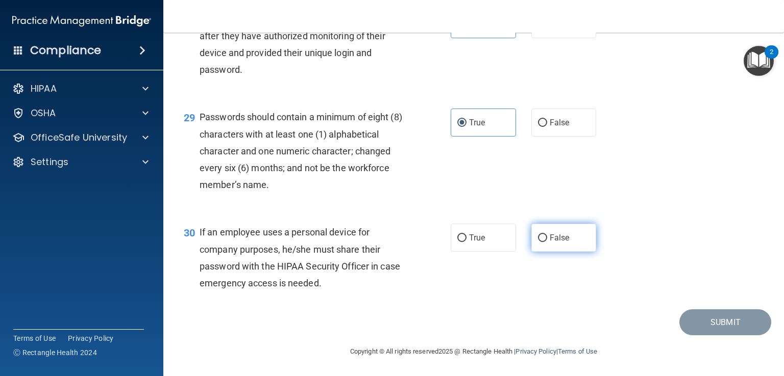
radio input "true"
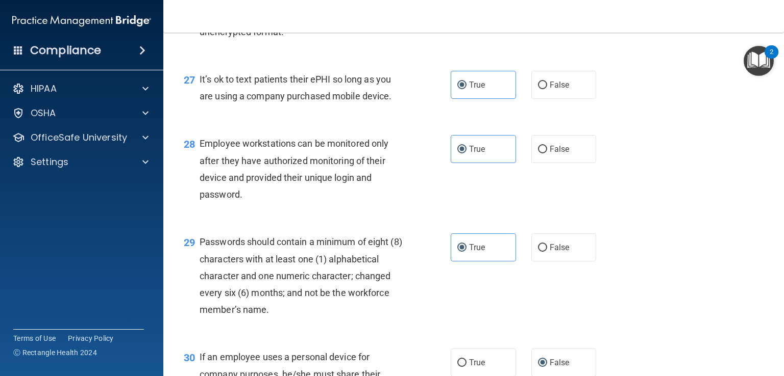
scroll to position [2659, 0]
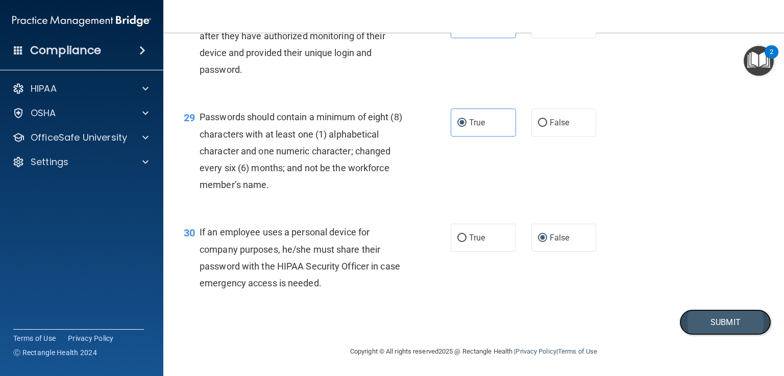
click at [700, 321] on button "Submit" at bounding box center [725, 323] width 92 height 26
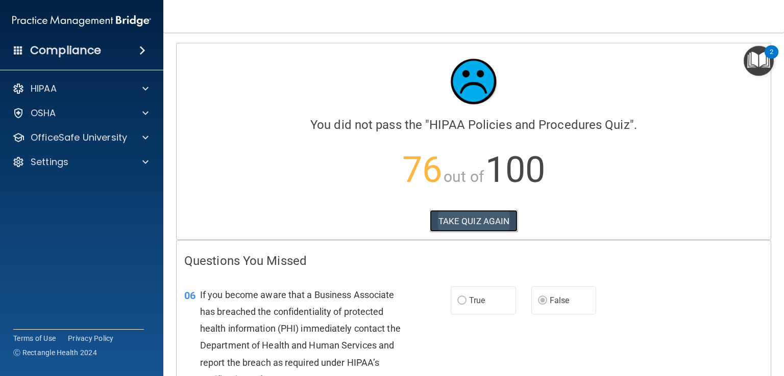
click at [449, 222] on button "TAKE QUIZ AGAIN" at bounding box center [474, 221] width 88 height 22
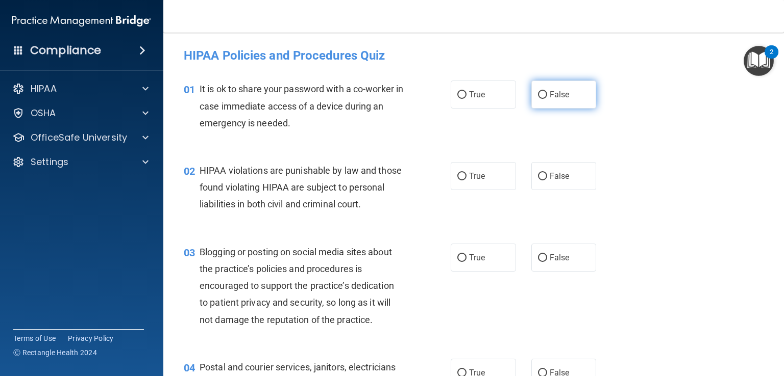
click at [568, 103] on label "False" at bounding box center [563, 95] width 65 height 28
click at [547, 99] on input "False" at bounding box center [542, 95] width 9 height 8
radio input "true"
click at [481, 186] on label "True" at bounding box center [482, 176] width 65 height 28
click at [466, 181] on input "True" at bounding box center [461, 177] width 9 height 8
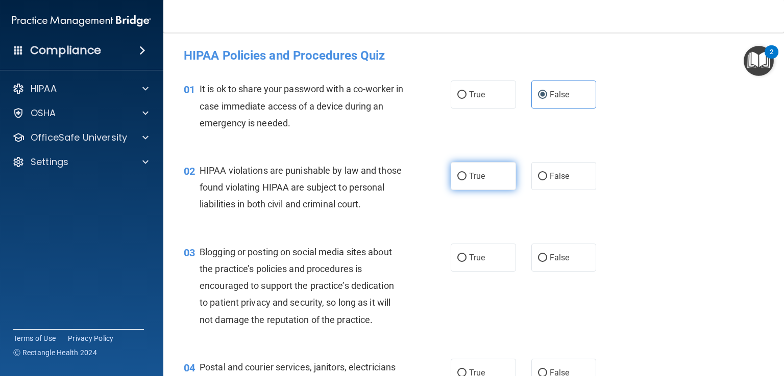
radio input "true"
click at [579, 269] on label "False" at bounding box center [563, 258] width 65 height 28
click at [547, 262] on input "False" at bounding box center [542, 259] width 9 height 8
radio input "true"
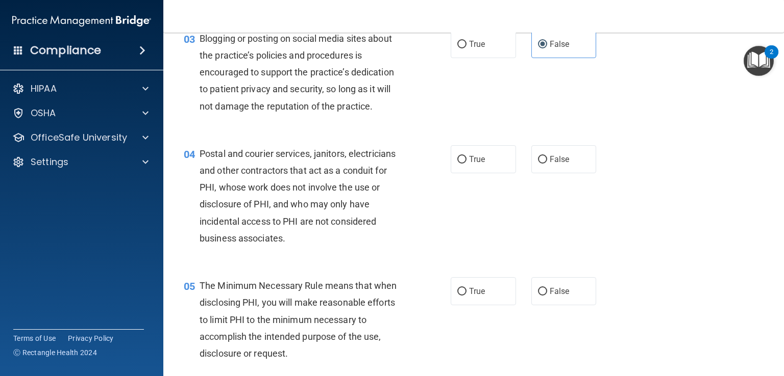
scroll to position [214, 0]
click at [469, 166] on label "True" at bounding box center [482, 159] width 65 height 28
click at [466, 163] on input "True" at bounding box center [461, 160] width 9 height 8
radio input "true"
click at [493, 305] on label "True" at bounding box center [482, 291] width 65 height 28
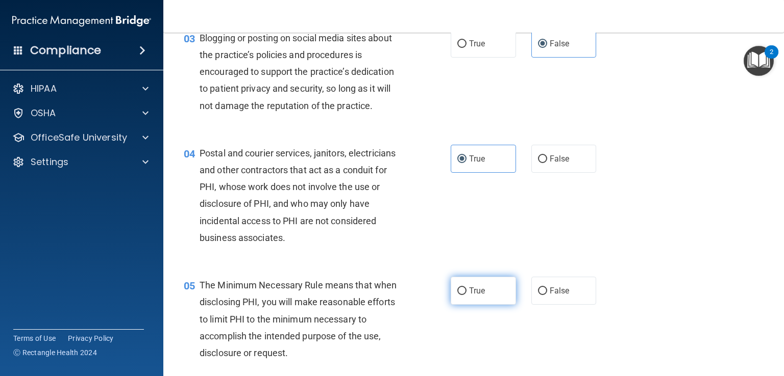
click at [466, 295] on input "True" at bounding box center [461, 292] width 9 height 8
radio input "true"
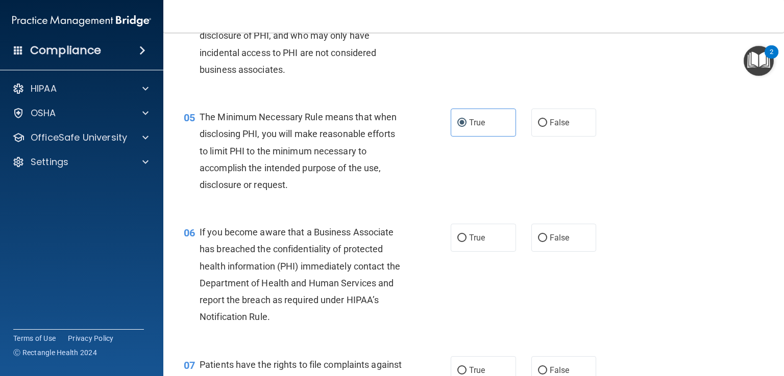
scroll to position [383, 0]
drag, startPoint x: 473, startPoint y: 270, endPoint x: 471, endPoint y: 256, distance: 14.4
click at [471, 256] on div "06 If you become aware that a Business Associate has breached the confidentiali…" at bounding box center [473, 277] width 595 height 132
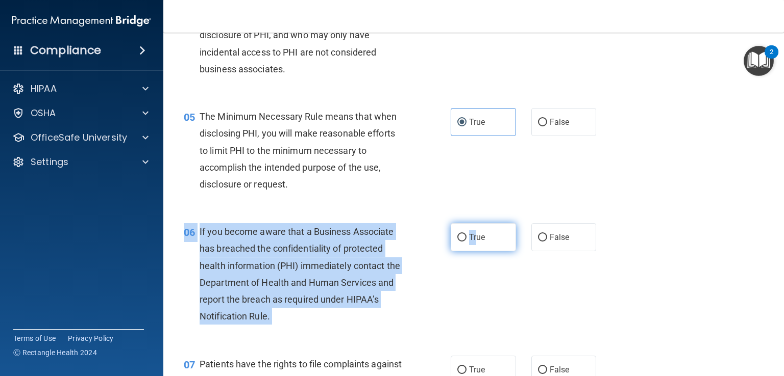
click at [471, 242] on span "True" at bounding box center [477, 238] width 16 height 10
click at [466, 242] on input "True" at bounding box center [461, 238] width 9 height 8
radio input "true"
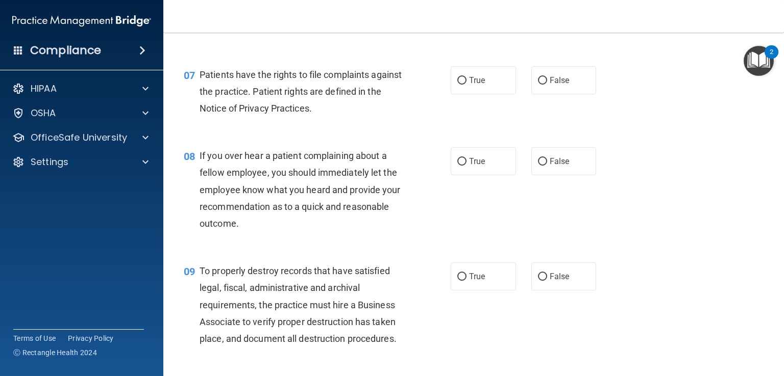
scroll to position [681, 0]
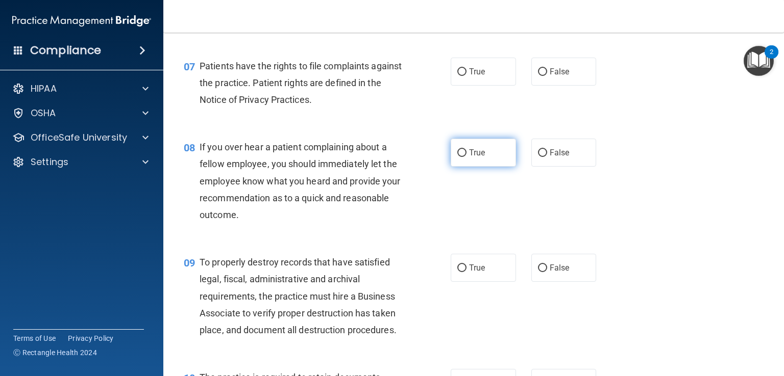
click at [486, 166] on label "True" at bounding box center [482, 153] width 65 height 28
click at [466, 157] on input "True" at bounding box center [461, 153] width 9 height 8
radio input "true"
click at [488, 86] on label "True" at bounding box center [482, 72] width 65 height 28
click at [466, 76] on input "True" at bounding box center [461, 72] width 9 height 8
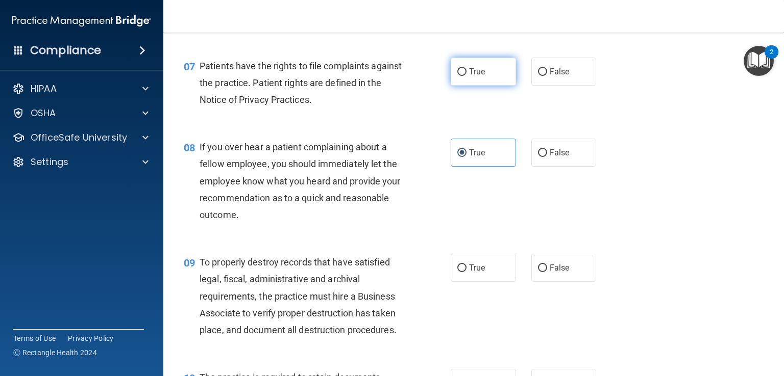
radio input "true"
click at [566, 167] on label "False" at bounding box center [563, 153] width 65 height 28
click at [547, 157] on input "False" at bounding box center [542, 153] width 9 height 8
radio input "true"
radio input "false"
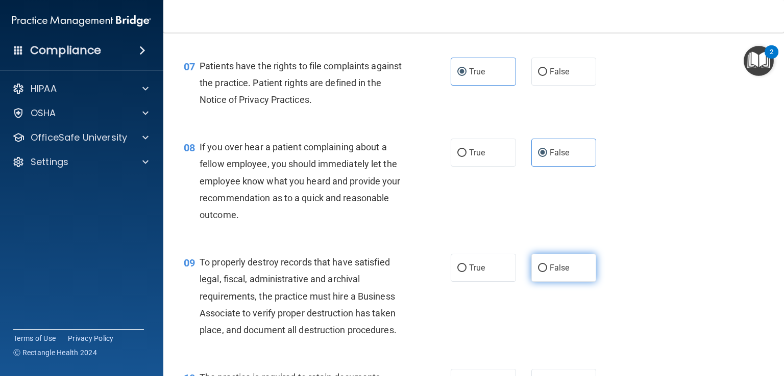
click at [565, 282] on label "False" at bounding box center [563, 268] width 65 height 28
click at [547, 272] on input "False" at bounding box center [542, 269] width 9 height 8
radio input "true"
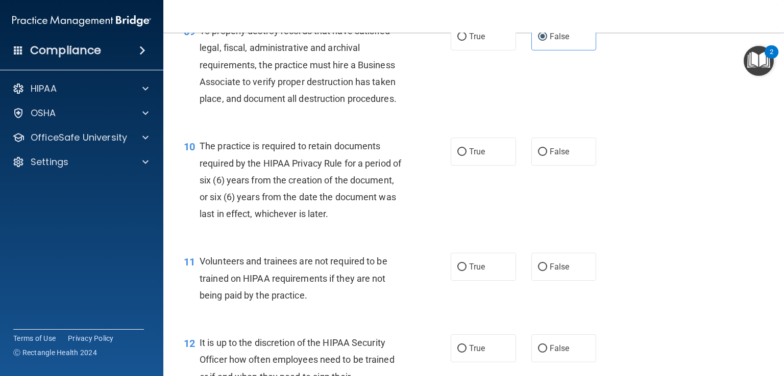
scroll to position [932, 0]
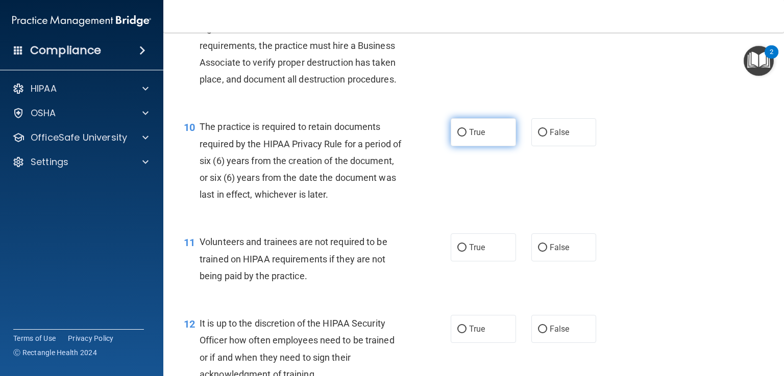
click at [480, 146] on label "True" at bounding box center [482, 132] width 65 height 28
click at [466, 137] on input "True" at bounding box center [461, 133] width 9 height 8
radio input "true"
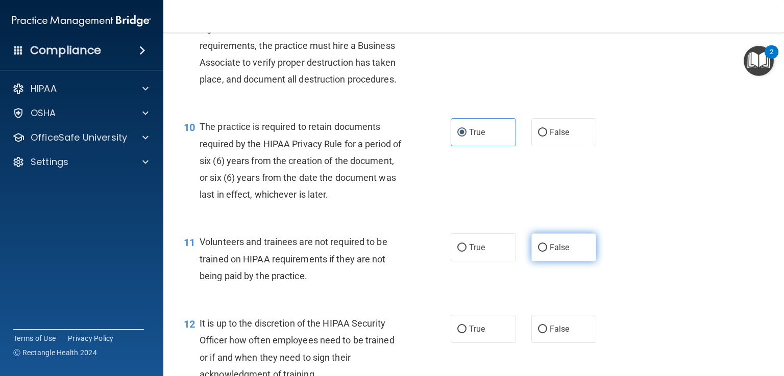
click at [569, 262] on label "False" at bounding box center [563, 248] width 65 height 28
click at [547, 252] on input "False" at bounding box center [542, 248] width 9 height 8
radio input "true"
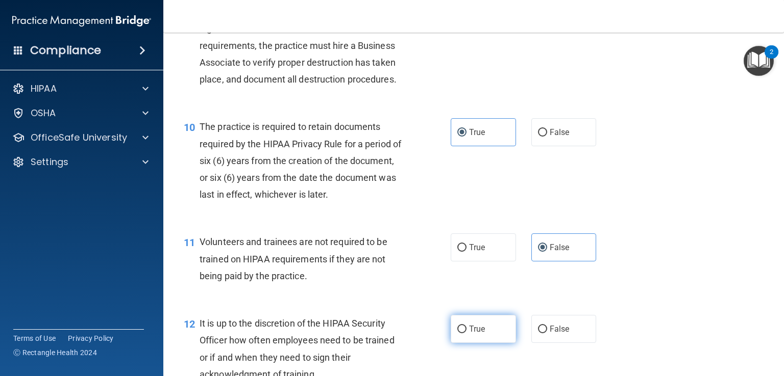
click at [482, 336] on label "True" at bounding box center [482, 329] width 65 height 28
click at [466, 334] on input "True" at bounding box center [461, 330] width 9 height 8
radio input "true"
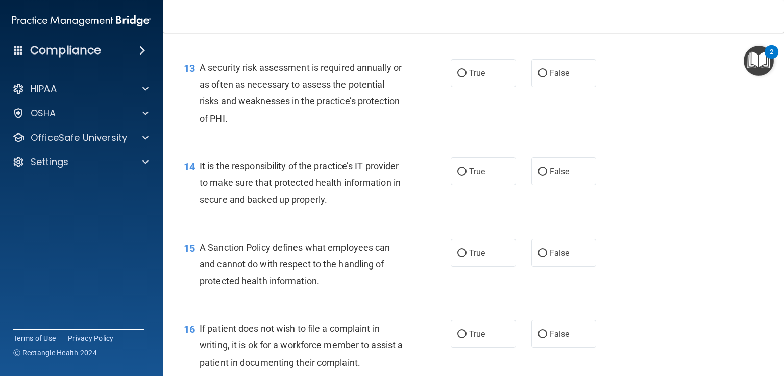
scroll to position [1289, 0]
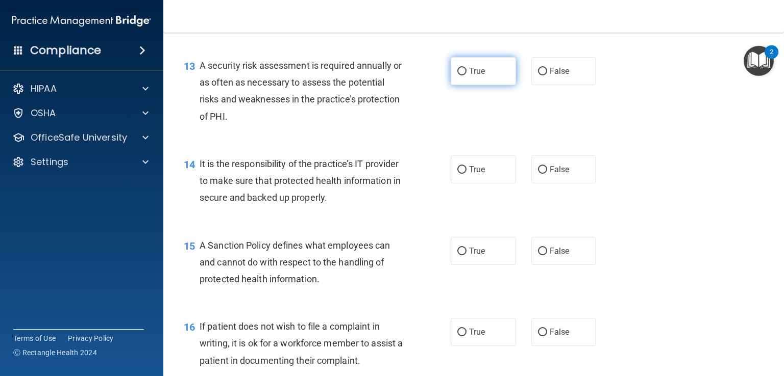
click at [500, 85] on label "True" at bounding box center [482, 71] width 65 height 28
click at [466, 75] on input "True" at bounding box center [461, 72] width 9 height 8
radio input "true"
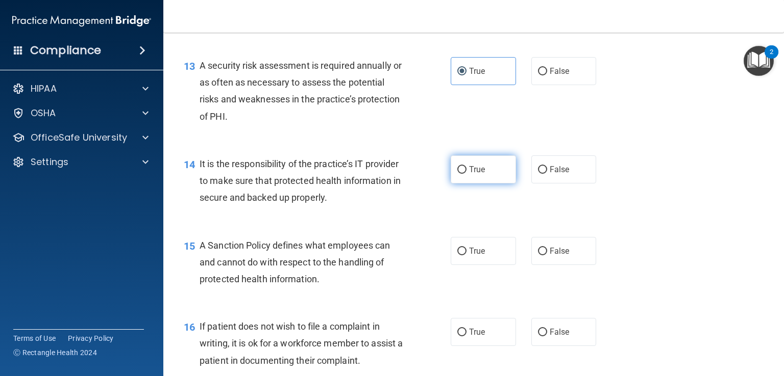
click at [485, 174] on label "True" at bounding box center [482, 170] width 65 height 28
click at [466, 174] on input "True" at bounding box center [461, 170] width 9 height 8
radio input "true"
click at [558, 255] on label "False" at bounding box center [563, 251] width 65 height 28
click at [547, 255] on input "False" at bounding box center [542, 252] width 9 height 8
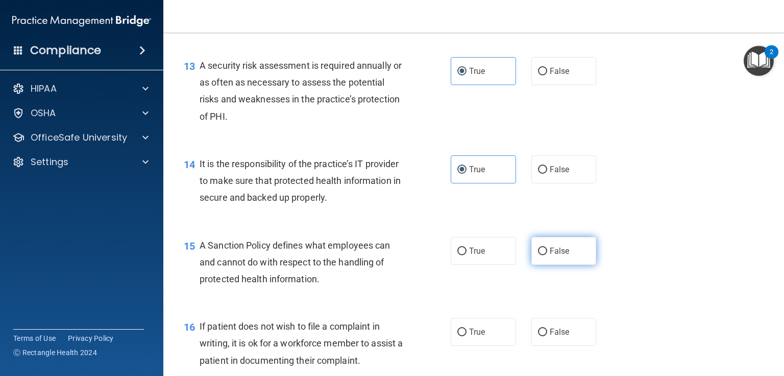
radio input "true"
click at [486, 341] on label "True" at bounding box center [482, 332] width 65 height 28
click at [466, 337] on input "True" at bounding box center [461, 333] width 9 height 8
radio input "true"
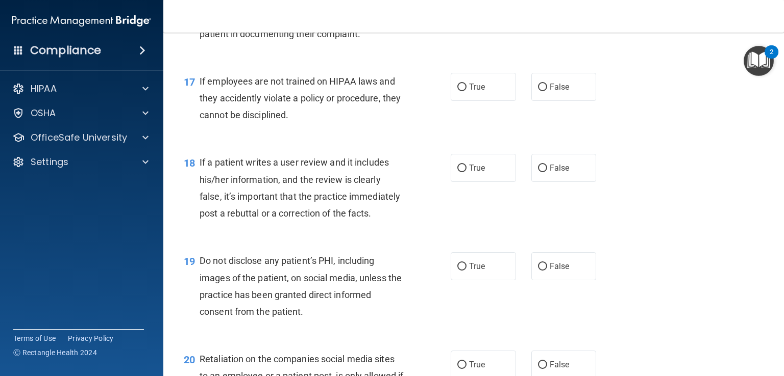
scroll to position [1540, 0]
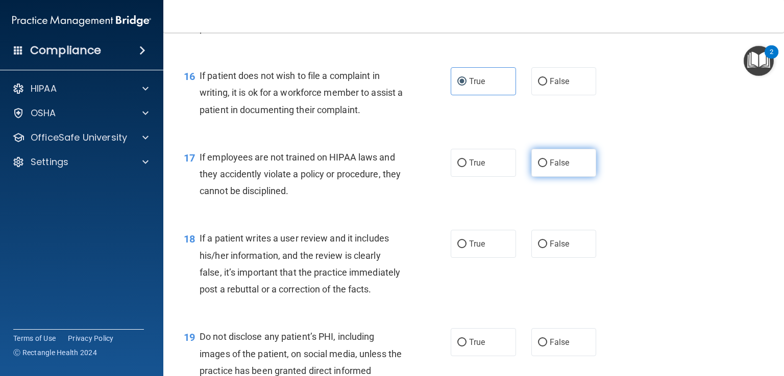
click at [563, 168] on span "False" at bounding box center [559, 163] width 20 height 10
click at [547, 167] on input "False" at bounding box center [542, 164] width 9 height 8
radio input "true"
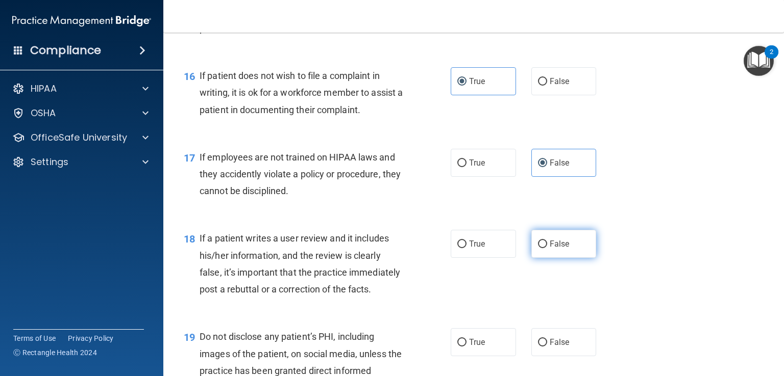
click at [552, 258] on label "False" at bounding box center [563, 244] width 65 height 28
click at [547, 248] on input "False" at bounding box center [542, 245] width 9 height 8
radio input "true"
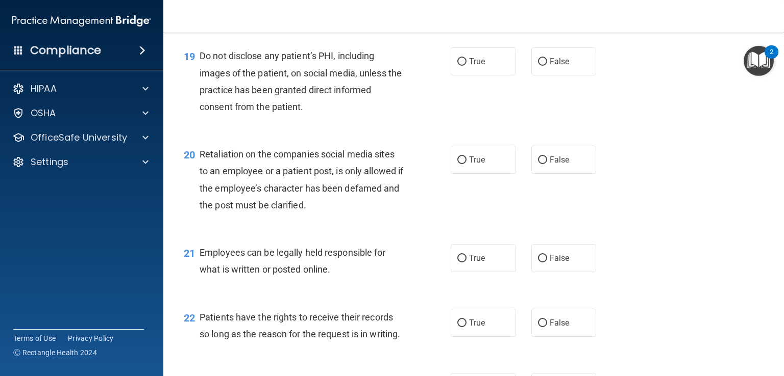
scroll to position [1822, 0]
click at [501, 74] on label "True" at bounding box center [482, 60] width 65 height 28
click at [466, 65] on input "True" at bounding box center [461, 61] width 9 height 8
radio input "true"
click at [565, 173] on label "False" at bounding box center [563, 159] width 65 height 28
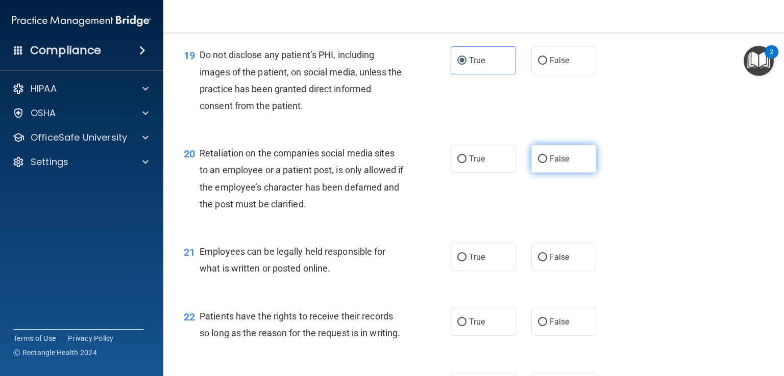
click at [547, 163] on input "False" at bounding box center [542, 160] width 9 height 8
radio input "true"
click at [484, 271] on label "True" at bounding box center [482, 257] width 65 height 28
click at [466, 262] on input "True" at bounding box center [461, 258] width 9 height 8
radio input "true"
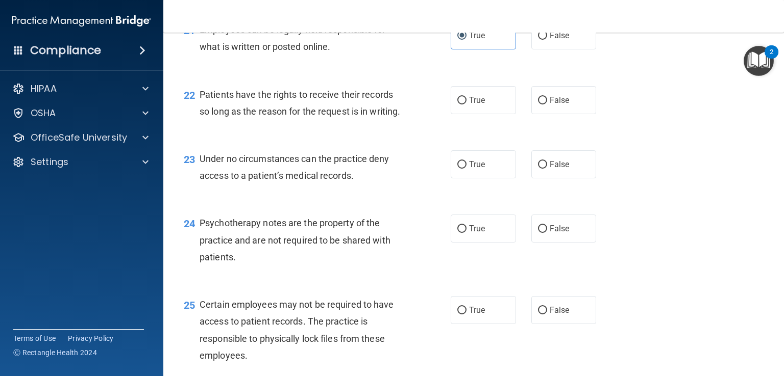
scroll to position [2046, 0]
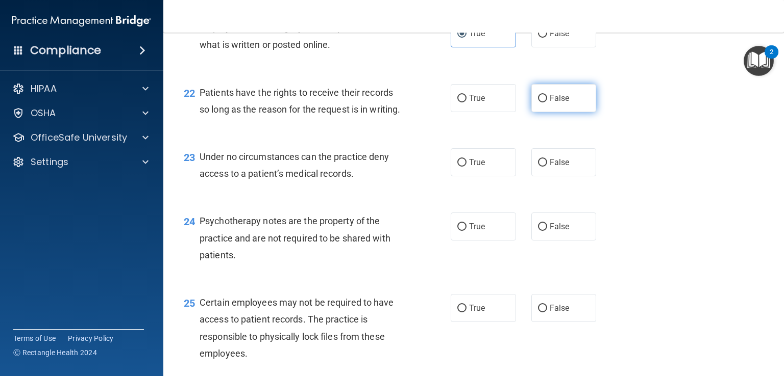
click at [551, 103] on span "False" at bounding box center [559, 98] width 20 height 10
click at [547, 103] on input "False" at bounding box center [542, 99] width 9 height 8
radio input "true"
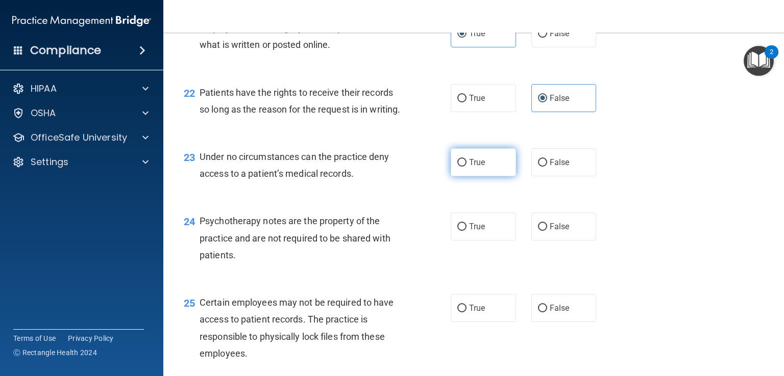
click at [471, 176] on label "True" at bounding box center [482, 162] width 65 height 28
click at [466, 167] on input "True" at bounding box center [461, 163] width 9 height 8
radio input "true"
click at [479, 232] on span "True" at bounding box center [477, 227] width 16 height 10
click at [466, 231] on input "True" at bounding box center [461, 227] width 9 height 8
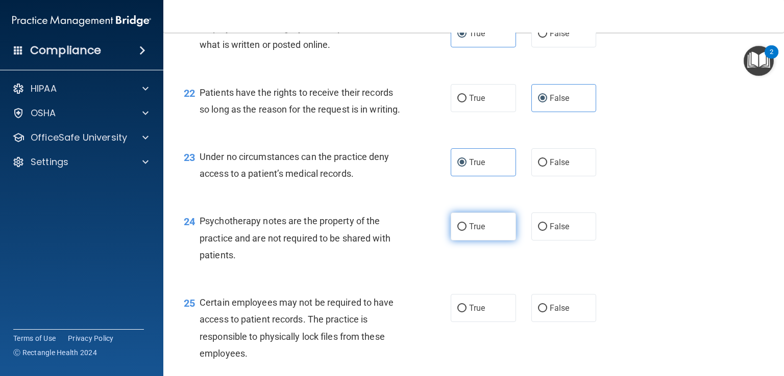
radio input "true"
click at [478, 322] on label "True" at bounding box center [482, 308] width 65 height 28
click at [466, 313] on input "True" at bounding box center [461, 309] width 9 height 8
radio input "true"
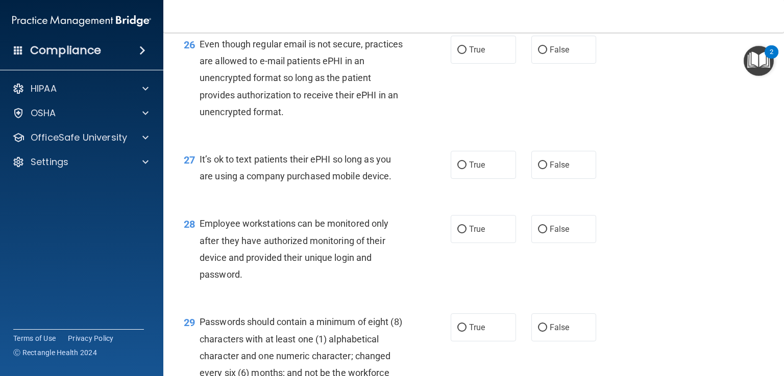
scroll to position [2404, 0]
click at [565, 63] on label "False" at bounding box center [563, 49] width 65 height 28
click at [547, 54] on input "False" at bounding box center [542, 50] width 9 height 8
radio input "true"
click at [488, 179] on label "True" at bounding box center [482, 164] width 65 height 28
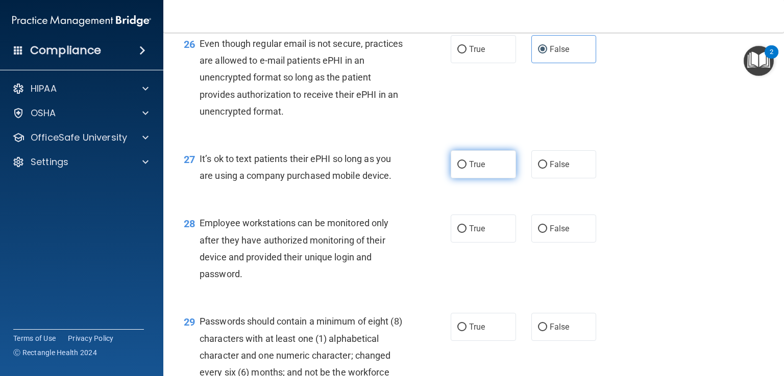
click at [466, 169] on input "True" at bounding box center [461, 165] width 9 height 8
radio input "true"
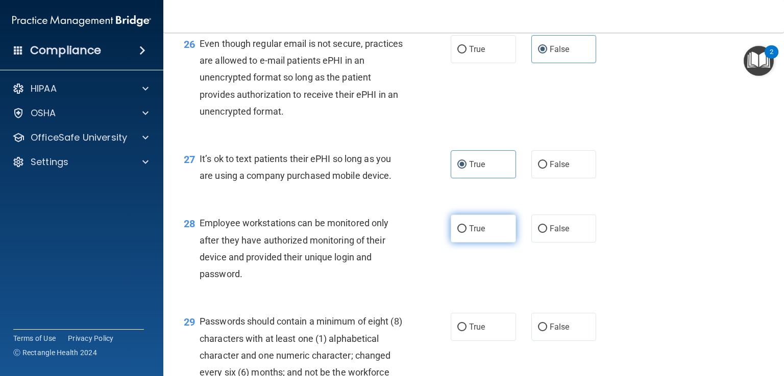
click at [483, 243] on label "True" at bounding box center [482, 229] width 65 height 28
click at [466, 233] on input "True" at bounding box center [461, 229] width 9 height 8
radio input "true"
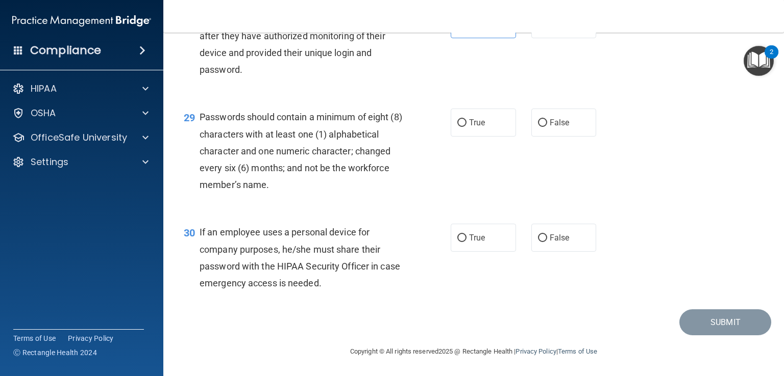
scroll to position [2645, 0]
click at [482, 131] on label "True" at bounding box center [482, 123] width 65 height 28
click at [466, 127] on input "True" at bounding box center [461, 123] width 9 height 8
radio input "true"
click at [557, 243] on span "False" at bounding box center [559, 238] width 20 height 10
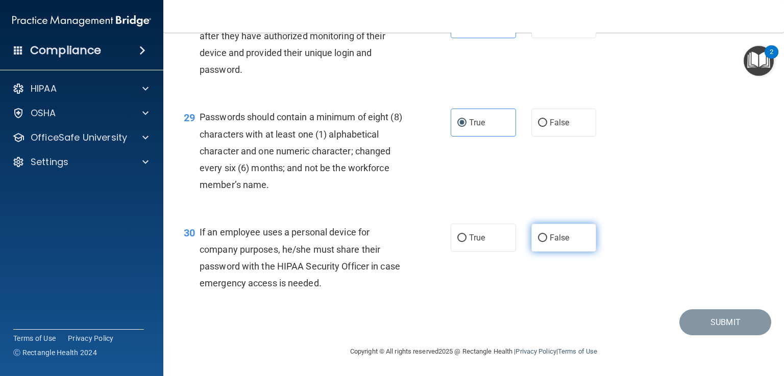
click at [547, 242] on input "False" at bounding box center [542, 239] width 9 height 8
radio input "true"
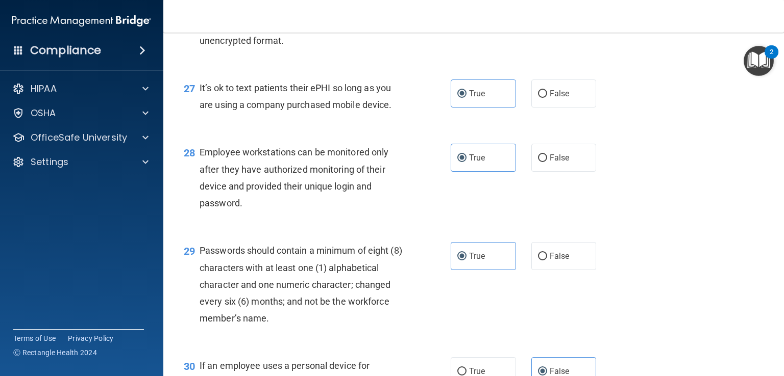
scroll to position [2474, 0]
click at [561, 172] on label "False" at bounding box center [563, 158] width 65 height 28
click at [547, 163] on input "False" at bounding box center [542, 159] width 9 height 8
radio input "true"
radio input "false"
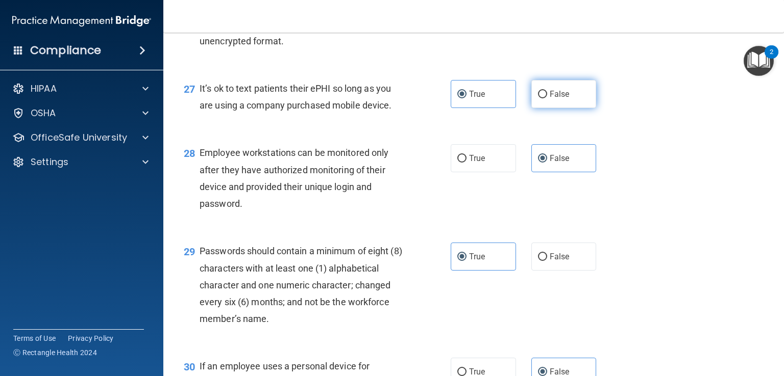
click at [551, 99] on span "False" at bounding box center [559, 94] width 20 height 10
click at [547, 98] on input "False" at bounding box center [542, 95] width 9 height 8
radio input "true"
radio input "false"
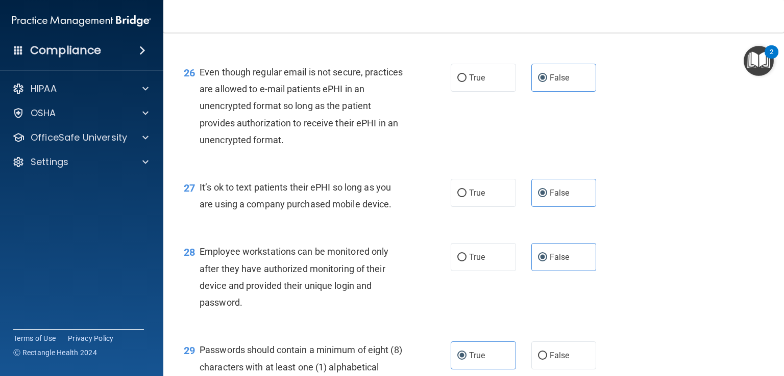
scroll to position [2375, 0]
click at [506, 92] on label "True" at bounding box center [482, 78] width 65 height 28
click at [466, 82] on input "True" at bounding box center [461, 78] width 9 height 8
radio input "true"
radio input "false"
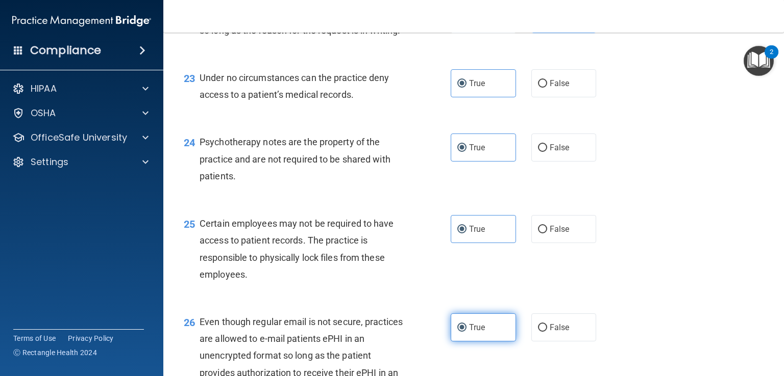
scroll to position [2116, 0]
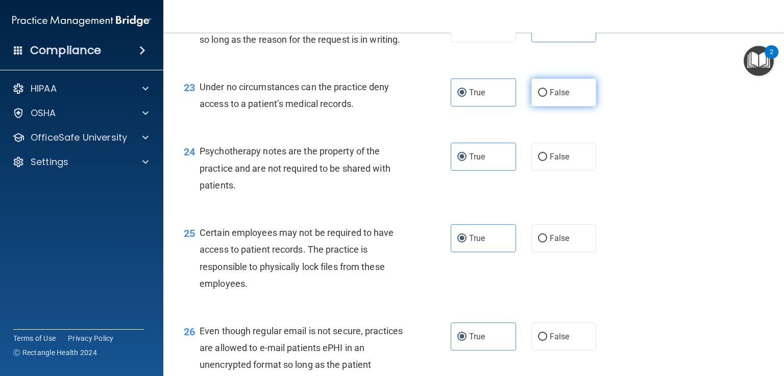
click at [561, 97] on span "False" at bounding box center [559, 93] width 20 height 10
click at [547, 97] on input "False" at bounding box center [542, 93] width 9 height 8
radio input "true"
radio input "false"
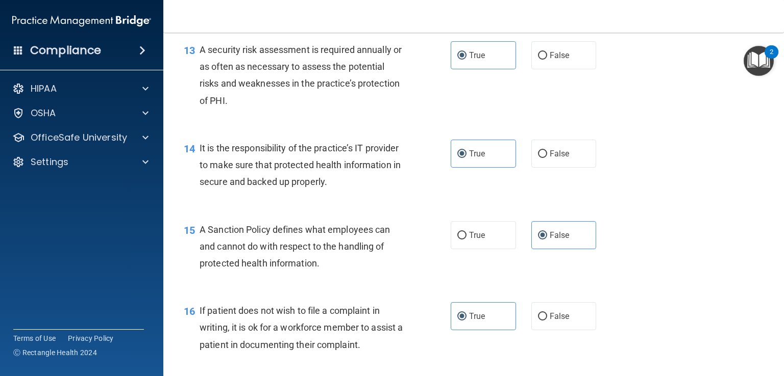
scroll to position [1304, 0]
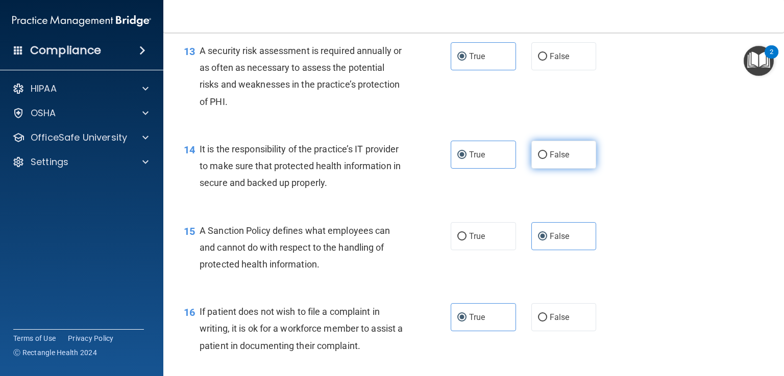
click at [549, 160] on span "False" at bounding box center [559, 155] width 20 height 10
click at [546, 159] on input "False" at bounding box center [542, 155] width 9 height 8
radio input "true"
radio input "false"
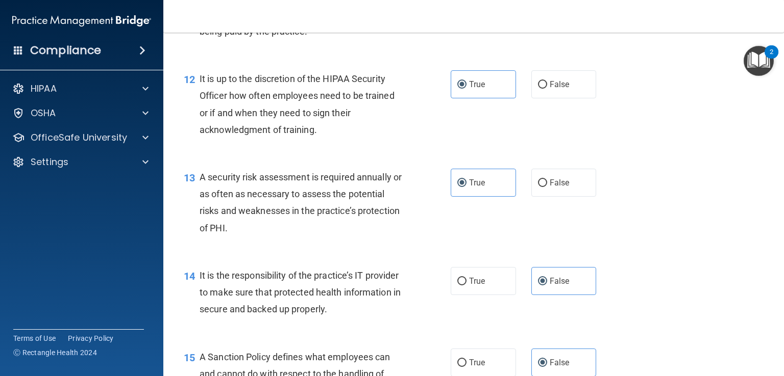
scroll to position [1119, 0]
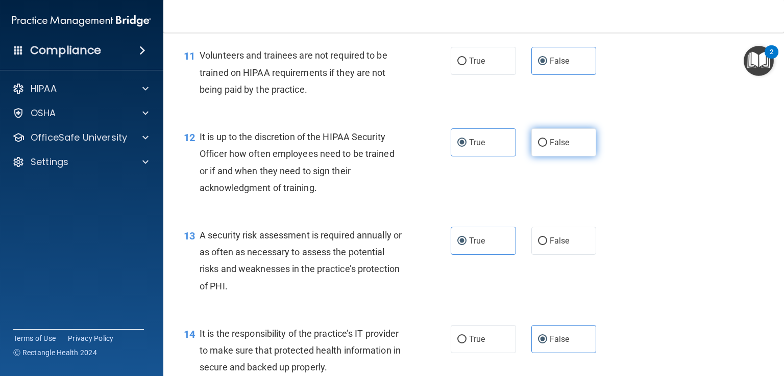
click at [565, 157] on label "False" at bounding box center [563, 143] width 65 height 28
click at [547, 147] on input "False" at bounding box center [542, 143] width 9 height 8
radio input "true"
radio input "false"
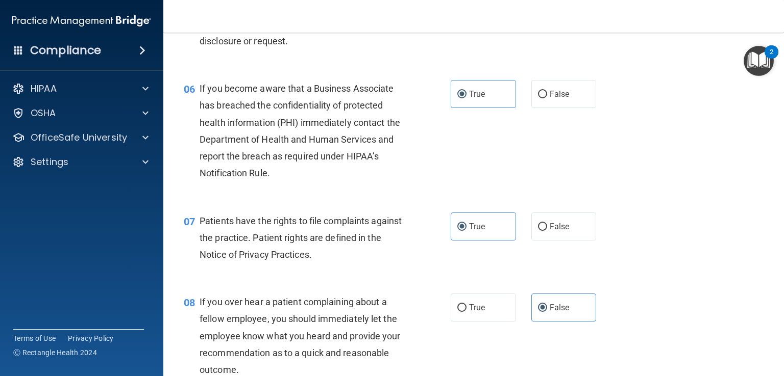
scroll to position [500, 0]
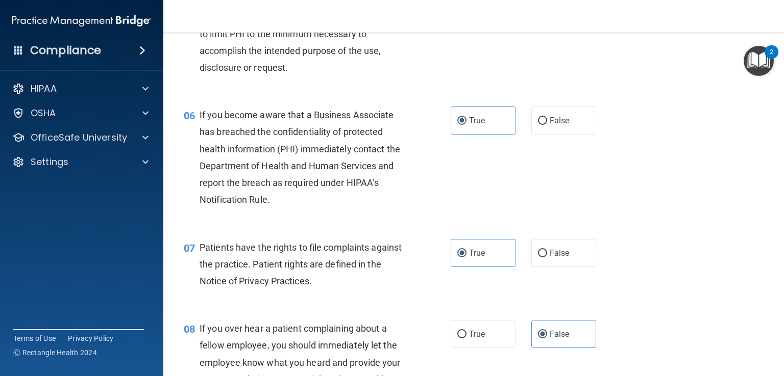
click at [591, 133] on div "True False" at bounding box center [528, 121] width 157 height 28
click at [579, 134] on label "False" at bounding box center [563, 121] width 65 height 28
click at [547, 125] on input "False" at bounding box center [542, 121] width 9 height 8
radio input "true"
radio input "false"
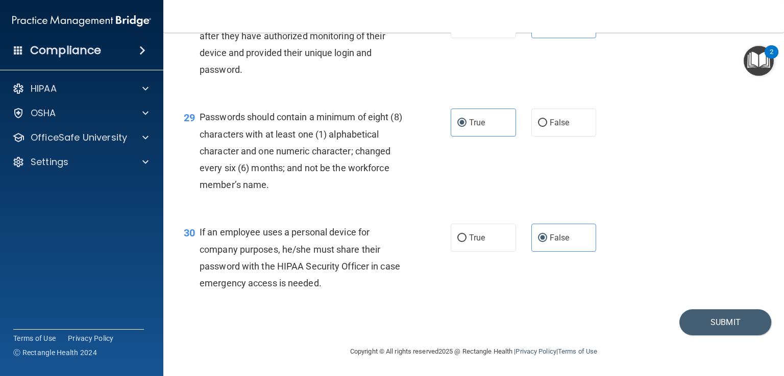
scroll to position [2659, 0]
click at [708, 326] on button "Submit" at bounding box center [725, 323] width 92 height 26
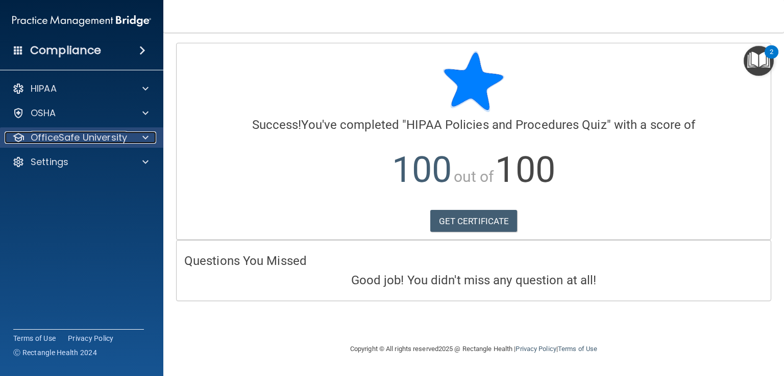
click at [137, 139] on div at bounding box center [144, 138] width 26 height 12
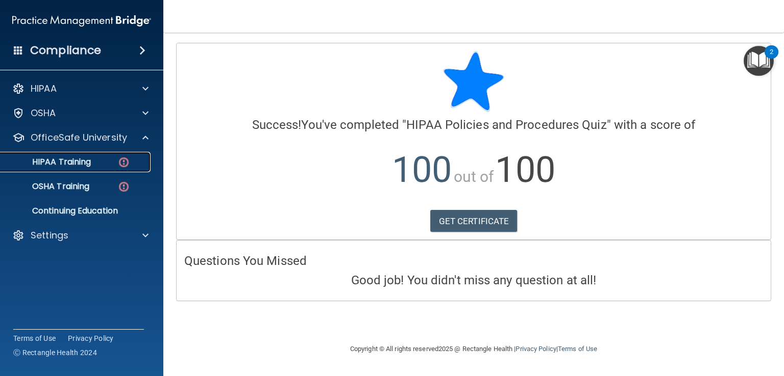
click at [79, 157] on p "HIPAA Training" at bounding box center [49, 162] width 84 height 10
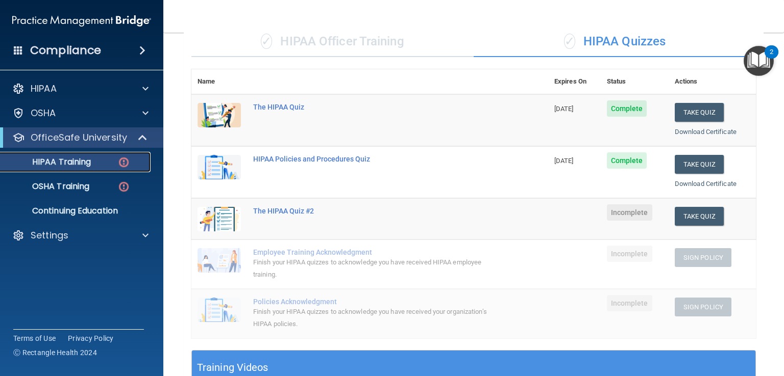
scroll to position [118, 0]
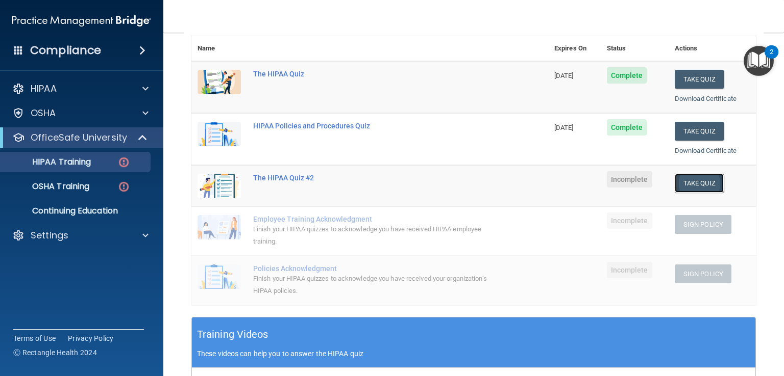
click at [691, 178] on button "Take Quiz" at bounding box center [698, 183] width 49 height 19
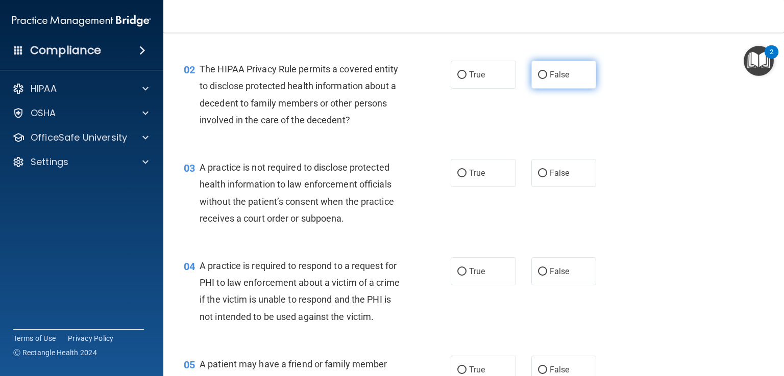
click at [578, 61] on label "False" at bounding box center [563, 75] width 65 height 28
click at [547, 71] on input "False" at bounding box center [542, 75] width 9 height 8
radio input "true"
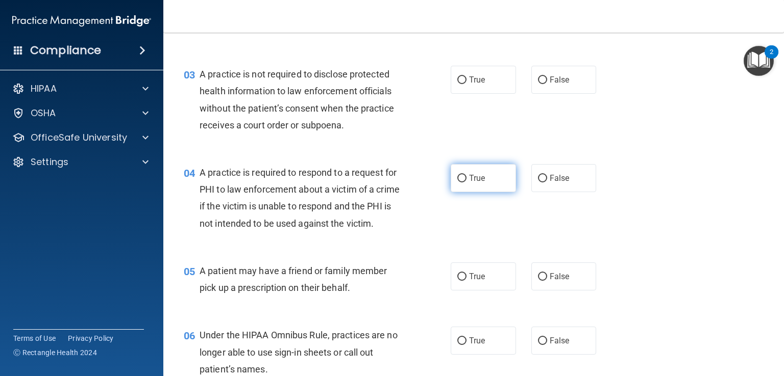
click at [450, 189] on label "True" at bounding box center [482, 178] width 65 height 28
click at [457, 183] on input "True" at bounding box center [461, 179] width 9 height 8
radio input "true"
click at [464, 81] on label "True" at bounding box center [482, 80] width 65 height 28
click at [464, 81] on input "True" at bounding box center [461, 81] width 9 height 8
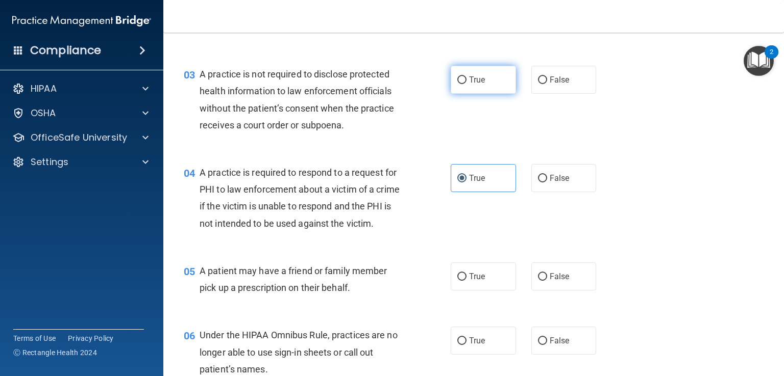
radio input "true"
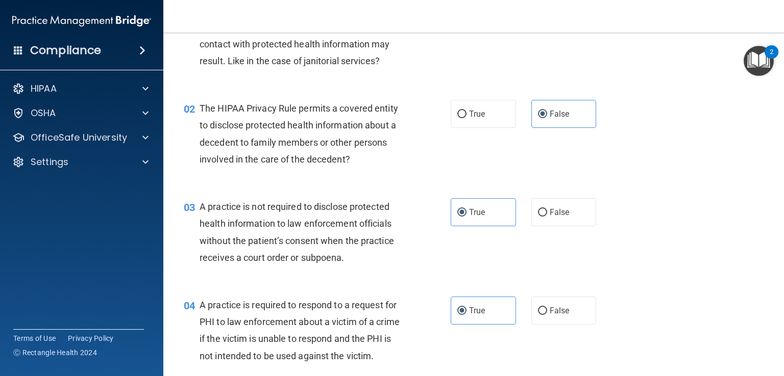
scroll to position [0, 0]
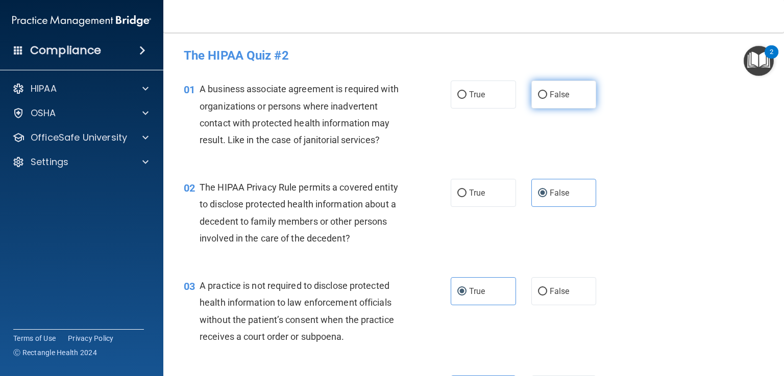
click at [551, 91] on span "False" at bounding box center [559, 95] width 20 height 10
click at [547, 91] on input "False" at bounding box center [542, 95] width 9 height 8
radio input "true"
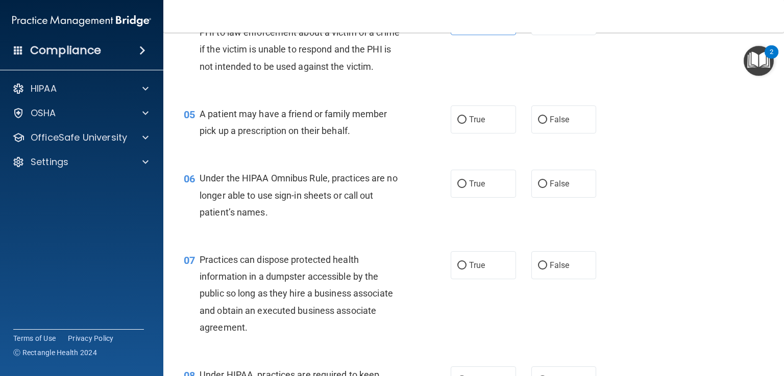
scroll to position [367, 0]
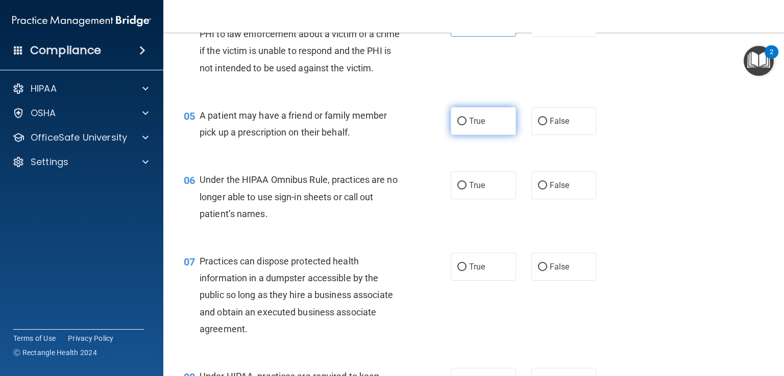
click at [488, 135] on label "True" at bounding box center [482, 121] width 65 height 28
click at [466, 125] on input "True" at bounding box center [461, 122] width 9 height 8
radio input "true"
click at [559, 190] on span "False" at bounding box center [559, 186] width 20 height 10
click at [547, 190] on input "False" at bounding box center [542, 186] width 9 height 8
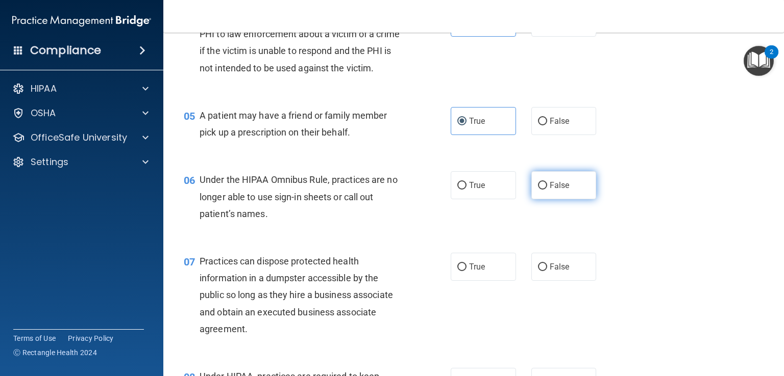
radio input "true"
click at [549, 272] on span "False" at bounding box center [559, 267] width 20 height 10
click at [545, 271] on input "False" at bounding box center [542, 268] width 9 height 8
radio input "true"
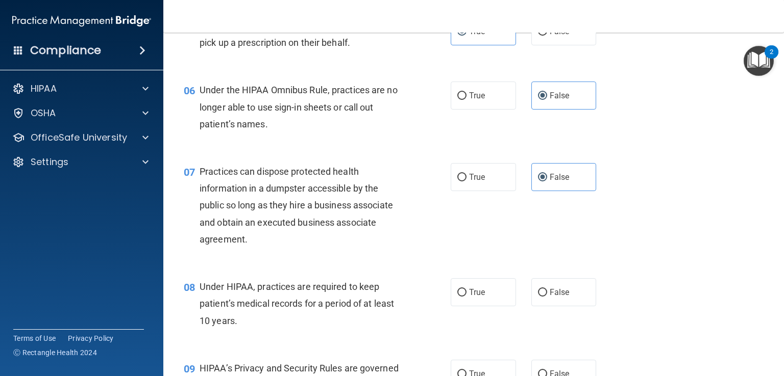
scroll to position [575, 0]
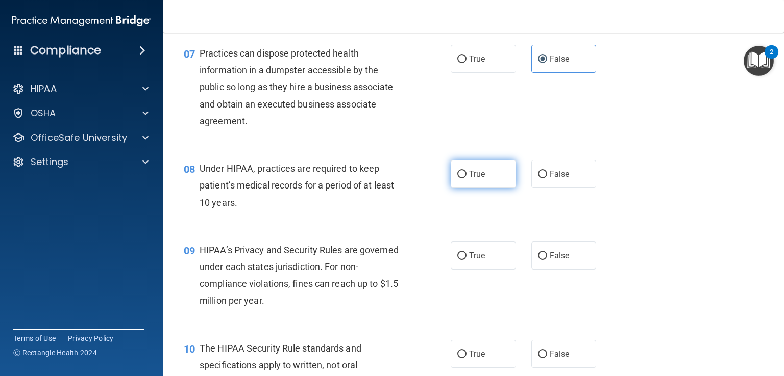
click at [457, 179] on input "True" at bounding box center [461, 175] width 9 height 8
radio input "true"
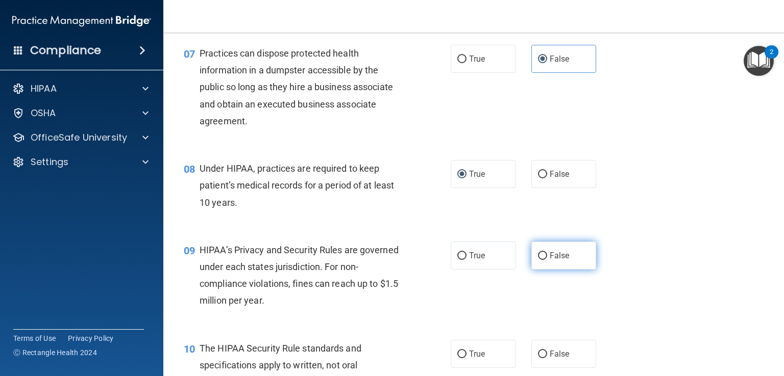
click at [562, 261] on span "False" at bounding box center [559, 256] width 20 height 10
click at [547, 260] on input "False" at bounding box center [542, 256] width 9 height 8
radio input "true"
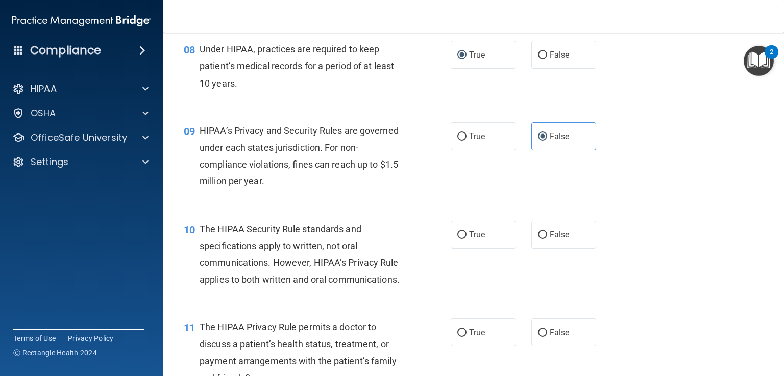
scroll to position [725, 0]
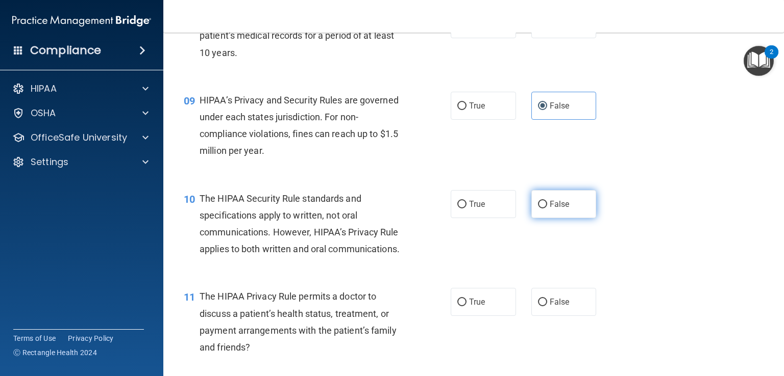
click at [573, 218] on label "False" at bounding box center [563, 204] width 65 height 28
click at [547, 209] on input "False" at bounding box center [542, 205] width 9 height 8
radio input "true"
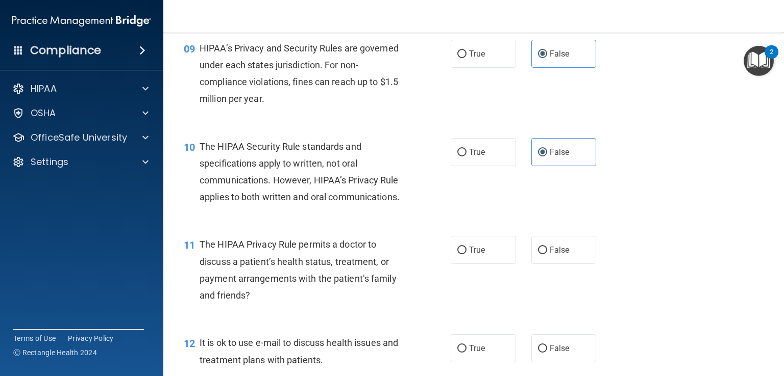
scroll to position [782, 0]
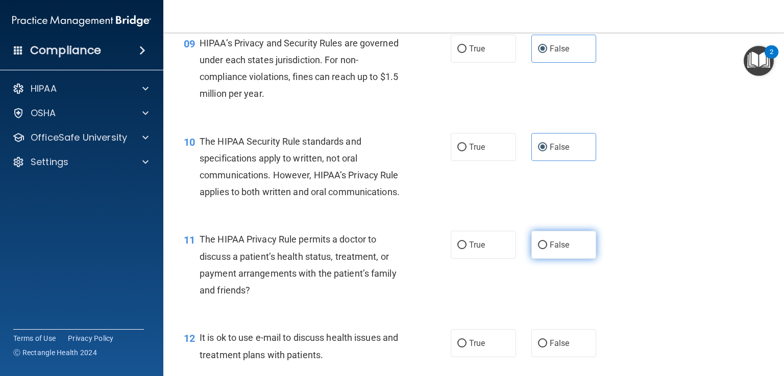
click at [559, 250] on span "False" at bounding box center [559, 245] width 20 height 10
click at [547, 249] on input "False" at bounding box center [542, 246] width 9 height 8
radio input "true"
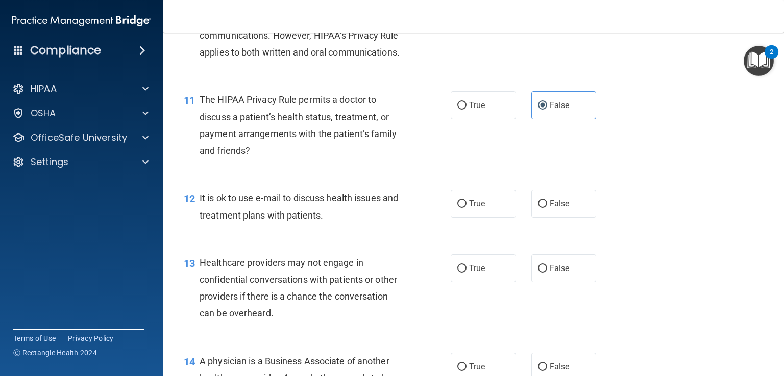
scroll to position [922, 0]
click at [450, 218] on label "True" at bounding box center [482, 204] width 65 height 28
click at [457, 208] on input "True" at bounding box center [461, 204] width 9 height 8
radio input "true"
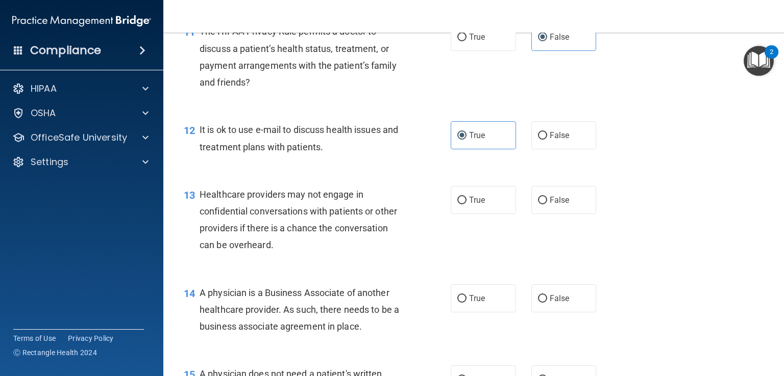
scroll to position [991, 0]
click at [467, 214] on label "True" at bounding box center [482, 200] width 65 height 28
click at [466, 204] on input "True" at bounding box center [461, 200] width 9 height 8
radio input "true"
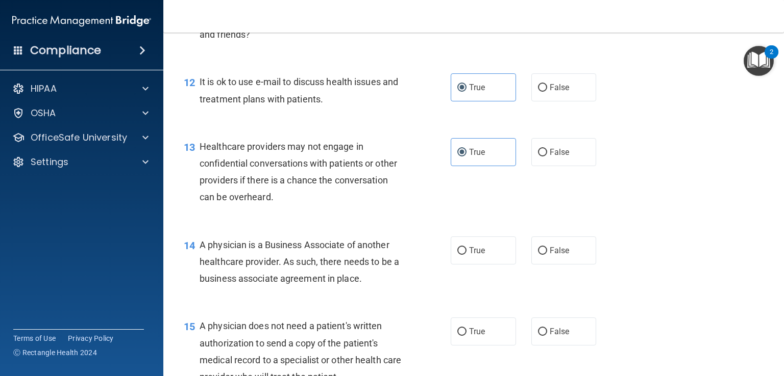
scroll to position [1070, 0]
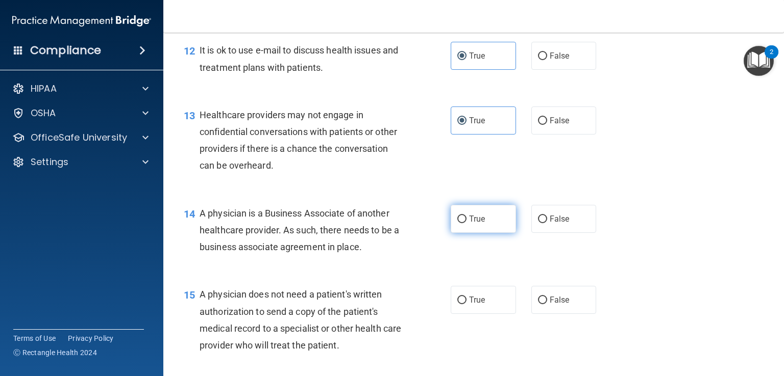
click at [461, 233] on label "True" at bounding box center [482, 219] width 65 height 28
click at [461, 223] on input "True" at bounding box center [461, 220] width 9 height 8
radio input "true"
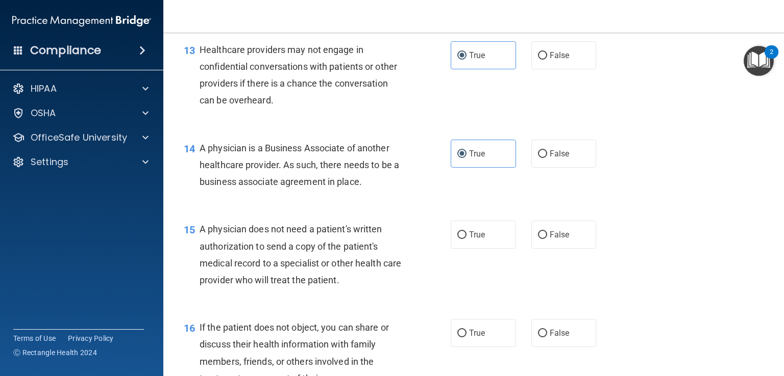
scroll to position [1181, 0]
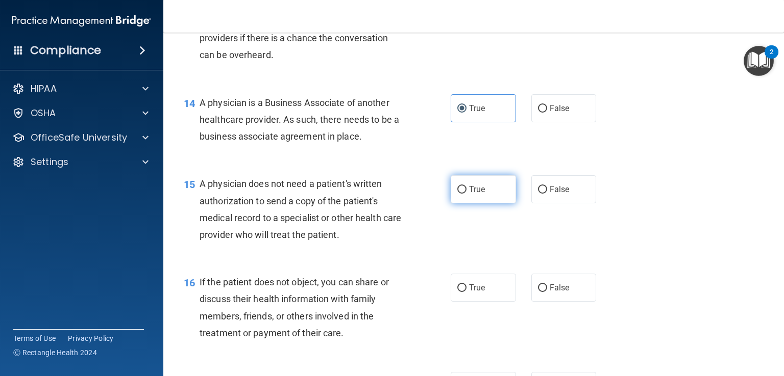
click at [450, 204] on label "True" at bounding box center [482, 189] width 65 height 28
click at [457, 194] on input "True" at bounding box center [461, 190] width 9 height 8
radio input "true"
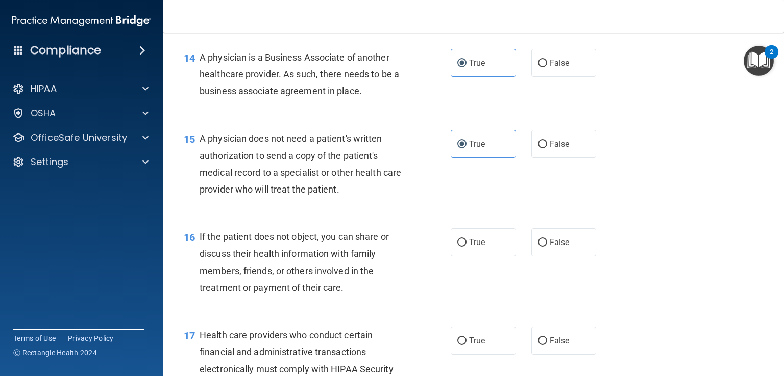
scroll to position [1246, 0]
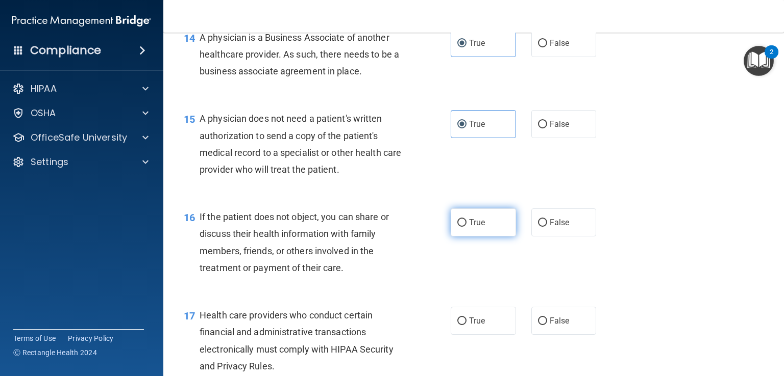
click at [483, 237] on label "True" at bounding box center [482, 223] width 65 height 28
click at [466, 227] on input "True" at bounding box center [461, 223] width 9 height 8
radio input "true"
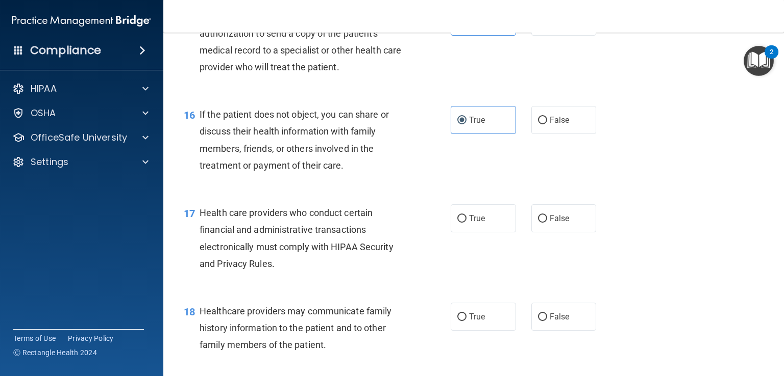
scroll to position [1354, 0]
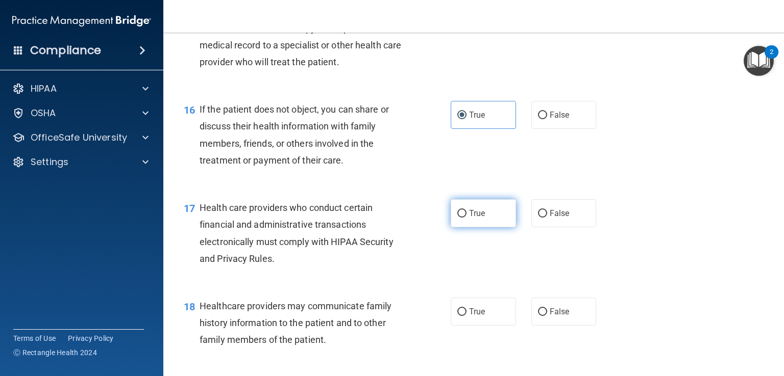
click at [487, 228] on label "True" at bounding box center [482, 213] width 65 height 28
click at [466, 218] on input "True" at bounding box center [461, 214] width 9 height 8
radio input "true"
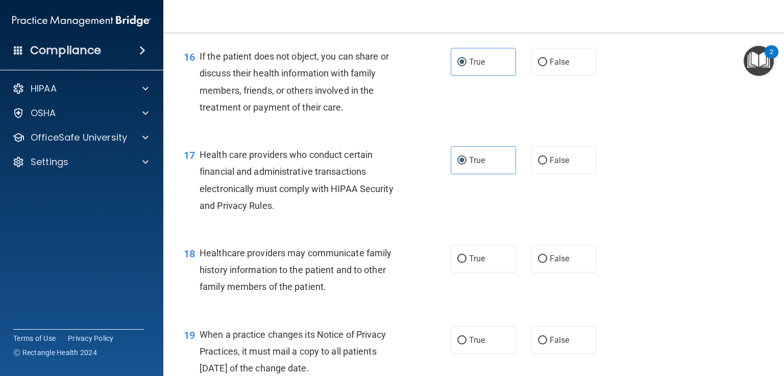
scroll to position [1481, 0]
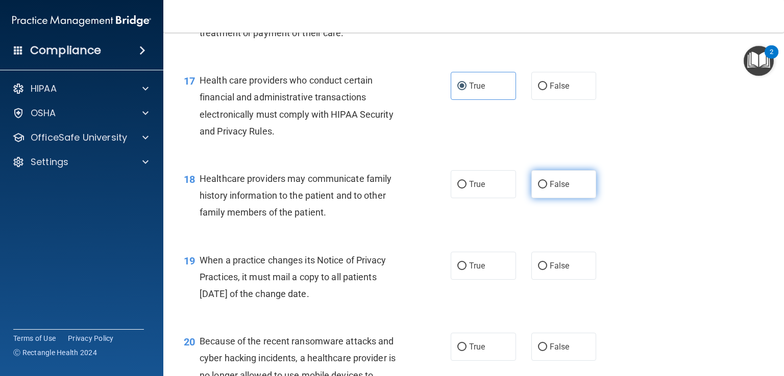
click at [536, 198] on label "False" at bounding box center [563, 184] width 65 height 28
click at [538, 189] on input "False" at bounding box center [542, 185] width 9 height 8
radio input "true"
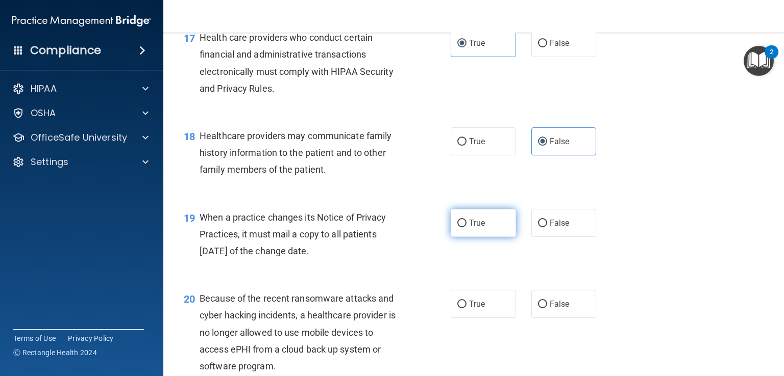
click at [469, 228] on span "True" at bounding box center [477, 223] width 16 height 10
click at [466, 228] on input "True" at bounding box center [461, 224] width 9 height 8
radio input "true"
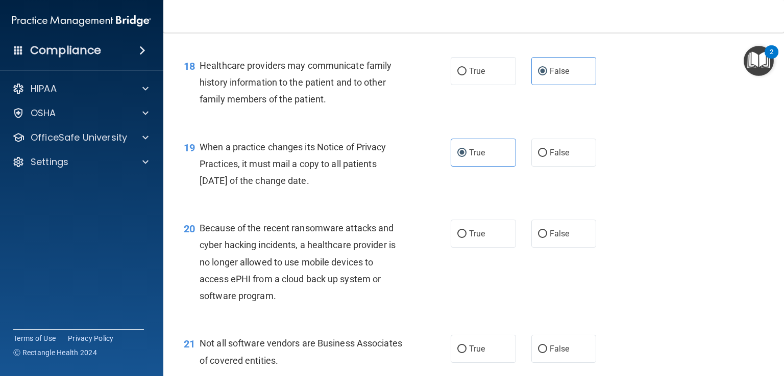
scroll to position [1611, 0]
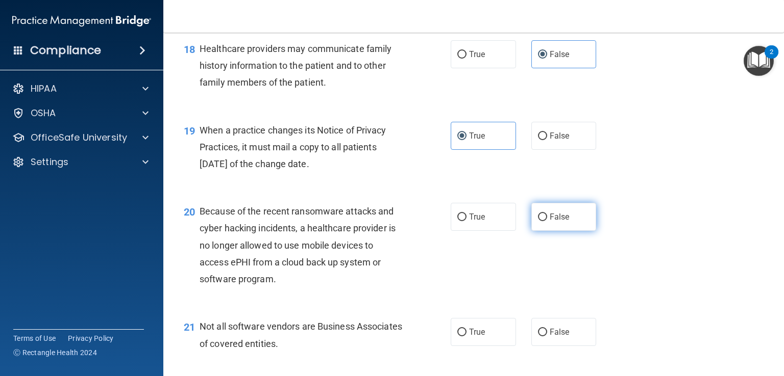
click at [545, 231] on label "False" at bounding box center [563, 217] width 65 height 28
click at [545, 221] on input "False" at bounding box center [542, 218] width 9 height 8
radio input "true"
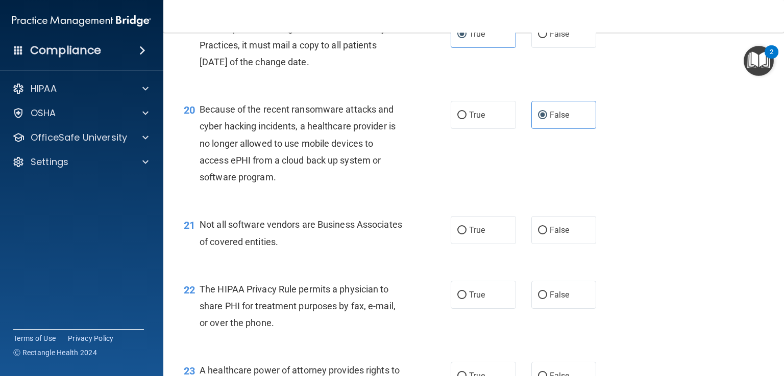
scroll to position [1758, 0]
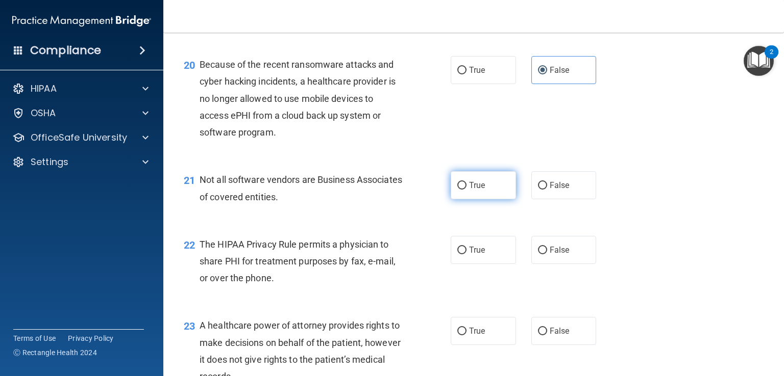
click at [457, 199] on label "True" at bounding box center [482, 185] width 65 height 28
click at [457, 190] on input "True" at bounding box center [461, 186] width 9 height 8
radio input "true"
click at [481, 264] on label "True" at bounding box center [482, 250] width 65 height 28
click at [466, 255] on input "True" at bounding box center [461, 251] width 9 height 8
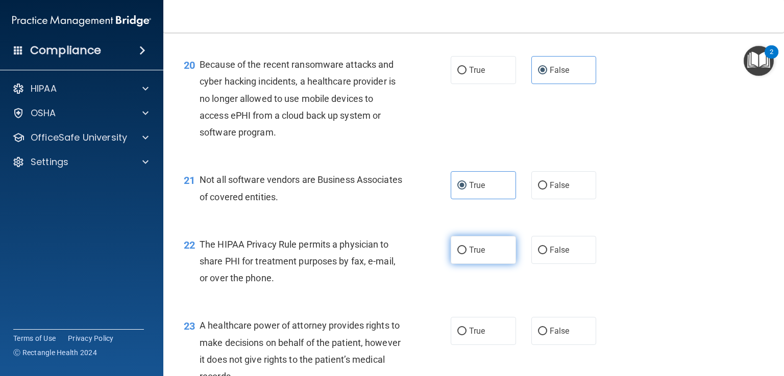
radio input "true"
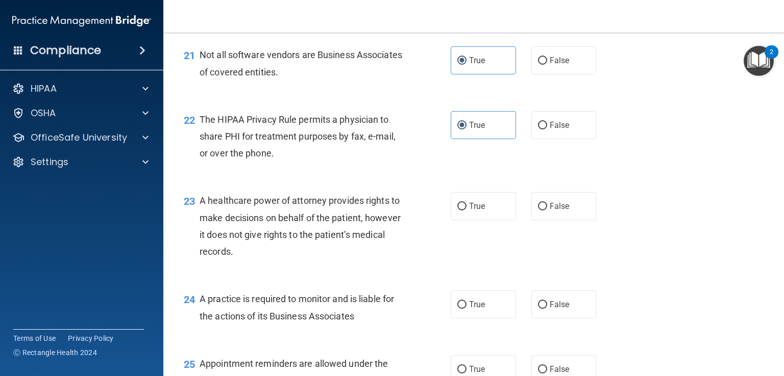
scroll to position [1883, 0]
click at [489, 220] on label "True" at bounding box center [482, 206] width 65 height 28
click at [466, 211] on input "True" at bounding box center [461, 207] width 9 height 8
radio input "true"
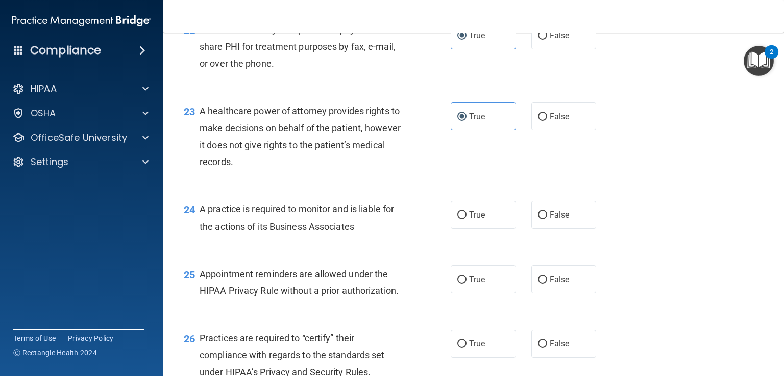
scroll to position [1975, 0]
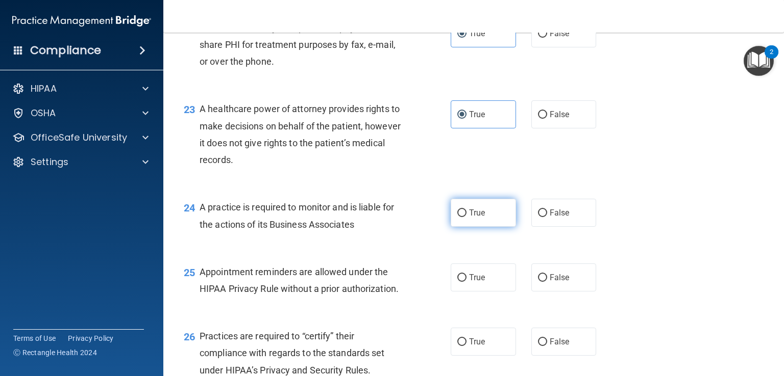
drag, startPoint x: 439, startPoint y: 252, endPoint x: 469, endPoint y: 250, distance: 30.2
click at [607, 199] on ng-form "24 A practice is required to monitor and is liable for the actions of its Busin…" at bounding box center [607, 199] width 0 height 0
click at [469, 218] on span "True" at bounding box center [477, 213] width 16 height 10
click at [466, 217] on input "True" at bounding box center [461, 214] width 9 height 8
radio input "true"
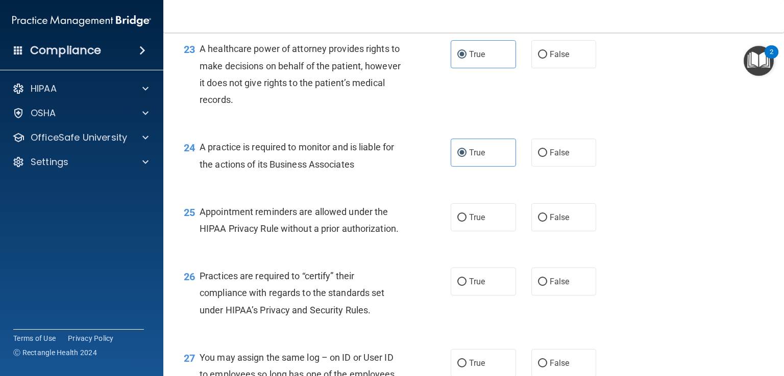
scroll to position [2034, 0]
click at [549, 223] on span "False" at bounding box center [559, 219] width 20 height 10
click at [547, 223] on input "False" at bounding box center [542, 219] width 9 height 8
radio input "true"
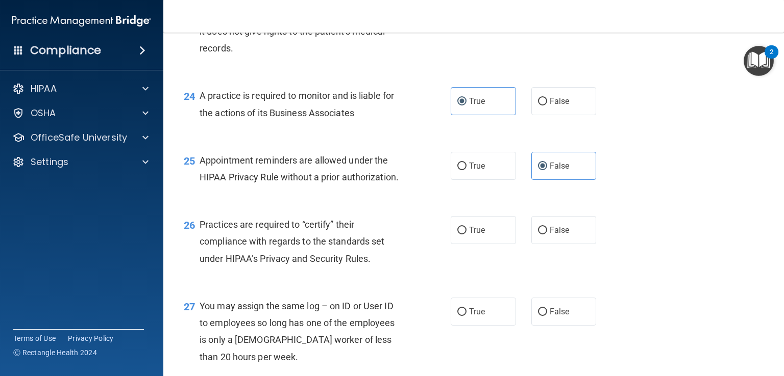
scroll to position [2091, 0]
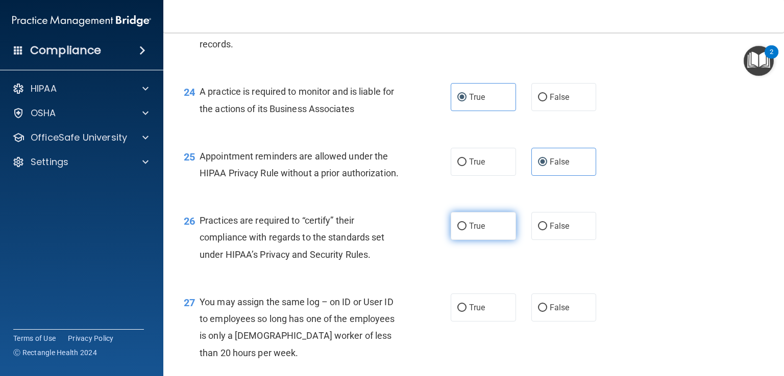
click at [469, 231] on span "True" at bounding box center [477, 226] width 16 height 10
click at [466, 231] on input "True" at bounding box center [461, 227] width 9 height 8
radio input "true"
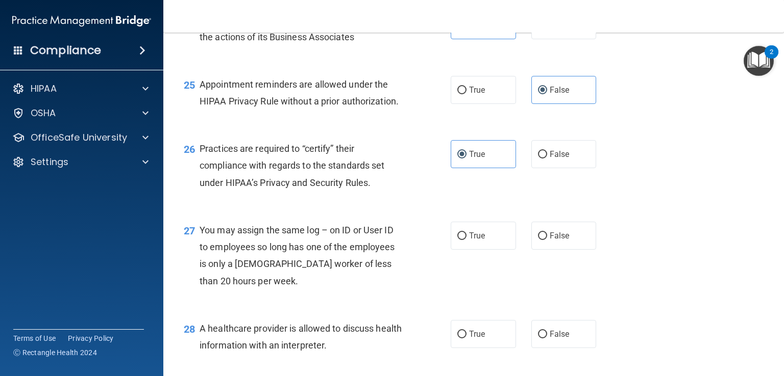
scroll to position [2195, 0]
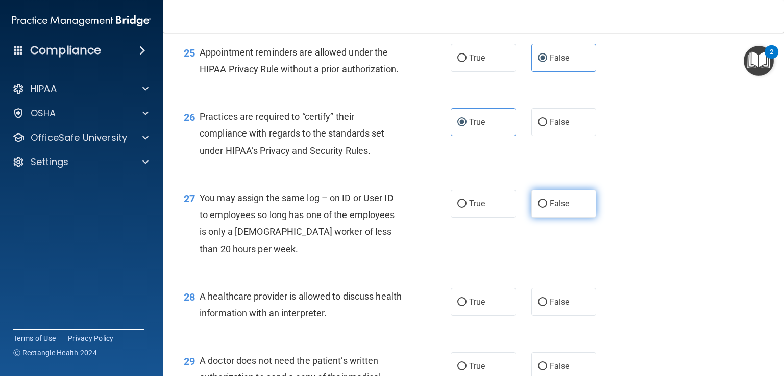
click at [554, 209] on span "False" at bounding box center [559, 204] width 20 height 10
click at [547, 208] on input "False" at bounding box center [542, 204] width 9 height 8
radio input "true"
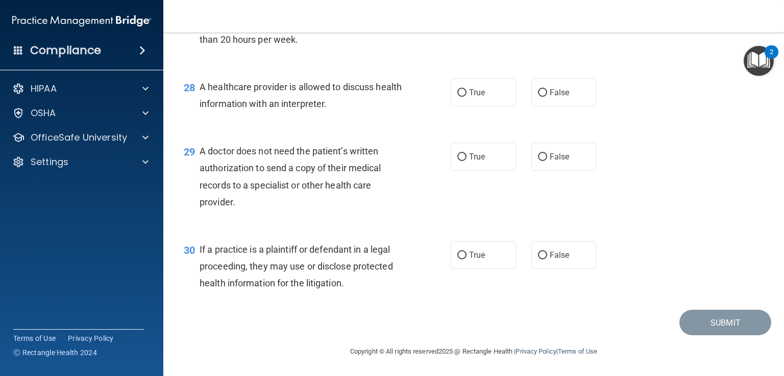
scroll to position [2400, 0]
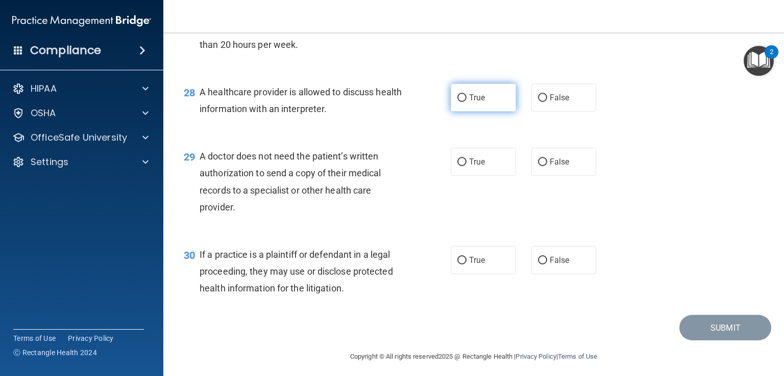
click at [483, 112] on label "True" at bounding box center [482, 98] width 65 height 28
click at [466, 102] on input "True" at bounding box center [461, 98] width 9 height 8
radio input "true"
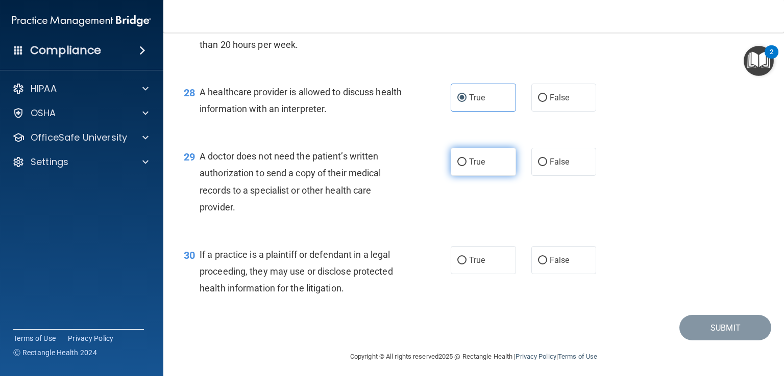
click at [508, 176] on label "True" at bounding box center [482, 162] width 65 height 28
click at [466, 166] on input "True" at bounding box center [461, 163] width 9 height 8
radio input "true"
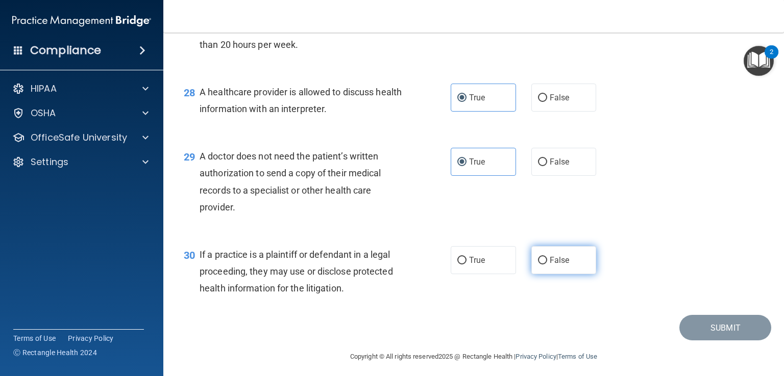
click at [540, 274] on label "False" at bounding box center [563, 260] width 65 height 28
click at [540, 265] on input "False" at bounding box center [542, 261] width 9 height 8
radio input "true"
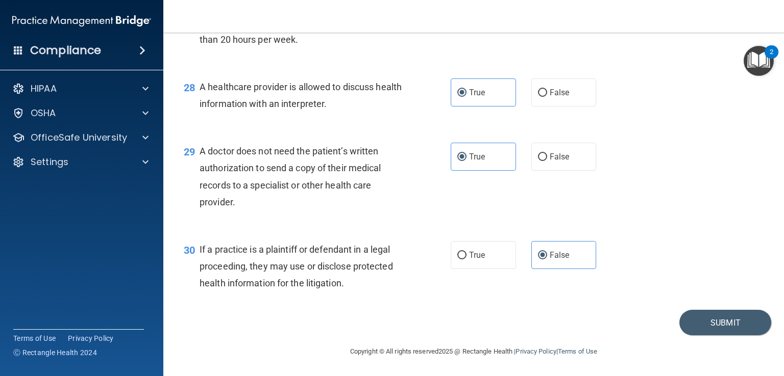
scroll to position [2439, 0]
click at [686, 331] on button "Submit" at bounding box center [725, 323] width 92 height 26
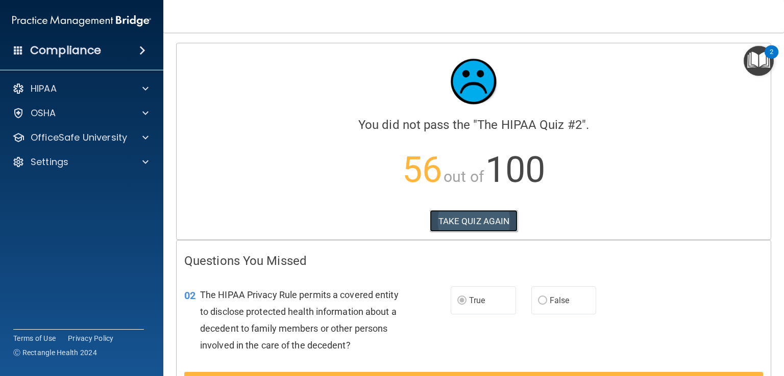
click at [467, 215] on button "TAKE QUIZ AGAIN" at bounding box center [474, 221] width 88 height 22
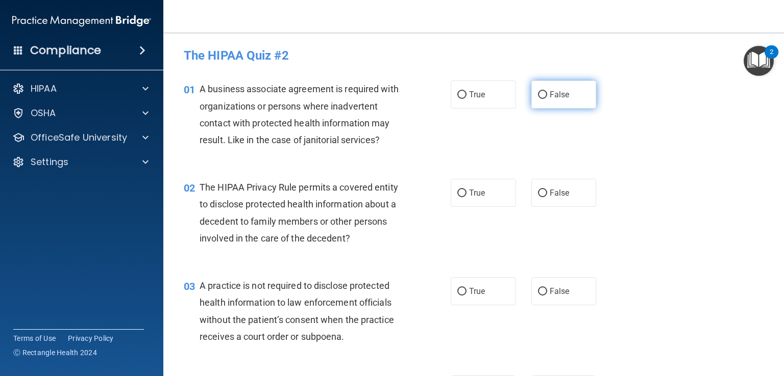
click at [558, 90] on span "False" at bounding box center [559, 95] width 20 height 10
click at [547, 91] on input "False" at bounding box center [542, 95] width 9 height 8
radio input "true"
click at [557, 197] on span "False" at bounding box center [559, 193] width 20 height 10
click at [547, 197] on input "False" at bounding box center [542, 194] width 9 height 8
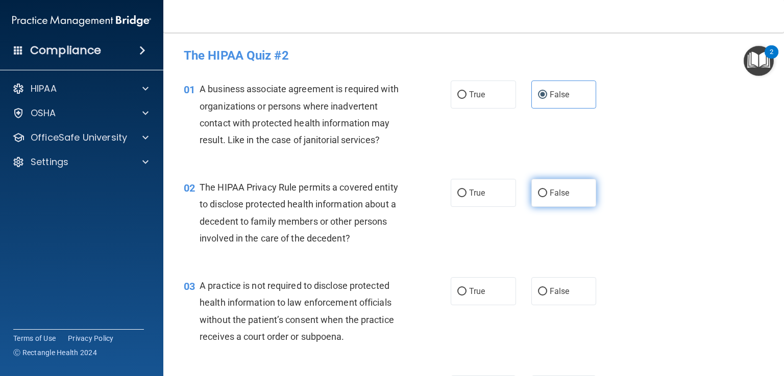
radio input "true"
click at [479, 293] on span "True" at bounding box center [477, 292] width 16 height 10
click at [466, 293] on input "True" at bounding box center [461, 292] width 9 height 8
radio input "true"
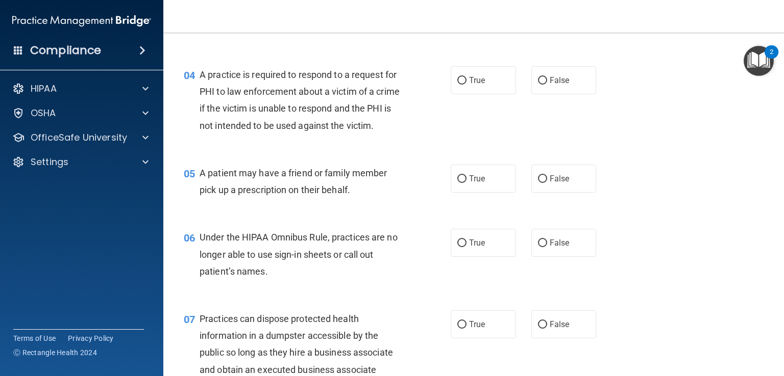
scroll to position [316, 0]
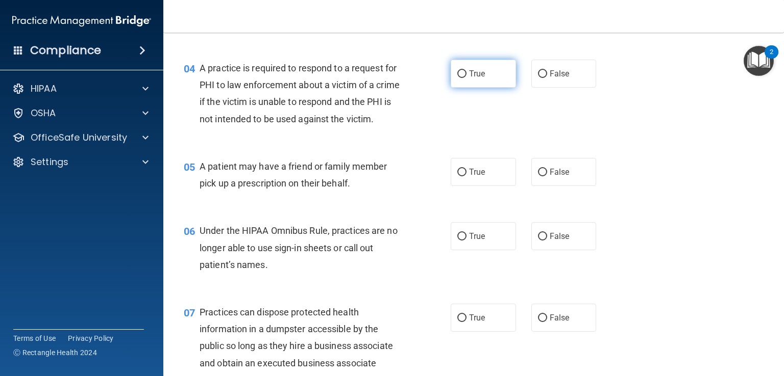
click at [475, 74] on span "True" at bounding box center [477, 74] width 16 height 10
click at [466, 74] on input "True" at bounding box center [461, 74] width 9 height 8
radio input "true"
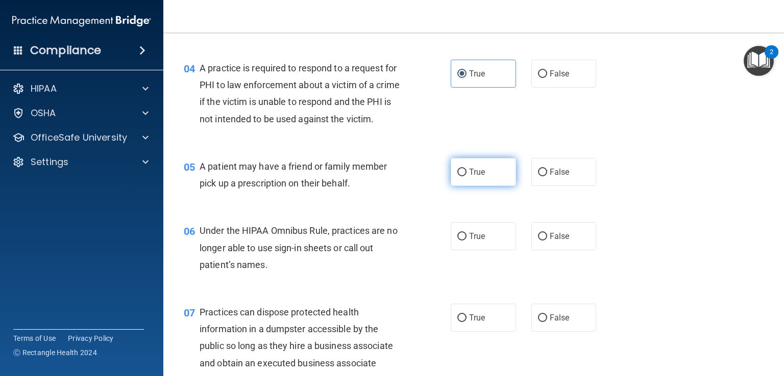
click at [462, 176] on input "True" at bounding box center [461, 173] width 9 height 8
radio input "true"
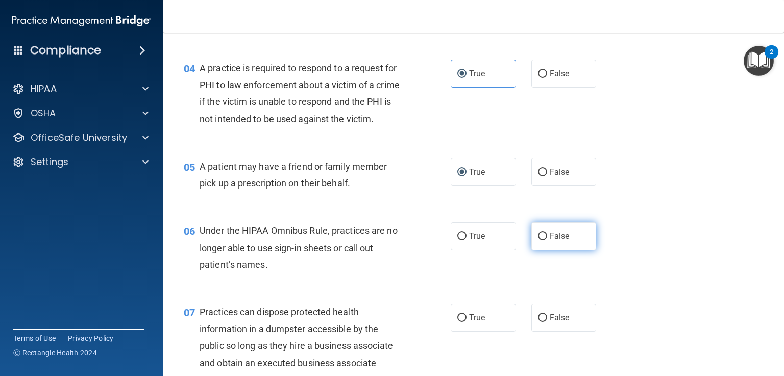
click at [543, 250] on label "False" at bounding box center [563, 236] width 65 height 28
click at [543, 241] on input "False" at bounding box center [542, 237] width 9 height 8
radio input "true"
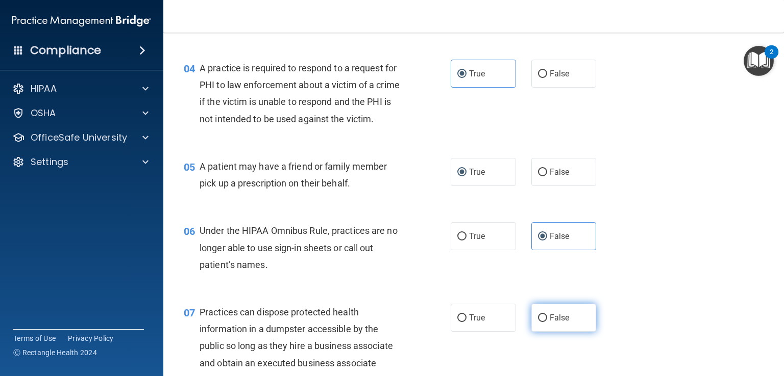
click at [565, 332] on label "False" at bounding box center [563, 318] width 65 height 28
click at [547, 322] on input "False" at bounding box center [542, 319] width 9 height 8
radio input "true"
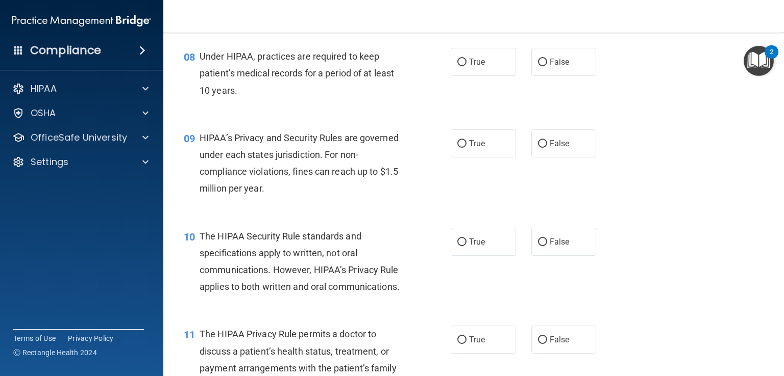
scroll to position [688, 0]
click at [494, 75] on label "True" at bounding box center [482, 62] width 65 height 28
click at [466, 66] on input "True" at bounding box center [461, 63] width 9 height 8
radio input "true"
click at [565, 156] on label "False" at bounding box center [563, 144] width 65 height 28
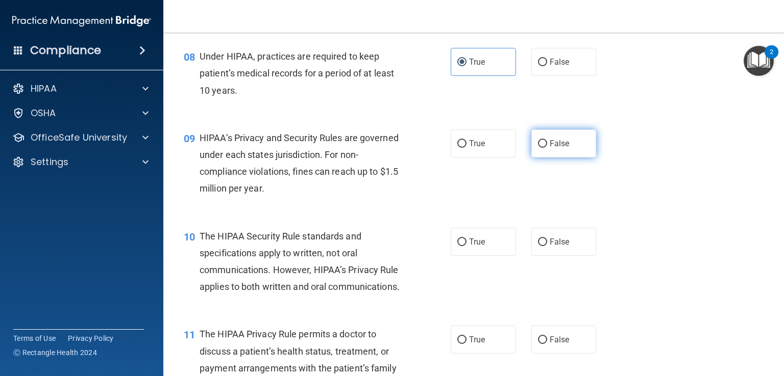
click at [547, 148] on input "False" at bounding box center [542, 144] width 9 height 8
radio input "true"
click at [567, 255] on label "False" at bounding box center [563, 242] width 65 height 28
click at [547, 246] on input "False" at bounding box center [542, 243] width 9 height 8
radio input "true"
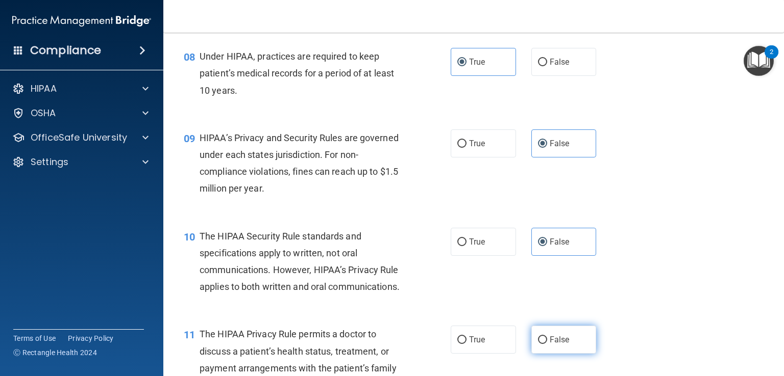
click at [554, 345] on span "False" at bounding box center [559, 340] width 20 height 10
click at [547, 344] on input "False" at bounding box center [542, 341] width 9 height 8
radio input "true"
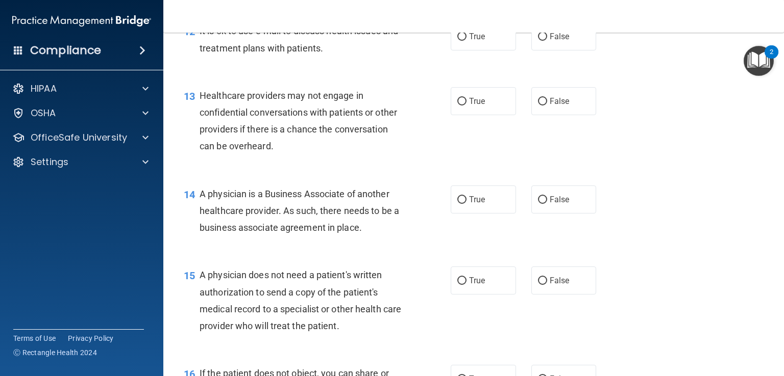
scroll to position [1090, 0]
click at [492, 50] on label "True" at bounding box center [482, 36] width 65 height 28
click at [466, 40] on input "True" at bounding box center [461, 37] width 9 height 8
radio input "true"
click at [491, 115] on label "True" at bounding box center [482, 101] width 65 height 28
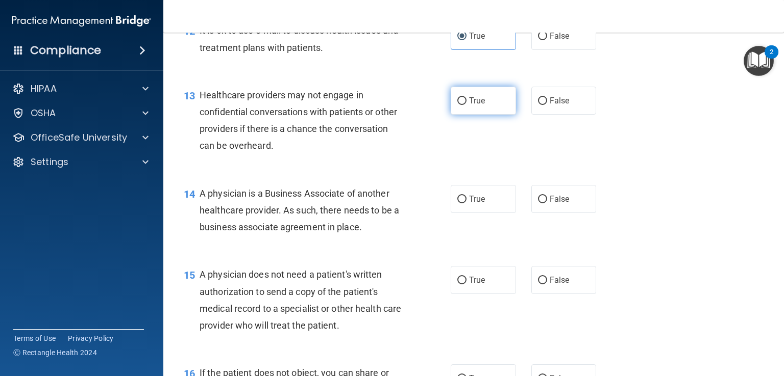
click at [466, 105] on input "True" at bounding box center [461, 101] width 9 height 8
radio input "true"
click at [475, 204] on span "True" at bounding box center [477, 199] width 16 height 10
click at [466, 204] on input "True" at bounding box center [461, 200] width 9 height 8
radio input "true"
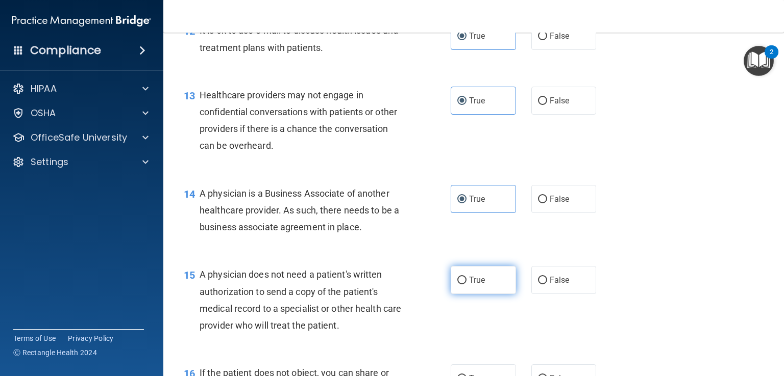
click at [472, 294] on label "True" at bounding box center [482, 280] width 65 height 28
click at [466, 285] on input "True" at bounding box center [461, 281] width 9 height 8
radio input "true"
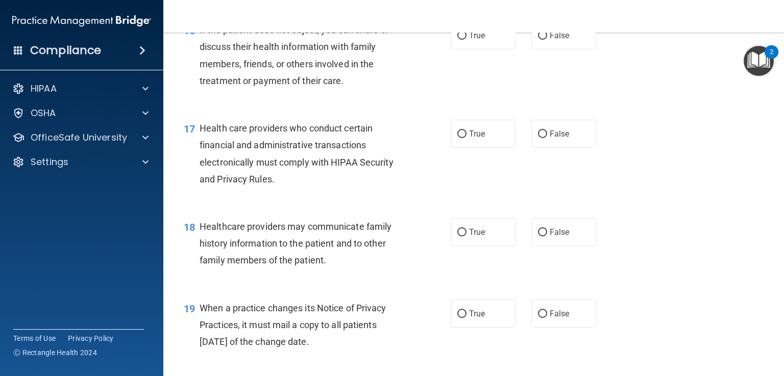
scroll to position [1434, 0]
click at [490, 49] on label "True" at bounding box center [482, 35] width 65 height 28
click at [466, 39] on input "True" at bounding box center [461, 36] width 9 height 8
radio input "true"
click at [475, 147] on label "True" at bounding box center [482, 133] width 65 height 28
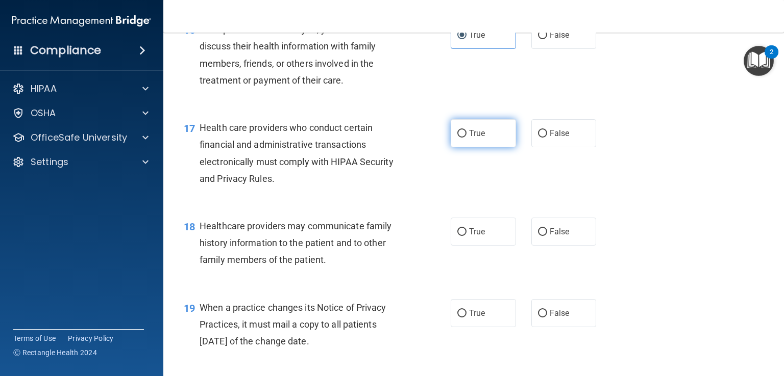
click at [466, 138] on input "True" at bounding box center [461, 134] width 9 height 8
radio input "true"
click at [569, 246] on label "False" at bounding box center [563, 232] width 65 height 28
click at [547, 236] on input "False" at bounding box center [542, 233] width 9 height 8
radio input "true"
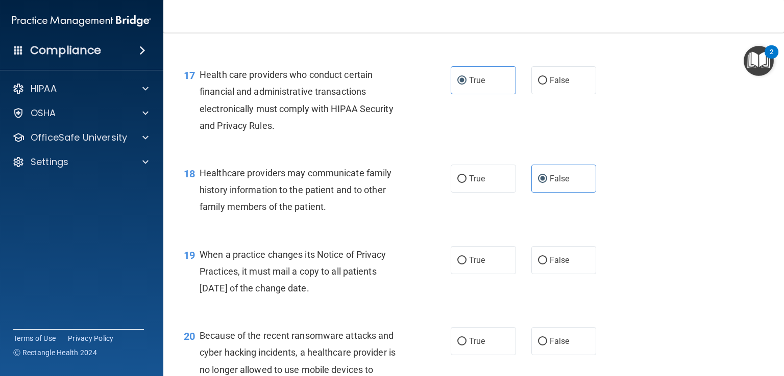
scroll to position [1492, 0]
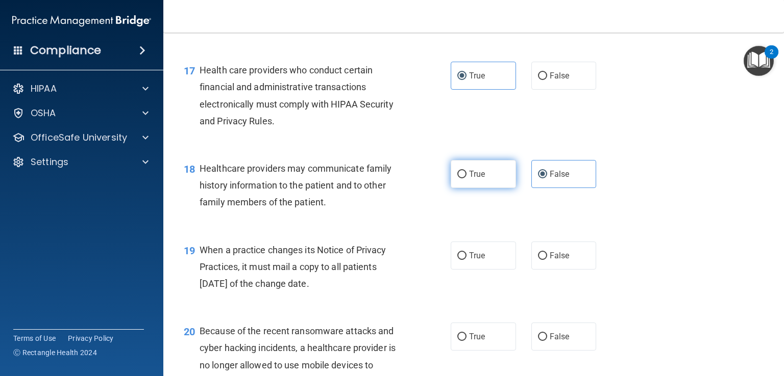
click at [486, 188] on label "True" at bounding box center [482, 174] width 65 height 28
click at [466, 179] on input "True" at bounding box center [461, 175] width 9 height 8
radio input "true"
click at [562, 179] on span "False" at bounding box center [559, 174] width 20 height 10
click at [547, 179] on input "False" at bounding box center [542, 175] width 9 height 8
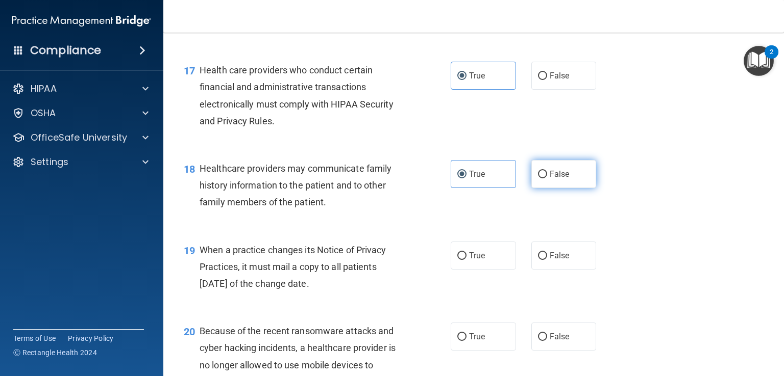
radio input "true"
radio input "false"
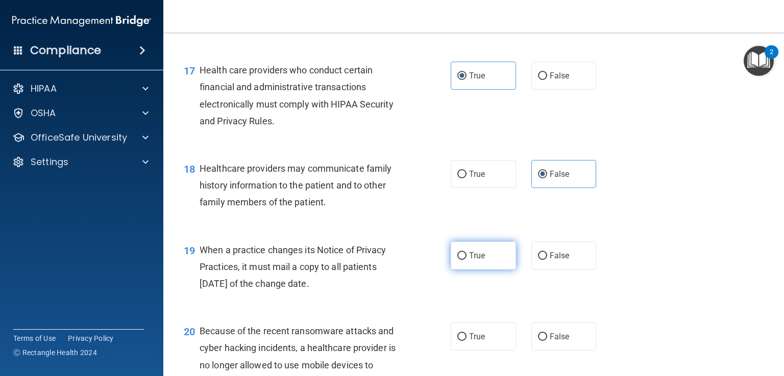
click at [478, 261] on span "True" at bounding box center [477, 256] width 16 height 10
click at [466, 260] on input "True" at bounding box center [461, 256] width 9 height 8
radio input "true"
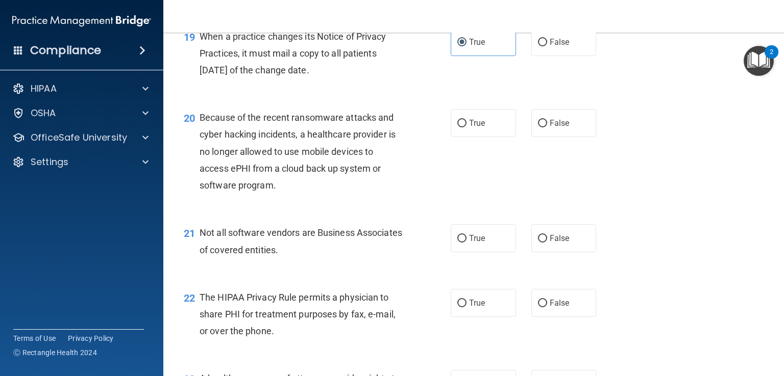
scroll to position [1710, 0]
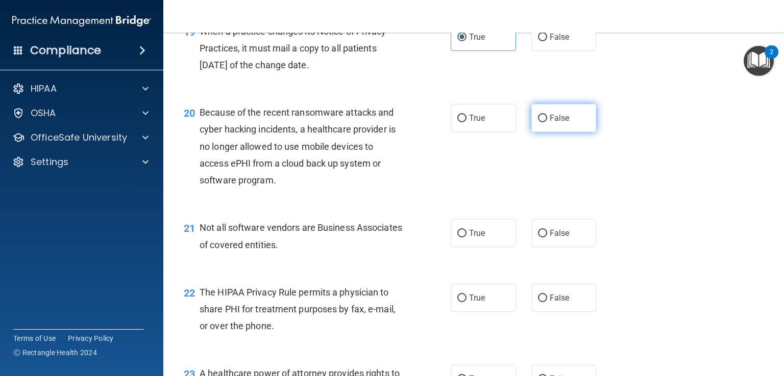
click at [564, 132] on label "False" at bounding box center [563, 118] width 65 height 28
click at [547, 122] on input "False" at bounding box center [542, 119] width 9 height 8
radio input "true"
click at [485, 247] on label "True" at bounding box center [482, 233] width 65 height 28
click at [466, 238] on input "True" at bounding box center [461, 234] width 9 height 8
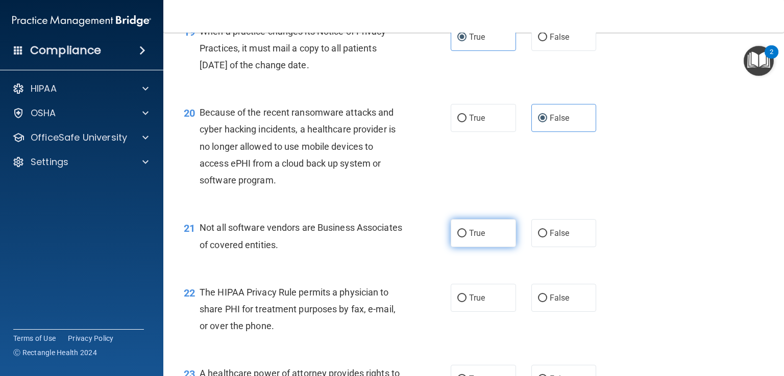
radio input "true"
click at [485, 312] on label "True" at bounding box center [482, 298] width 65 height 28
click at [466, 302] on input "True" at bounding box center [461, 299] width 9 height 8
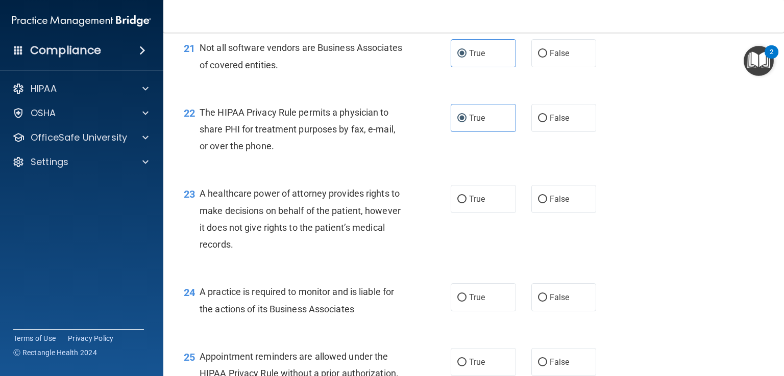
scroll to position [1890, 0]
click at [488, 214] on label "True" at bounding box center [482, 200] width 65 height 28
click at [466, 204] on input "True" at bounding box center [461, 200] width 9 height 8
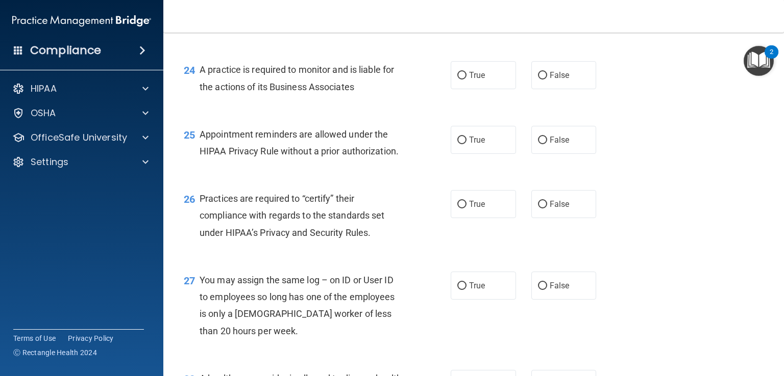
scroll to position [2113, 0]
click at [490, 89] on label "True" at bounding box center [482, 75] width 65 height 28
click at [466, 79] on input "True" at bounding box center [461, 75] width 9 height 8
click at [571, 154] on label "False" at bounding box center [563, 139] width 65 height 28
click at [547, 144] on input "False" at bounding box center [542, 140] width 9 height 8
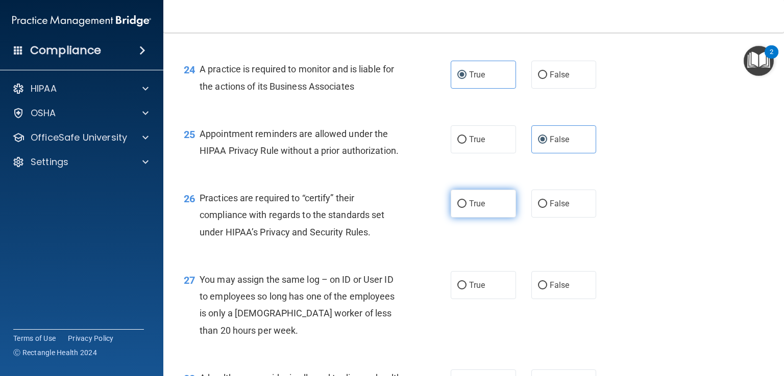
click at [495, 218] on label "True" at bounding box center [482, 204] width 65 height 28
click at [466, 208] on input "True" at bounding box center [461, 204] width 9 height 8
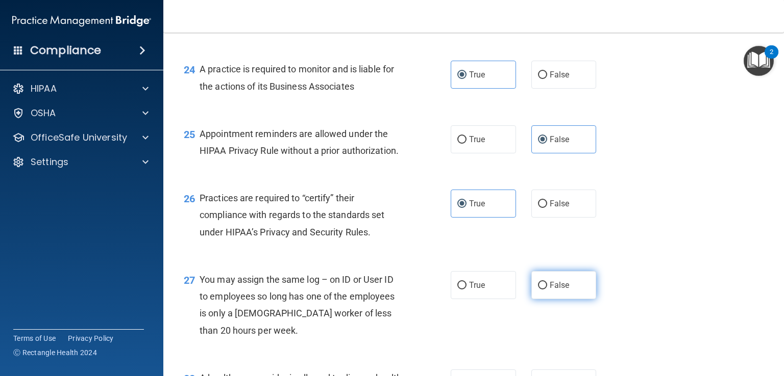
click at [575, 299] on label "False" at bounding box center [563, 285] width 65 height 28
click at [547, 290] on input "False" at bounding box center [542, 286] width 9 height 8
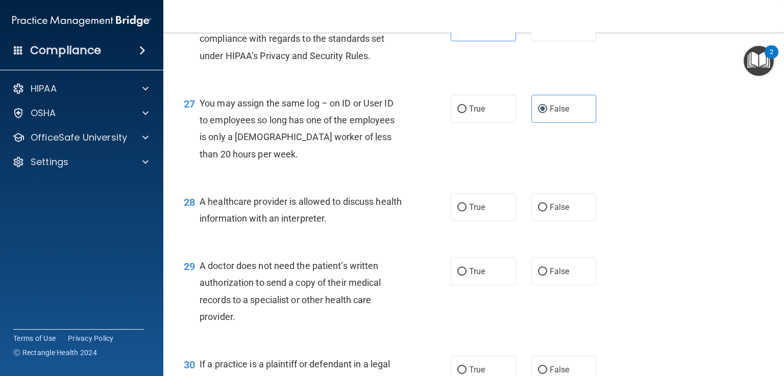
scroll to position [2290, 0]
click at [499, 221] on label "True" at bounding box center [482, 207] width 65 height 28
click at [466, 211] on input "True" at bounding box center [461, 208] width 9 height 8
click at [496, 285] on label "True" at bounding box center [482, 271] width 65 height 28
click at [466, 275] on input "True" at bounding box center [461, 272] width 9 height 8
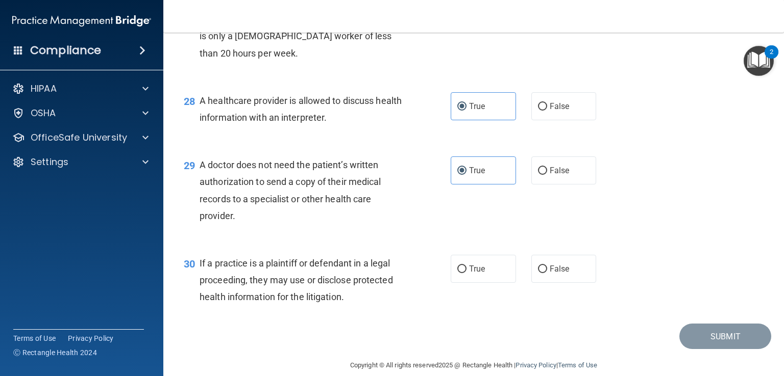
scroll to position [2439, 0]
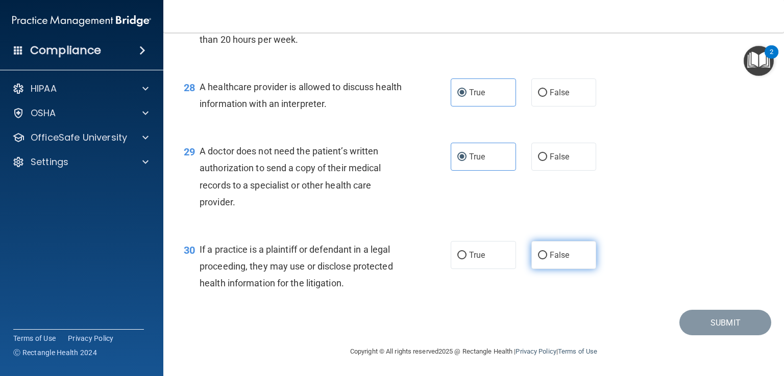
click at [563, 259] on span "False" at bounding box center [559, 255] width 20 height 10
click at [547, 259] on input "False" at bounding box center [542, 256] width 9 height 8
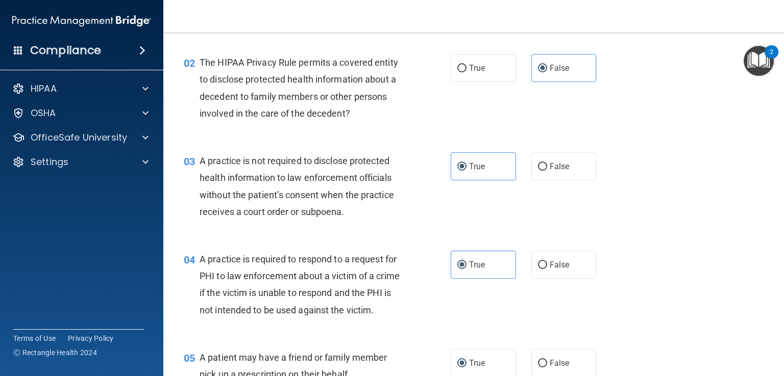
scroll to position [0, 0]
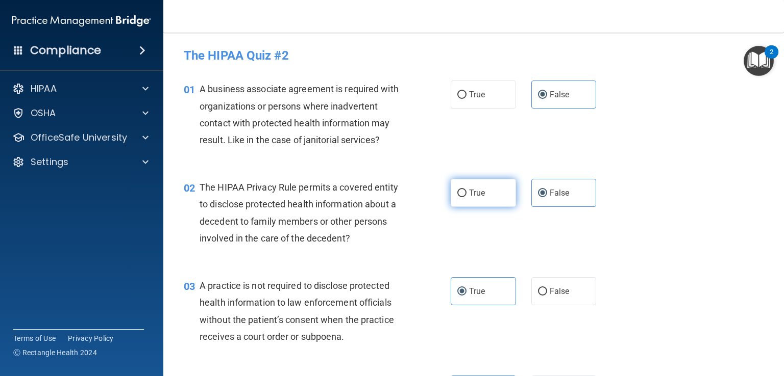
click at [485, 188] on label "True" at bounding box center [482, 193] width 65 height 28
click at [466, 190] on input "True" at bounding box center [461, 194] width 9 height 8
click at [572, 295] on label "False" at bounding box center [563, 291] width 65 height 28
click at [547, 295] on input "False" at bounding box center [542, 292] width 9 height 8
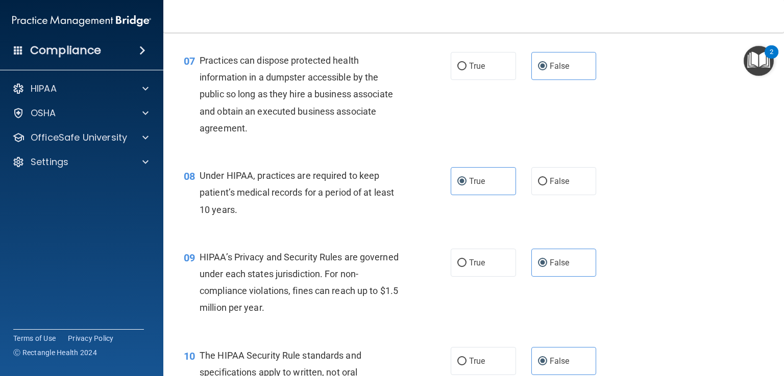
scroll to position [569, 0]
click at [560, 194] on label "False" at bounding box center [563, 180] width 65 height 28
click at [547, 185] on input "False" at bounding box center [542, 181] width 9 height 8
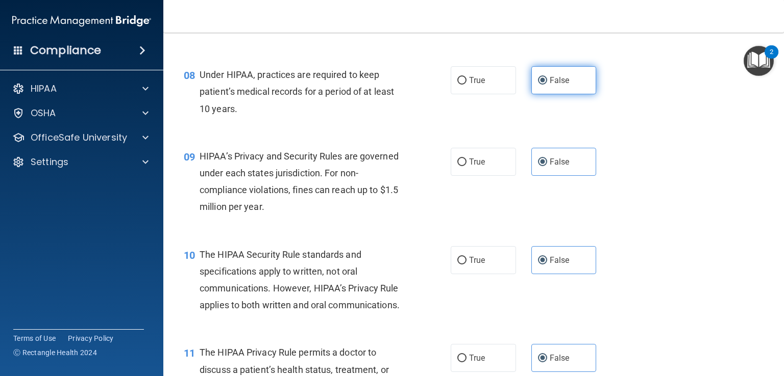
scroll to position [671, 0]
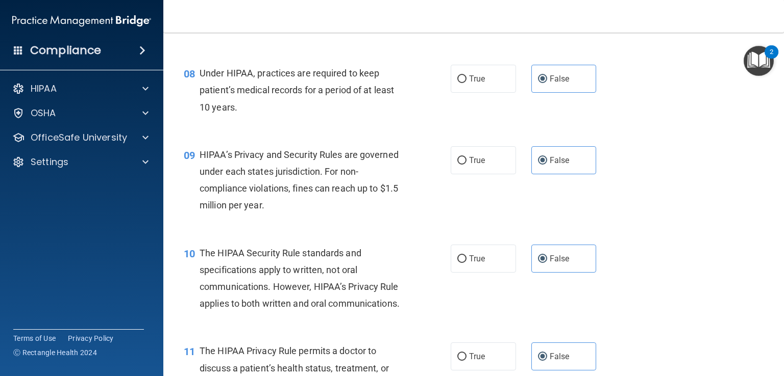
click at [490, 291] on div "10 The HIPAA Security Rule standards and specifications apply to written, not o…" at bounding box center [473, 281] width 595 height 98
click at [484, 273] on label "True" at bounding box center [482, 259] width 65 height 28
click at [466, 263] on input "True" at bounding box center [461, 260] width 9 height 8
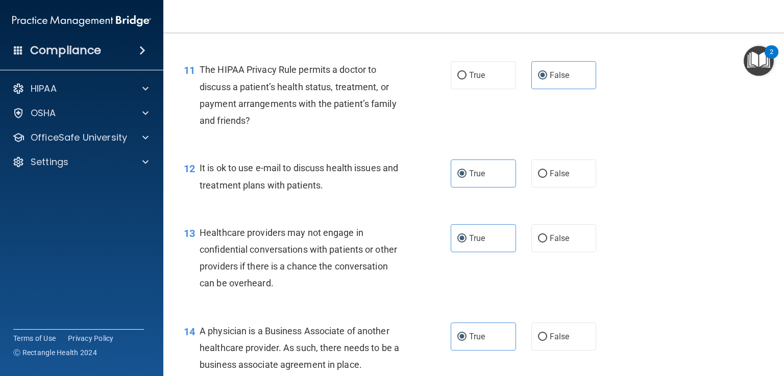
scroll to position [959, 0]
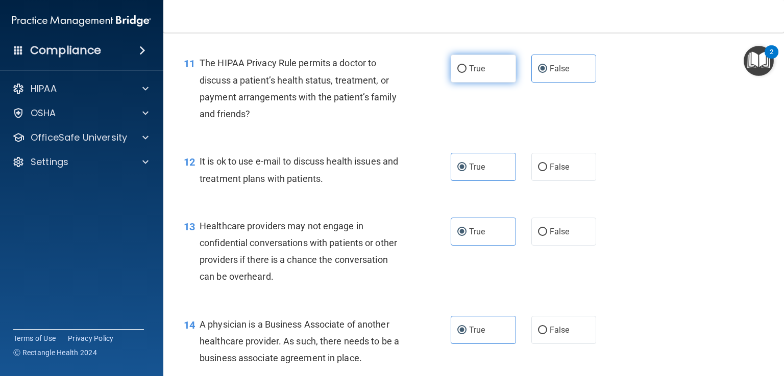
click at [489, 83] on label "True" at bounding box center [482, 69] width 65 height 28
click at [466, 73] on input "True" at bounding box center [461, 69] width 9 height 8
click at [565, 246] on label "False" at bounding box center [563, 232] width 65 height 28
click at [547, 236] on input "False" at bounding box center [542, 233] width 9 height 8
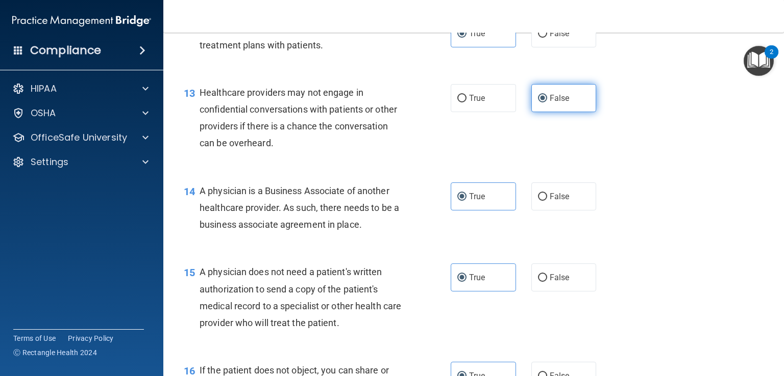
scroll to position [1094, 0]
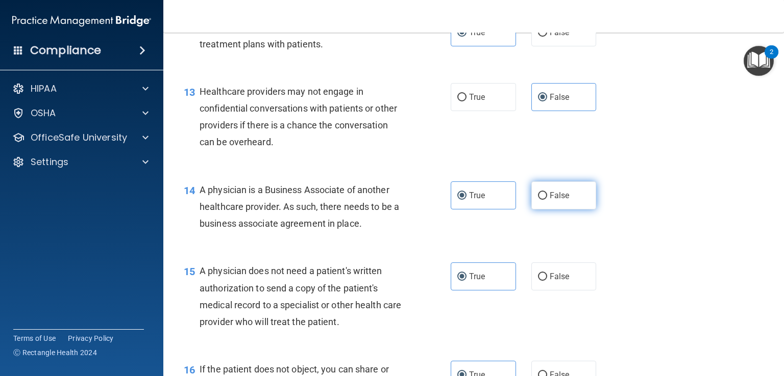
click at [564, 210] on label "False" at bounding box center [563, 196] width 65 height 28
click at [547, 200] on input "False" at bounding box center [542, 196] width 9 height 8
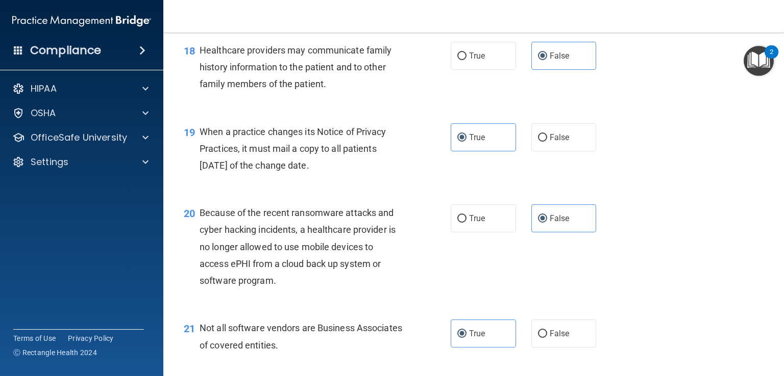
scroll to position [1610, 0]
click at [584, 151] on label "False" at bounding box center [563, 137] width 65 height 28
click at [547, 142] on input "False" at bounding box center [542, 138] width 9 height 8
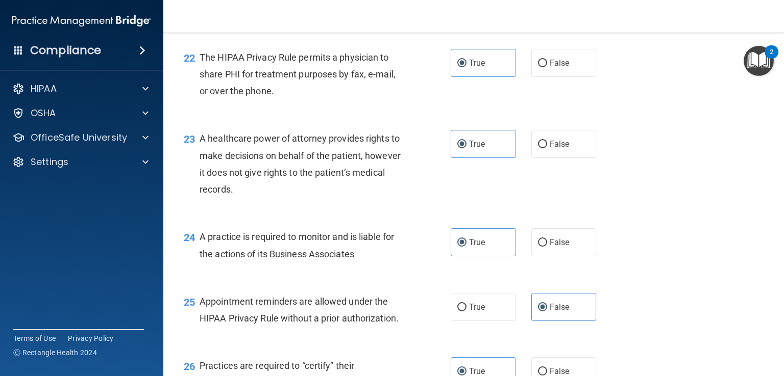
scroll to position [1944, 0]
click at [571, 159] on label "False" at bounding box center [563, 145] width 65 height 28
click at [547, 149] on input "False" at bounding box center [542, 146] width 9 height 8
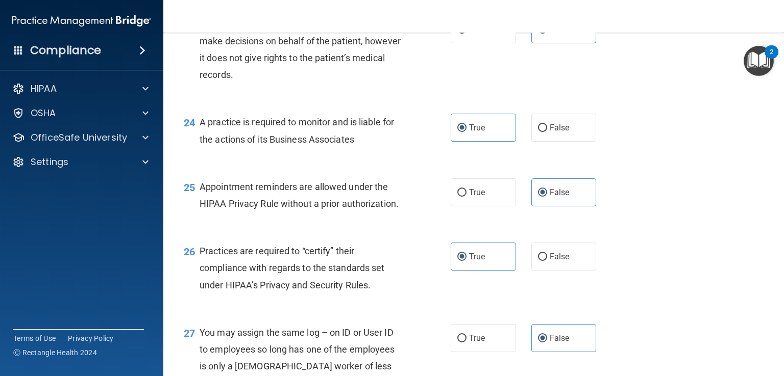
scroll to position [2065, 0]
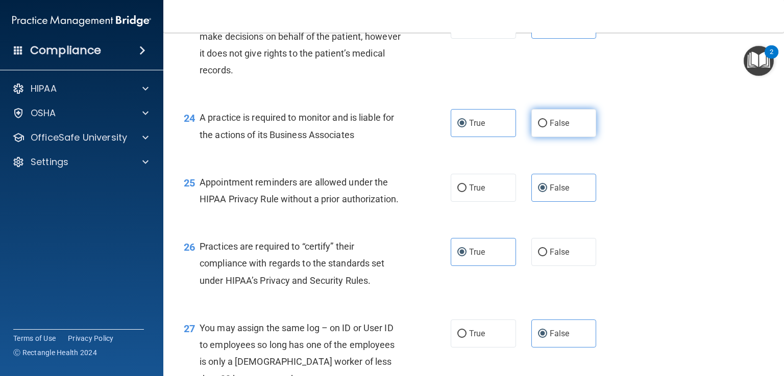
click at [575, 137] on label "False" at bounding box center [563, 123] width 65 height 28
click at [547, 128] on input "False" at bounding box center [542, 124] width 9 height 8
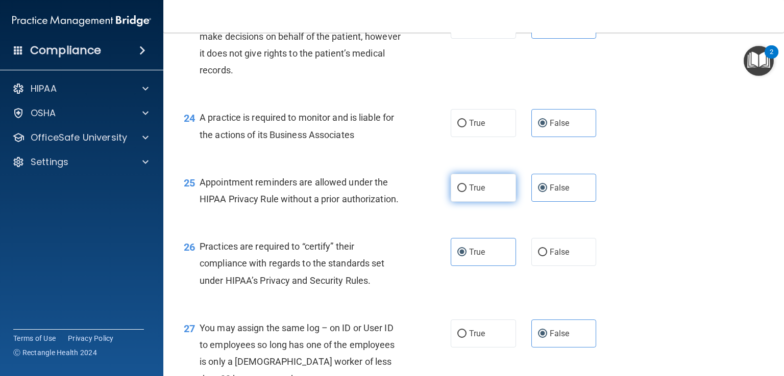
click at [484, 202] on label "True" at bounding box center [482, 188] width 65 height 28
click at [466, 192] on input "True" at bounding box center [461, 189] width 9 height 8
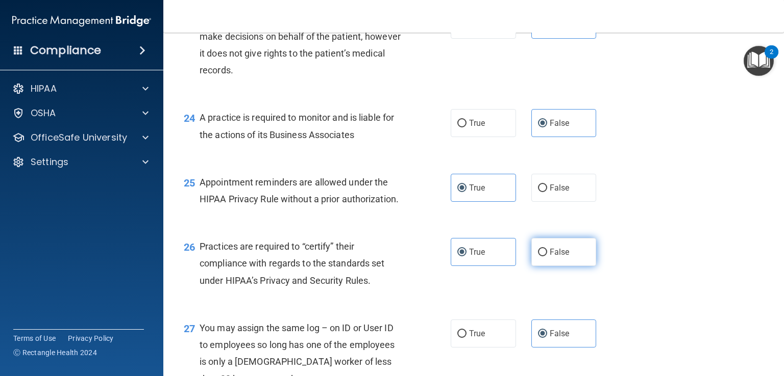
click at [564, 266] on label "False" at bounding box center [563, 252] width 65 height 28
click at [547, 257] on input "False" at bounding box center [542, 253] width 9 height 8
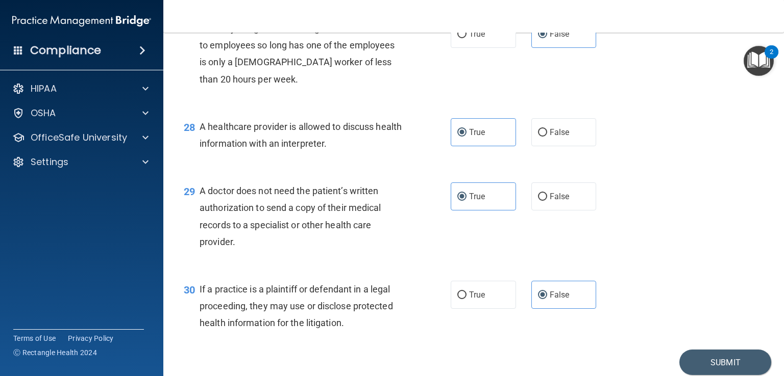
scroll to position [2366, 0]
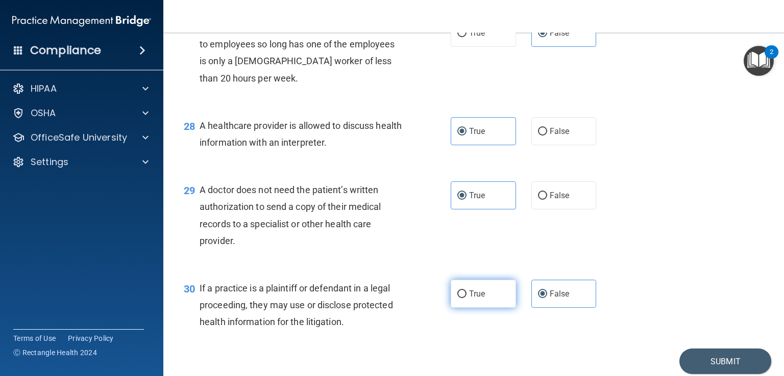
click at [472, 308] on label "True" at bounding box center [482, 294] width 65 height 28
click at [466, 298] on input "True" at bounding box center [461, 295] width 9 height 8
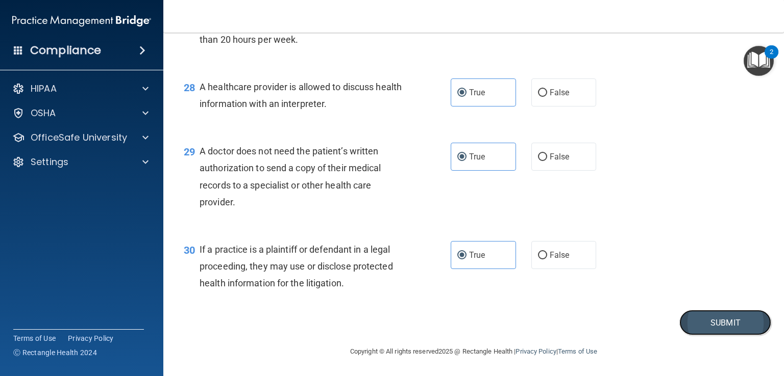
click at [696, 325] on button "Submit" at bounding box center [725, 323] width 92 height 26
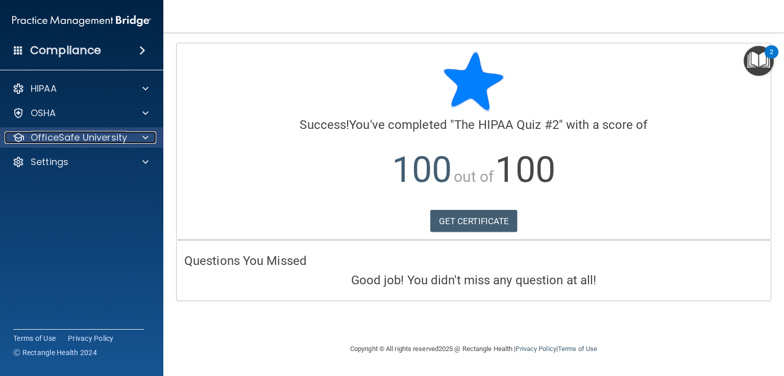
click at [151, 133] on div at bounding box center [144, 138] width 26 height 12
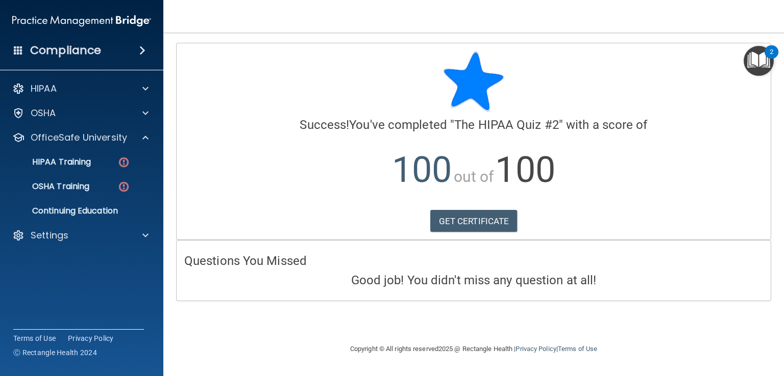
click at [91, 150] on ul "HIPAA Training OSHA Training Continuing Education" at bounding box center [82, 184] width 185 height 73
click at [71, 164] on p "HIPAA Training" at bounding box center [49, 162] width 84 height 10
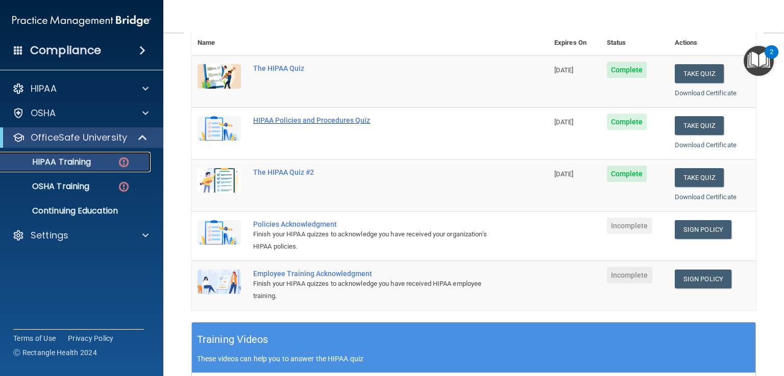
scroll to position [125, 0]
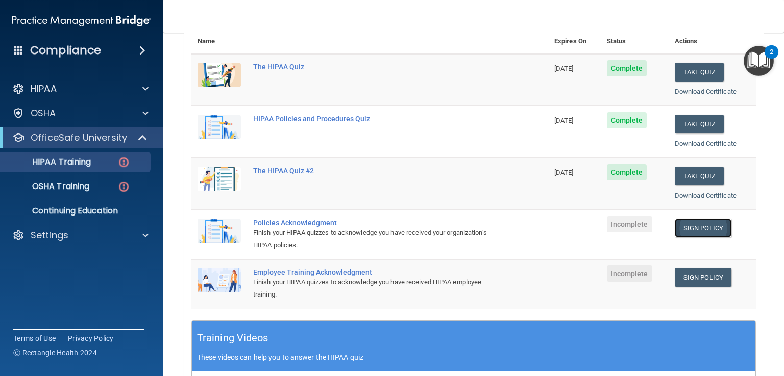
click at [696, 219] on link "Sign Policy" at bounding box center [702, 228] width 57 height 19
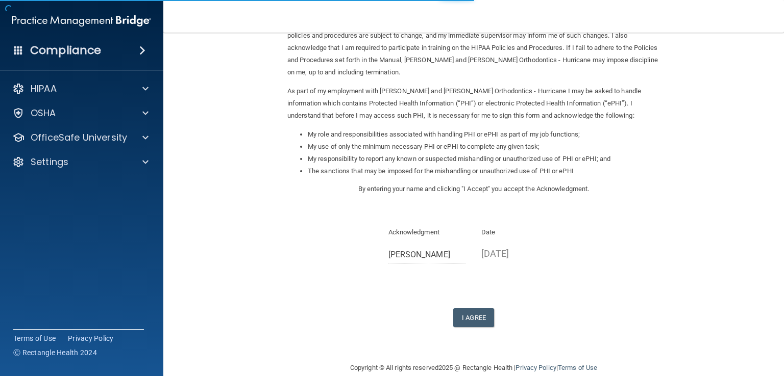
scroll to position [91, 0]
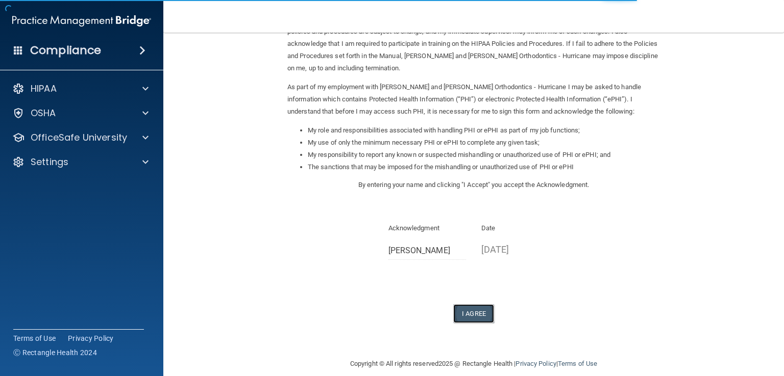
click at [478, 305] on button "I Agree" at bounding box center [473, 314] width 41 height 19
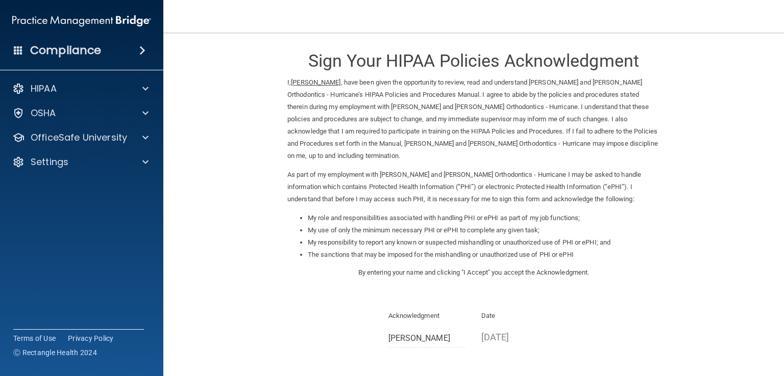
scroll to position [0, 0]
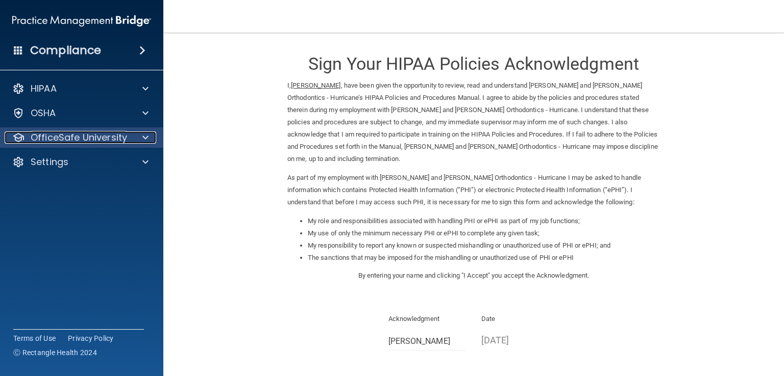
click at [134, 141] on div at bounding box center [144, 138] width 26 height 12
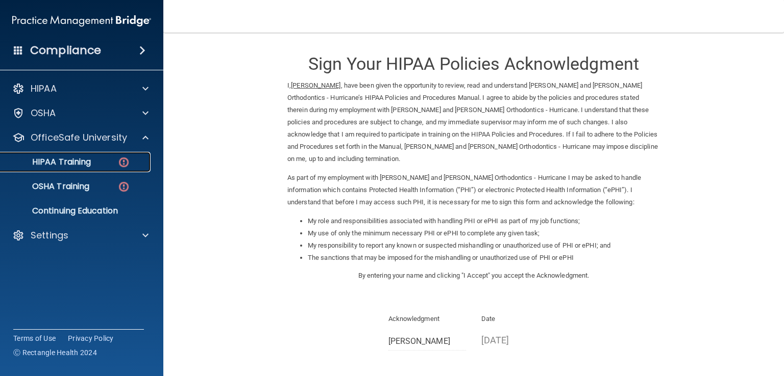
click at [93, 162] on div "HIPAA Training" at bounding box center [76, 162] width 139 height 10
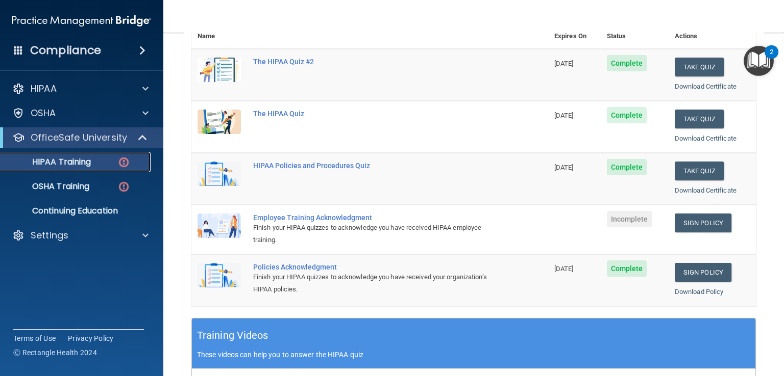
scroll to position [137, 0]
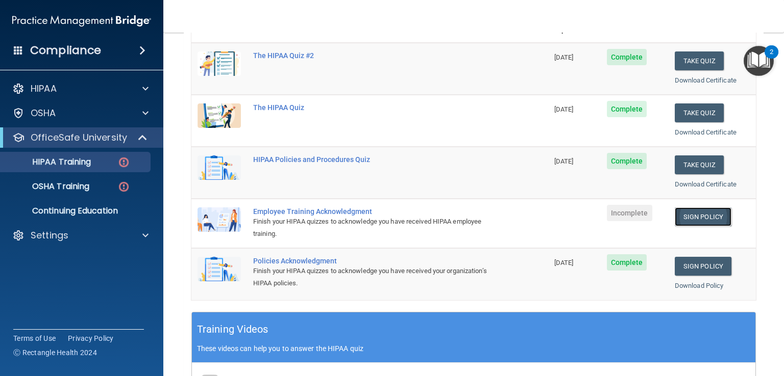
click at [701, 212] on link "Sign Policy" at bounding box center [702, 217] width 57 height 19
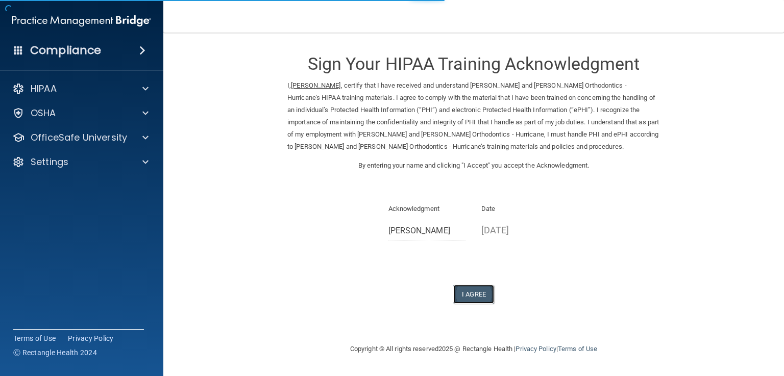
click at [473, 298] on button "I Agree" at bounding box center [473, 294] width 41 height 19
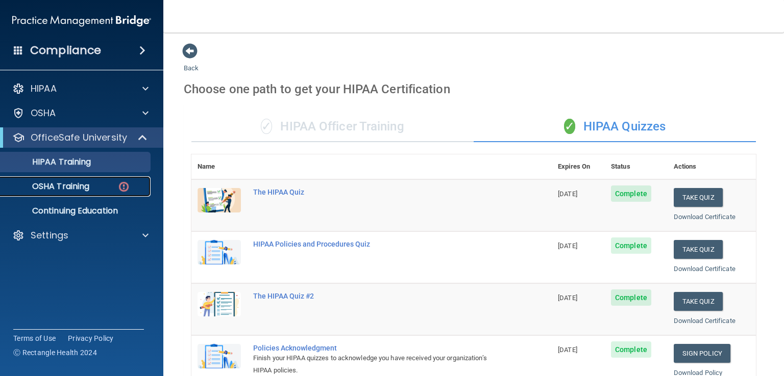
click at [98, 192] on link "OSHA Training" at bounding box center [70, 186] width 161 height 20
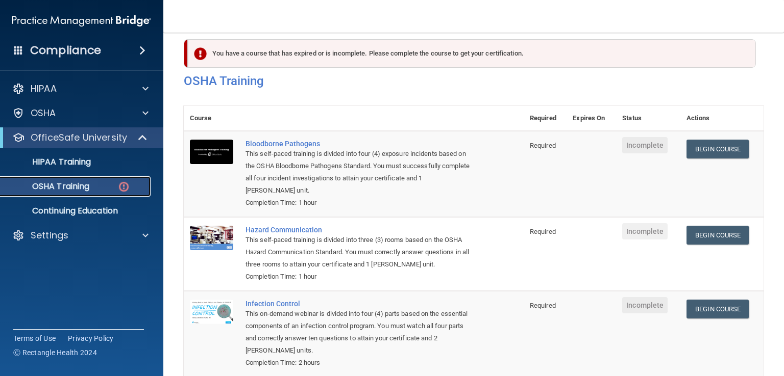
scroll to position [11, 0]
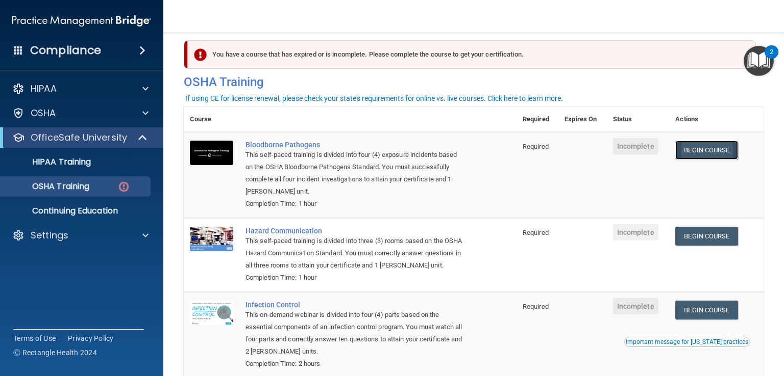
click at [702, 147] on link "Begin Course" at bounding box center [706, 150] width 62 height 19
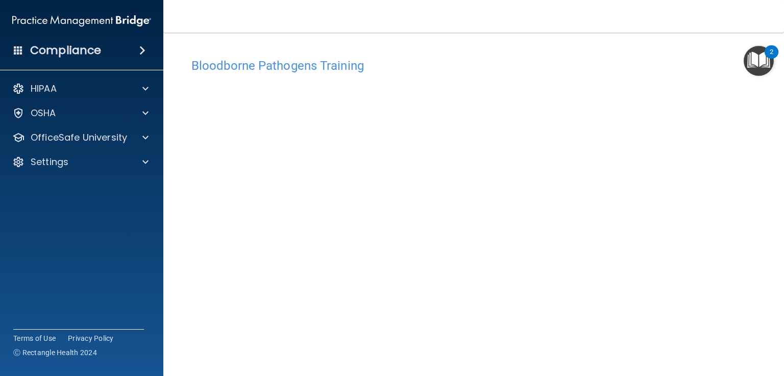
click at [232, 70] on h4 "Bloodborne Pathogens Training" at bounding box center [473, 65] width 564 height 13
click at [754, 60] on img "Open Resource Center, 2 new notifications" at bounding box center [758, 61] width 30 height 30
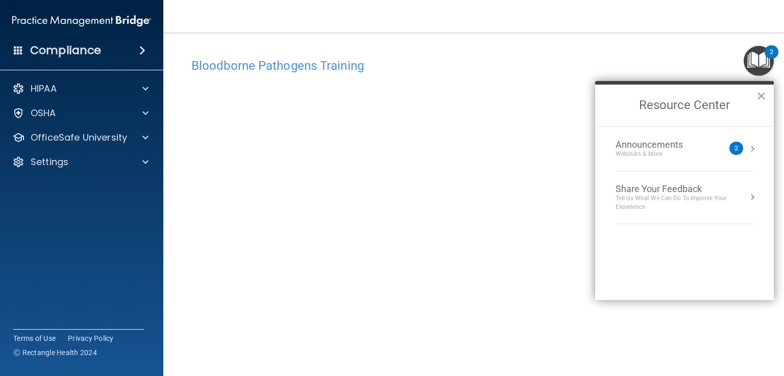
click at [762, 98] on button "×" at bounding box center [761, 96] width 10 height 16
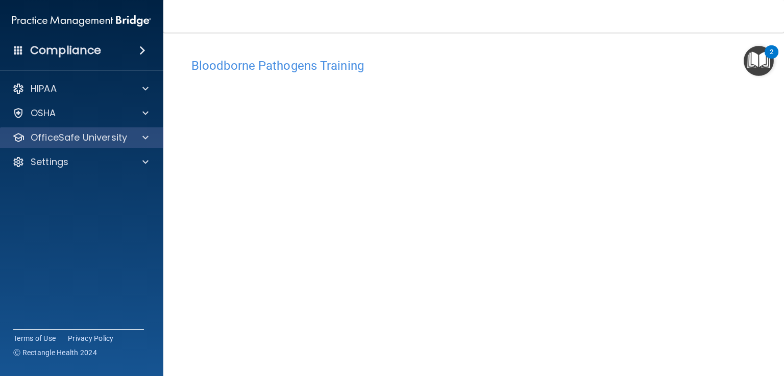
click at [153, 131] on div "OfficeSafe University" at bounding box center [82, 138] width 164 height 20
click at [147, 135] on span at bounding box center [145, 138] width 6 height 12
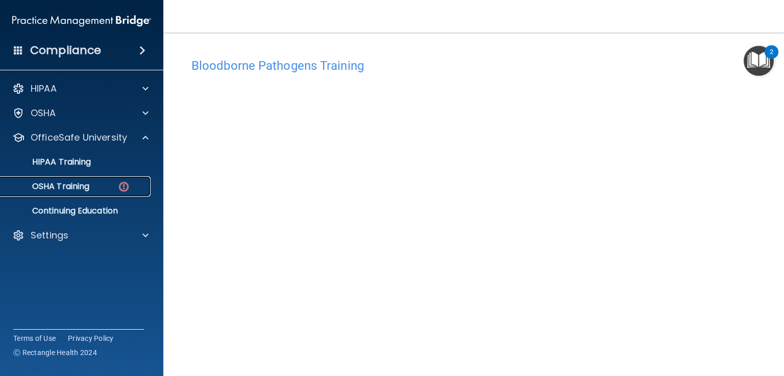
click at [95, 183] on div "OSHA Training" at bounding box center [76, 187] width 139 height 10
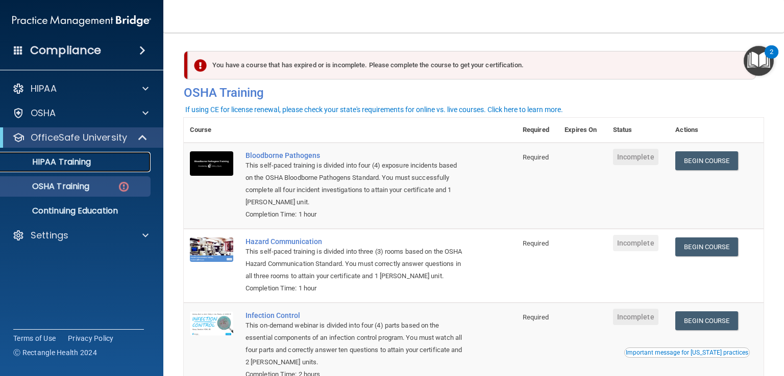
click at [63, 160] on p "HIPAA Training" at bounding box center [49, 162] width 84 height 10
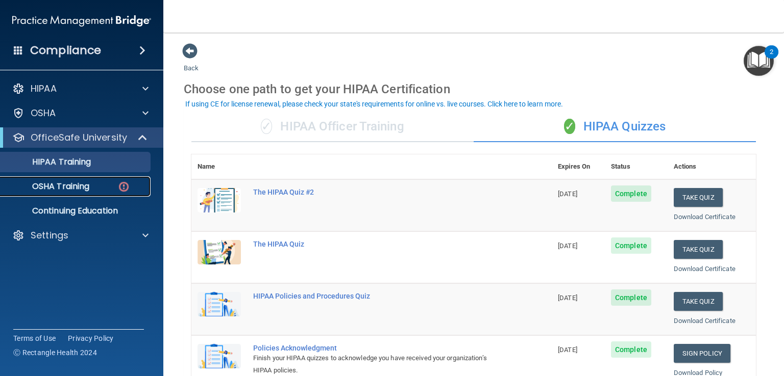
click at [60, 192] on link "OSHA Training" at bounding box center [70, 186] width 161 height 20
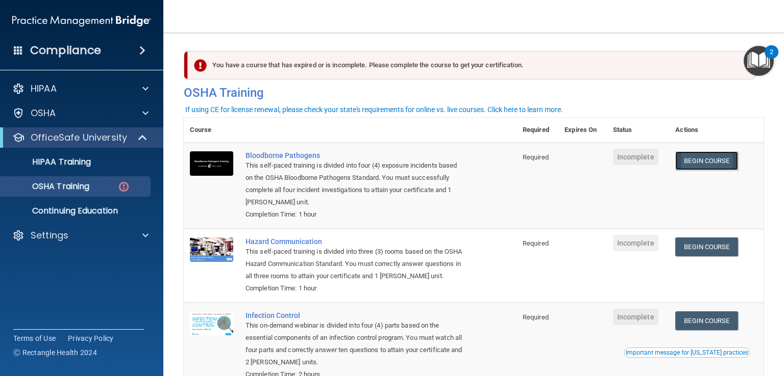
click at [703, 166] on link "Begin Course" at bounding box center [706, 160] width 62 height 19
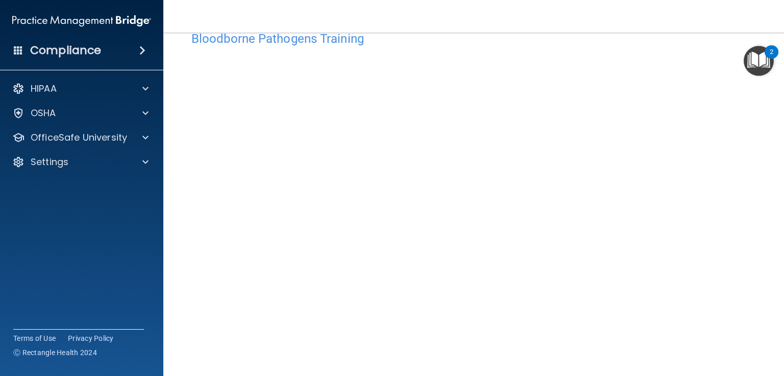
scroll to position [27, 0]
click at [139, 54] on span at bounding box center [142, 50] width 6 height 12
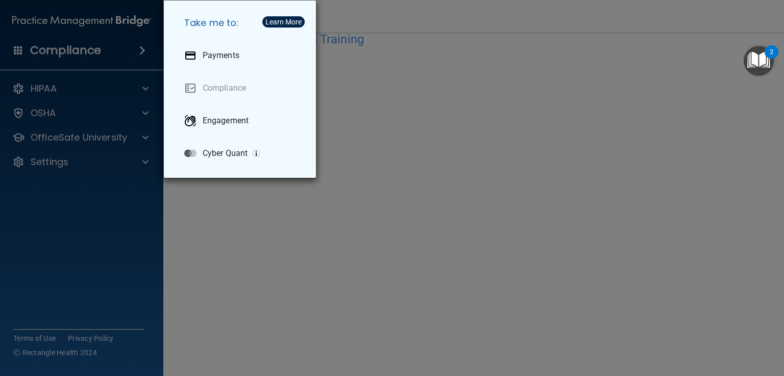
click at [206, 205] on div "Take me to: Payments Compliance Engagement Cyber Quant" at bounding box center [392, 188] width 784 height 376
